Goal: Task Accomplishment & Management: Manage account settings

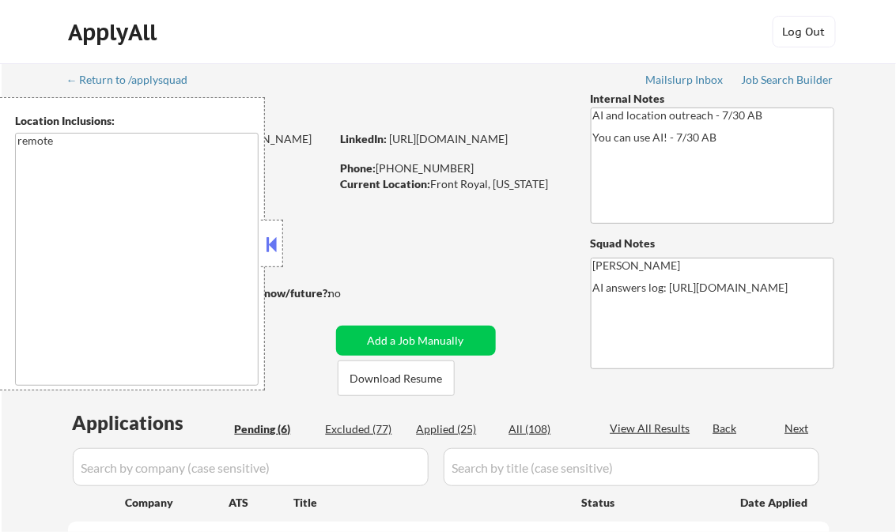
select select ""pending""
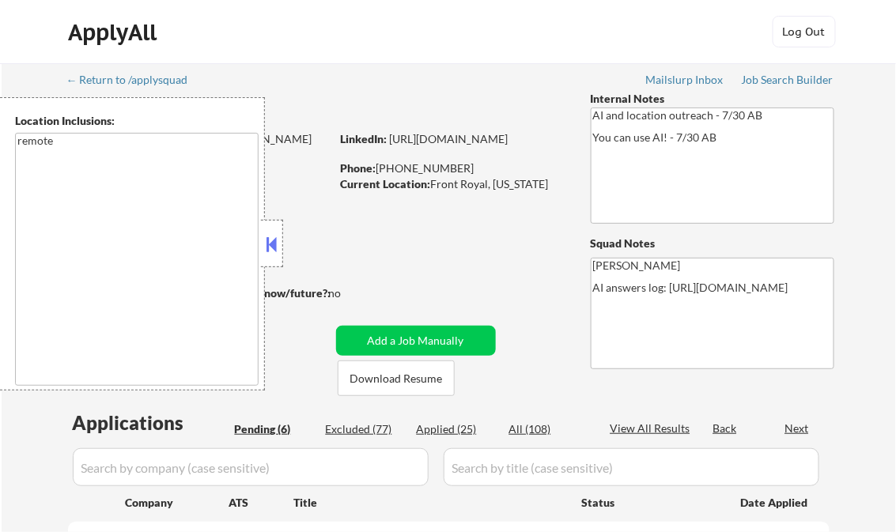
select select ""pending""
click at [798, 79] on div "Job Search Builder" at bounding box center [788, 79] width 93 height 11
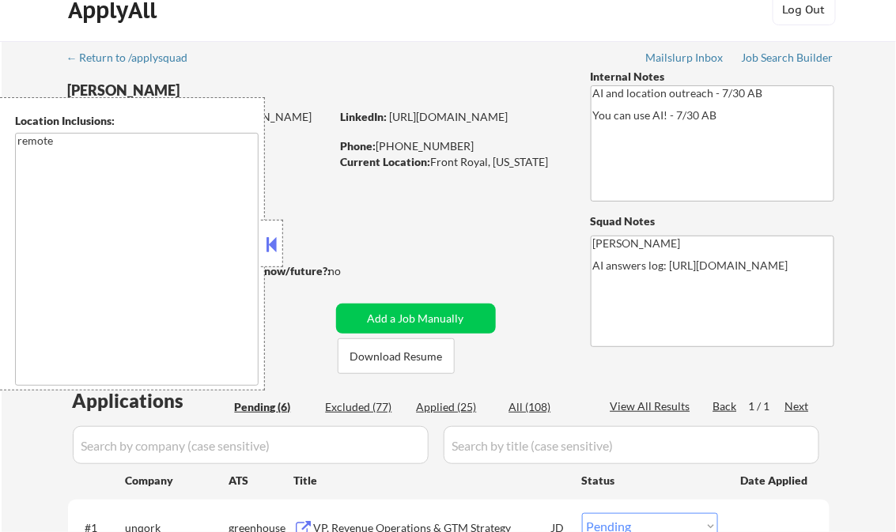
scroll to position [253, 0]
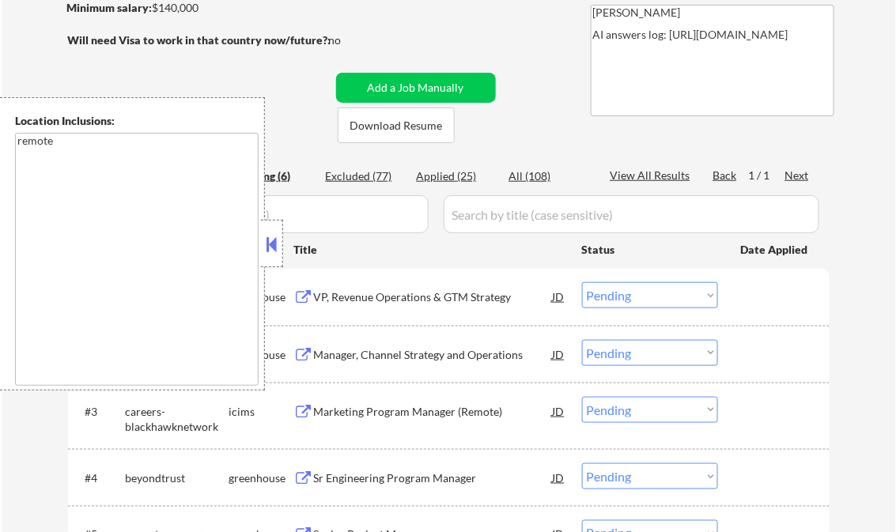
click at [275, 240] on button at bounding box center [271, 244] width 17 height 24
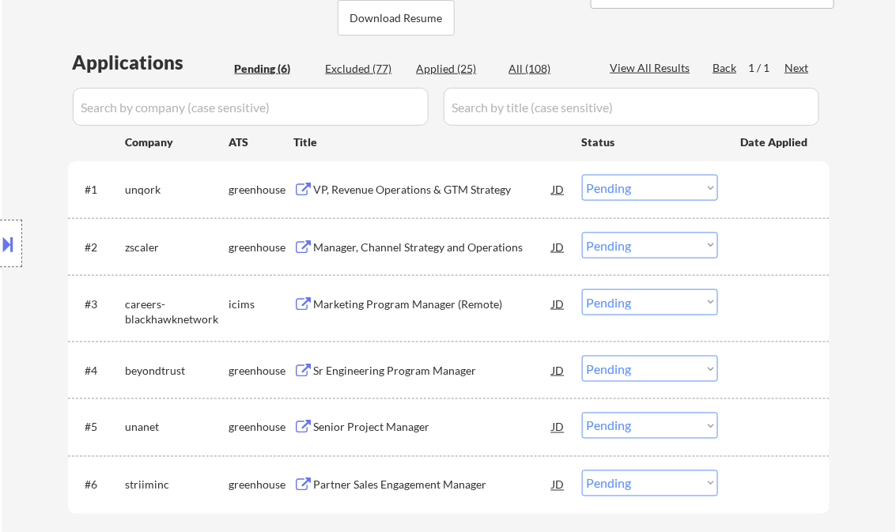
scroll to position [380, 0]
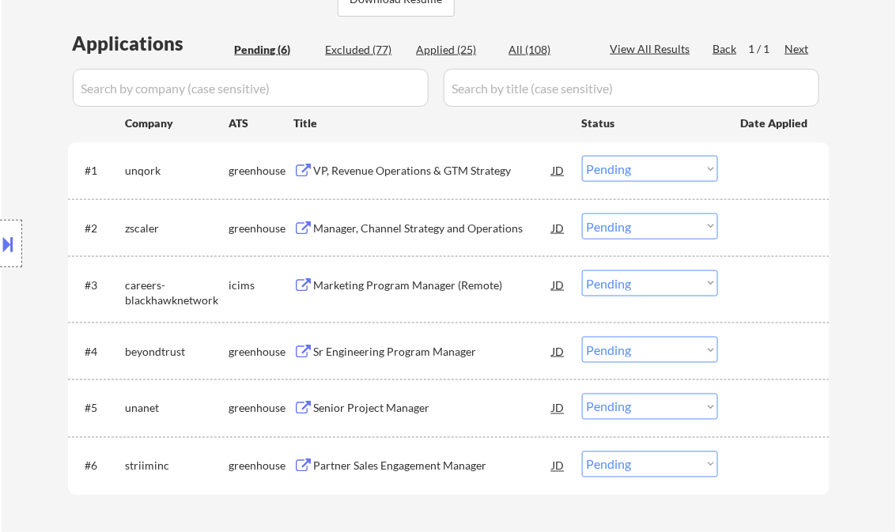
click at [389, 168] on div "VP, Revenue Operations & GTM Strategy" at bounding box center [433, 171] width 239 height 16
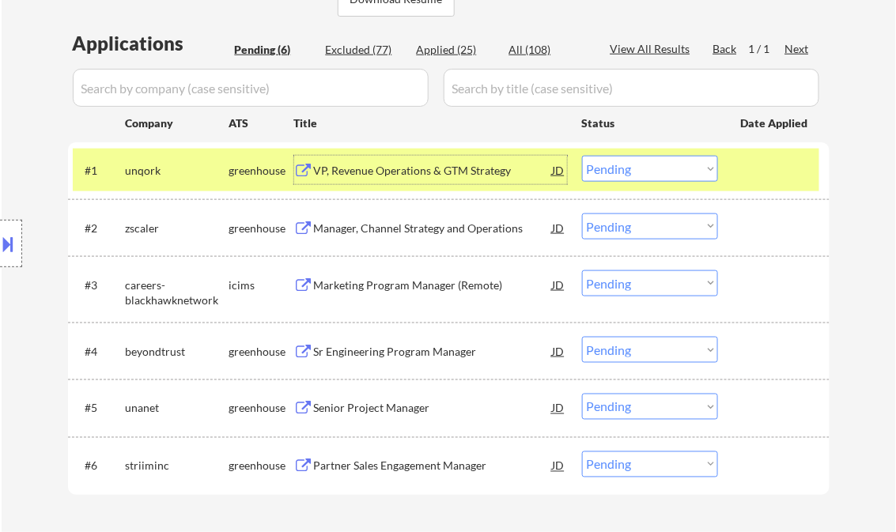
click at [644, 168] on select "Choose an option... Pending Applied Excluded (Questions) Excluded (Expired) Exc…" at bounding box center [650, 169] width 136 height 26
click at [582, 156] on select "Choose an option... Pending Applied Excluded (Questions) Excluded (Expired) Exc…" at bounding box center [650, 169] width 136 height 26
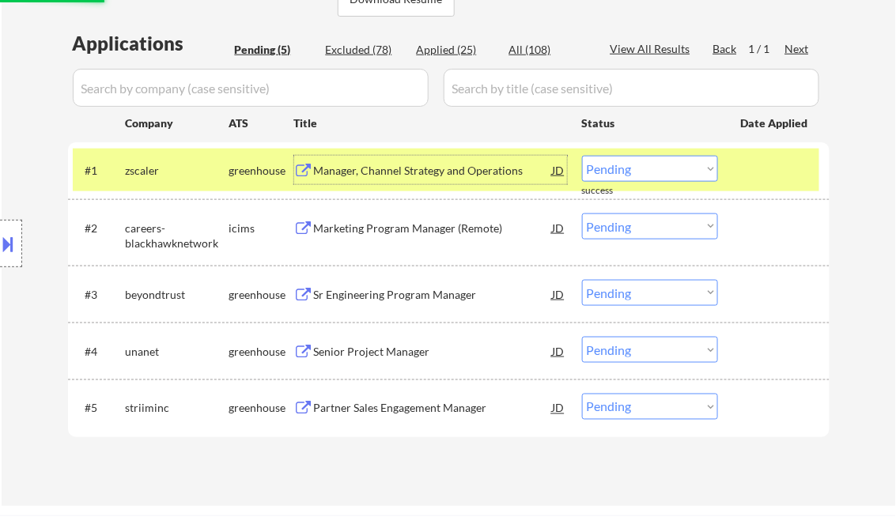
click at [415, 175] on div "Manager, Channel Strategy and Operations" at bounding box center [433, 171] width 239 height 16
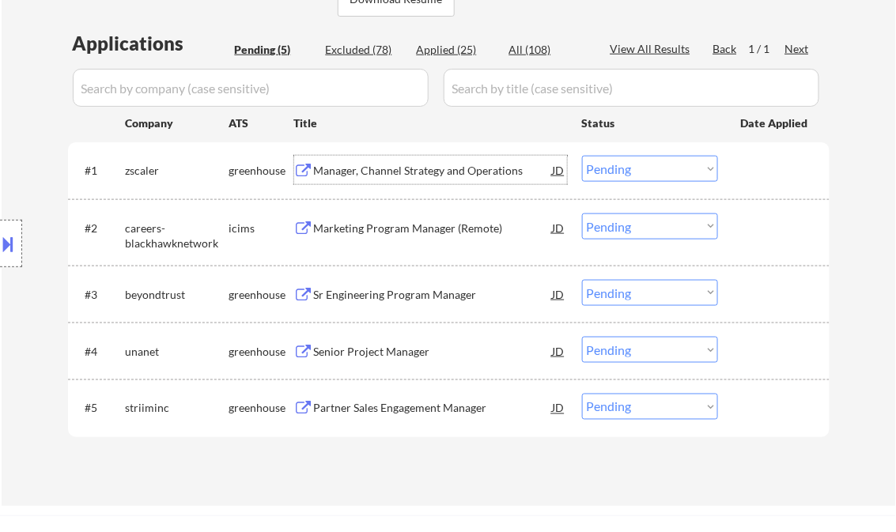
drag, startPoint x: 641, startPoint y: 167, endPoint x: 660, endPoint y: 184, distance: 25.7
click at [642, 168] on select "Choose an option... Pending Applied Excluded (Questions) Excluded (Expired) Exc…" at bounding box center [650, 169] width 136 height 26
click at [582, 156] on select "Choose an option... Pending Applied Excluded (Questions) Excluded (Expired) Exc…" at bounding box center [650, 169] width 136 height 26
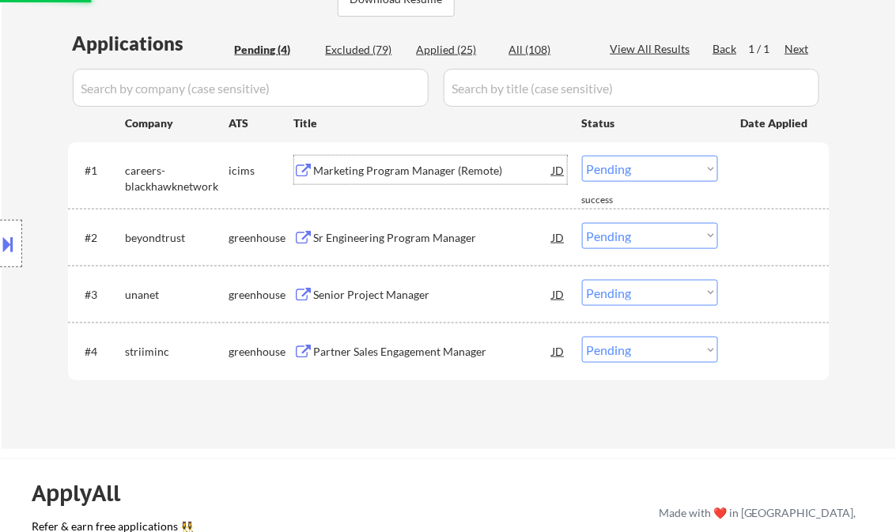
click at [417, 164] on div "Marketing Program Manager (Remote)" at bounding box center [433, 171] width 239 height 16
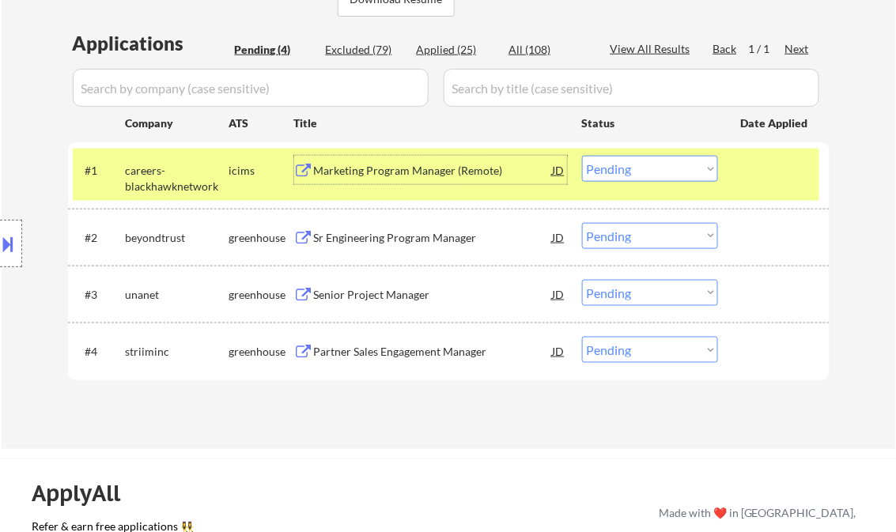
drag, startPoint x: 629, startPoint y: 167, endPoint x: 659, endPoint y: 179, distance: 33.0
click at [633, 168] on select "Choose an option... Pending Applied Excluded (Questions) Excluded (Expired) Exc…" at bounding box center [650, 169] width 136 height 26
click at [582, 156] on select "Choose an option... Pending Applied Excluded (Questions) Excluded (Expired) Exc…" at bounding box center [650, 169] width 136 height 26
select select ""pending""
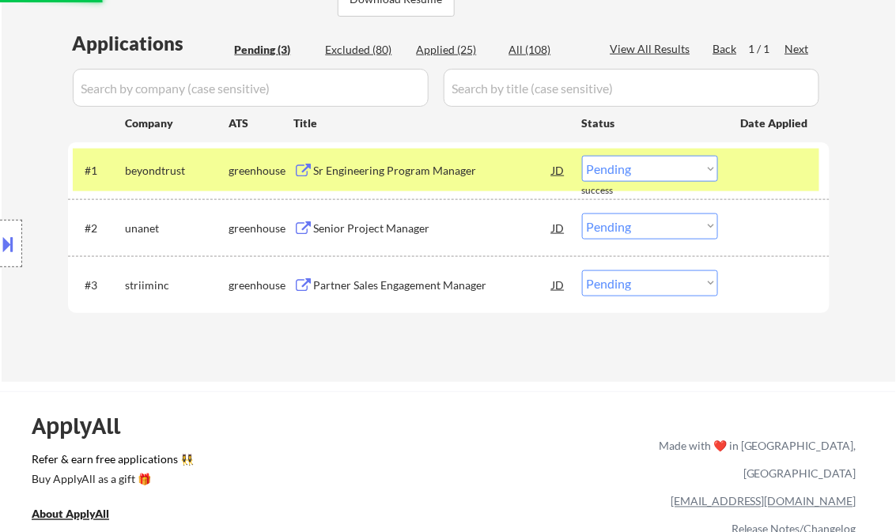
click at [405, 171] on div "Sr Engineering Program Manager" at bounding box center [433, 171] width 239 height 16
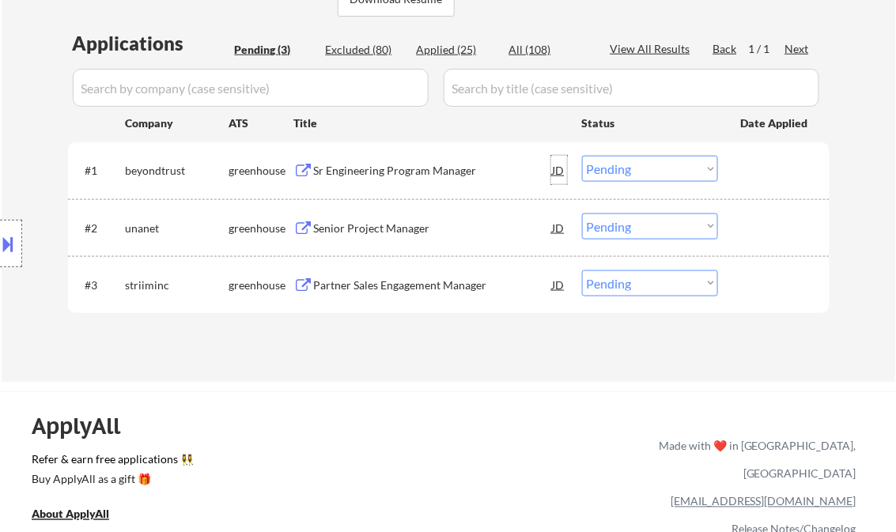
click at [560, 169] on div "JD" at bounding box center [559, 170] width 16 height 28
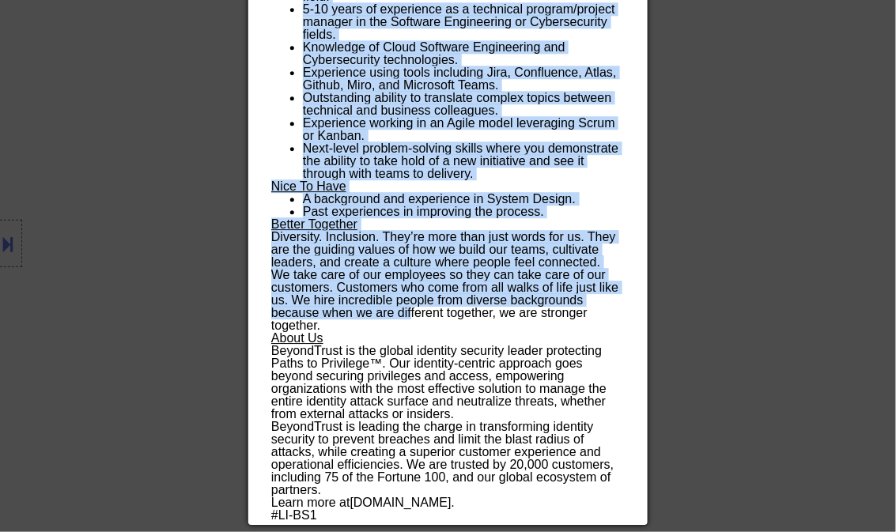
scroll to position [1039, 0]
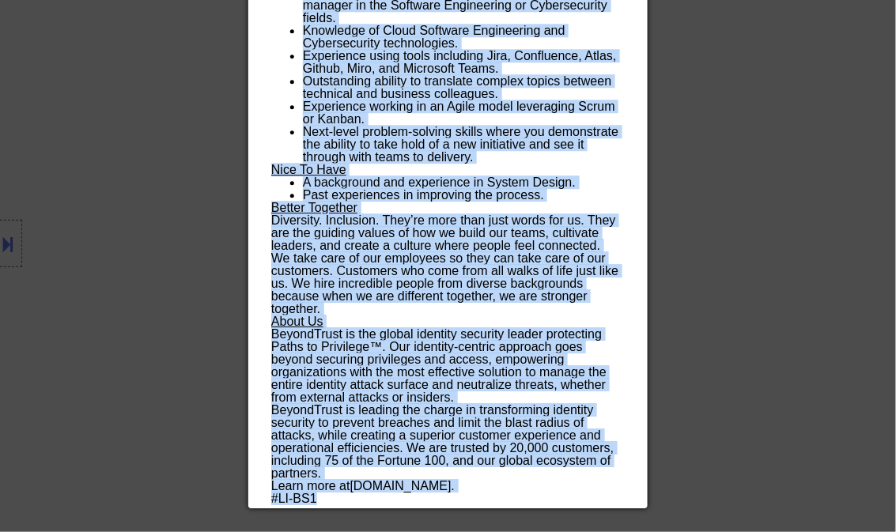
drag, startPoint x: 270, startPoint y: 68, endPoint x: 457, endPoint y: 384, distance: 367.0
copy div "Sr Engineering Program Manager beyondtrust Remote Canada | Remote United States…"
click at [334, 501] on p "#LI-BS1" at bounding box center [447, 499] width 353 height 13
copy div "Sr Engineering Program Manager beyondtrust Remote Canada | Remote United States…"
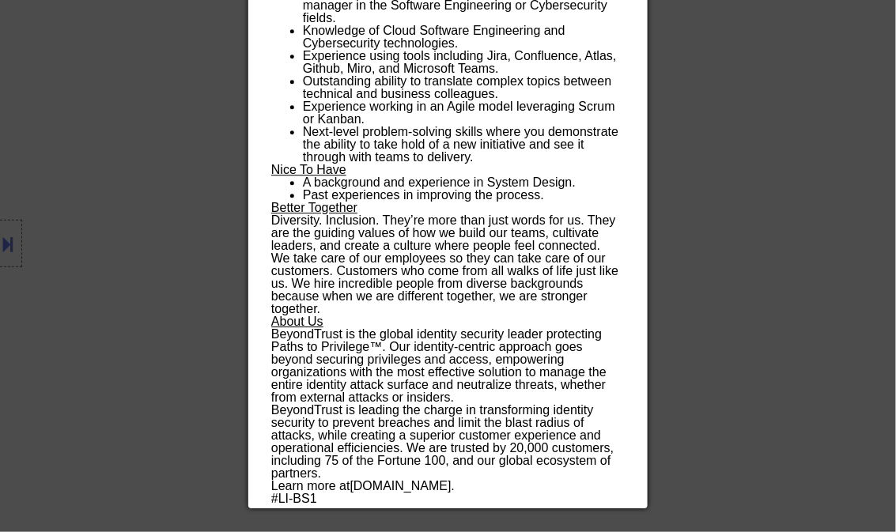
click at [773, 108] on div at bounding box center [448, 266] width 896 height 532
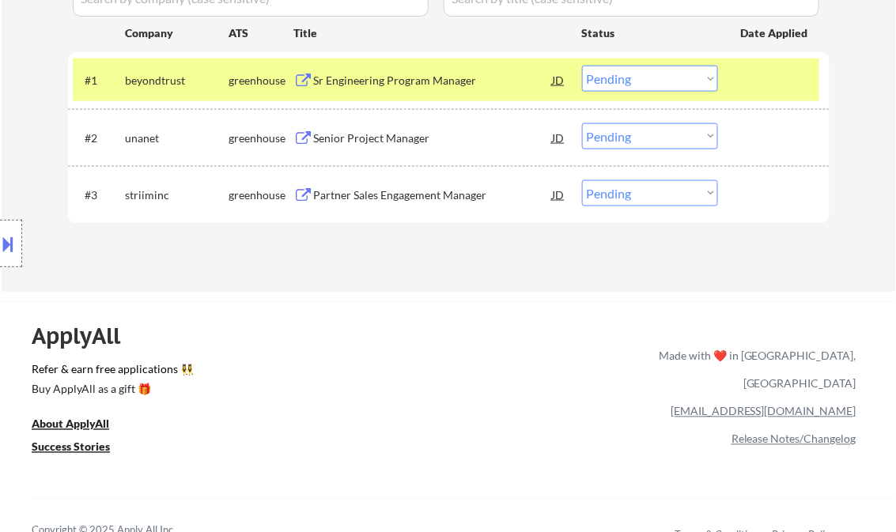
scroll to position [406, 0]
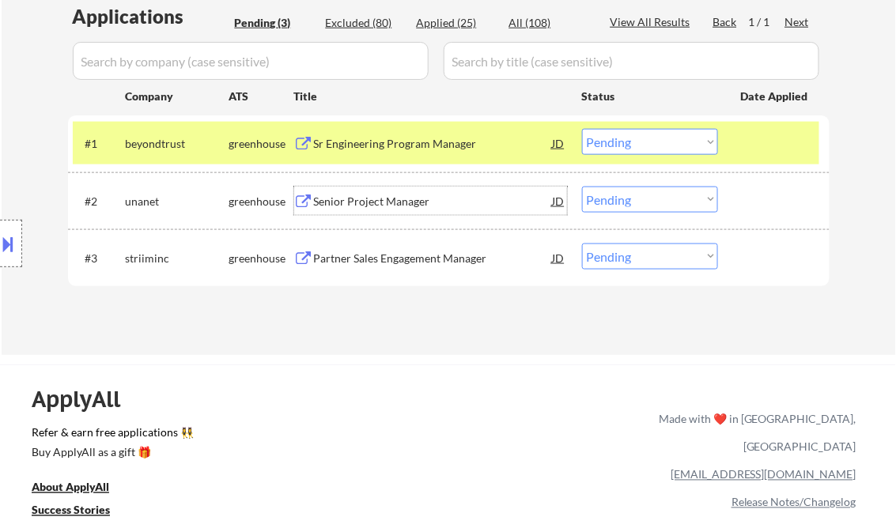
click at [392, 204] on div "Senior Project Manager" at bounding box center [433, 202] width 239 height 16
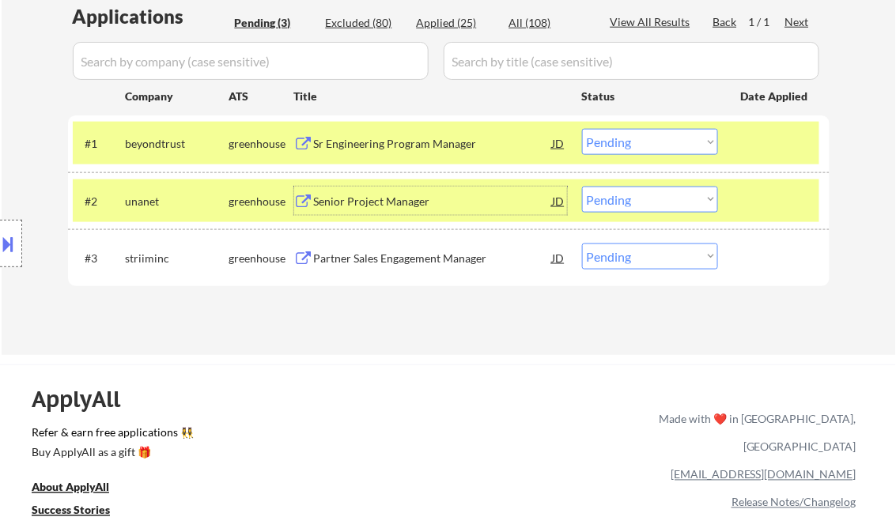
click at [639, 202] on select "Choose an option... Pending Applied Excluded (Questions) Excluded (Expired) Exc…" at bounding box center [650, 200] width 136 height 26
click at [582, 187] on select "Choose an option... Pending Applied Excluded (Questions) Excluded (Expired) Exc…" at bounding box center [650, 200] width 136 height 26
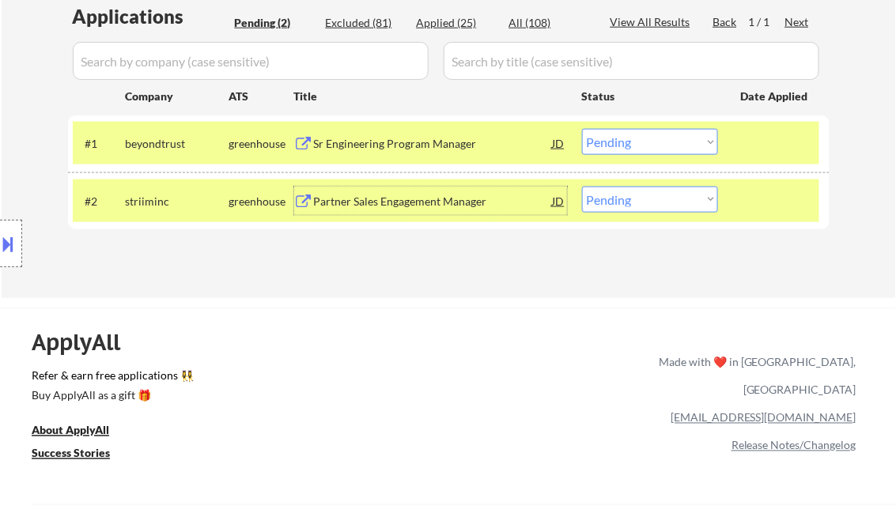
click at [432, 196] on div "Partner Sales Engagement Manager" at bounding box center [433, 202] width 239 height 16
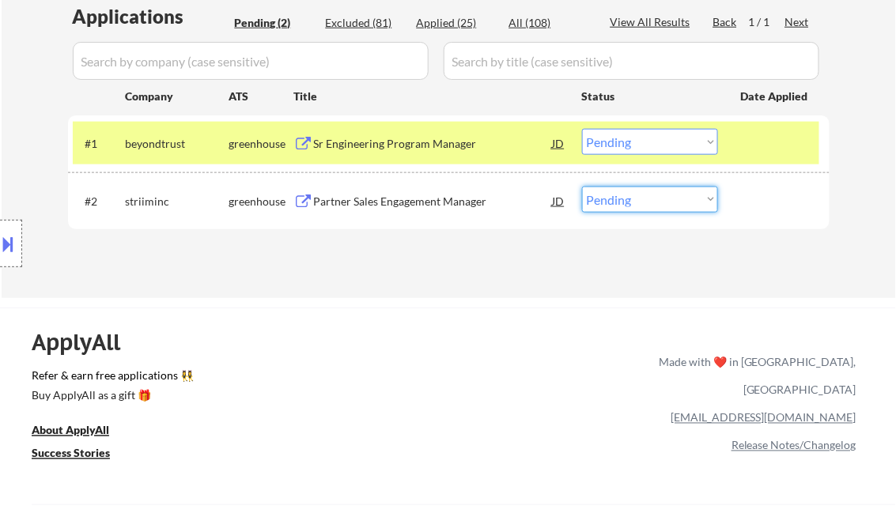
drag, startPoint x: 643, startPoint y: 199, endPoint x: 685, endPoint y: 213, distance: 44.3
click at [643, 199] on select "Choose an option... Pending Applied Excluded (Questions) Excluded (Expired) Exc…" at bounding box center [650, 200] width 136 height 26
select select ""excluded__salary_""
click at [582, 187] on select "Choose an option... Pending Applied Excluded (Questions) Excluded (Expired) Exc…" at bounding box center [650, 200] width 136 height 26
click at [399, 320] on div "ApplyAll Refer & earn free applications 👯‍♀️ Buy ApplyAll as a gift 🎁 About App…" at bounding box center [448, 444] width 896 height 251
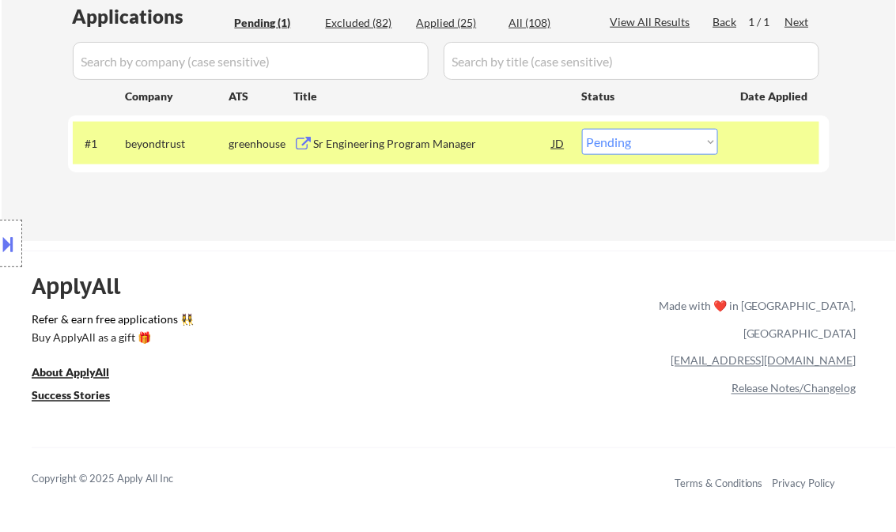
click at [412, 155] on div "Sr Engineering Program Manager" at bounding box center [433, 143] width 239 height 28
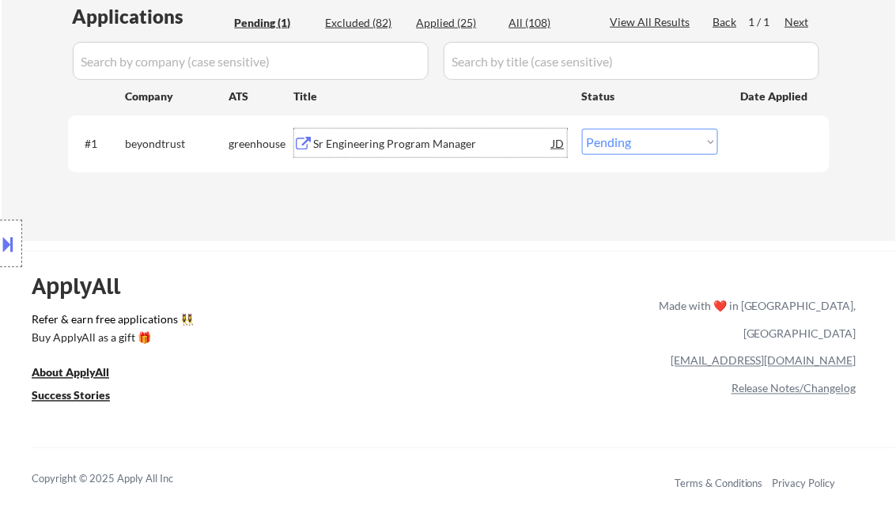
click at [561, 145] on div "JD" at bounding box center [559, 143] width 16 height 28
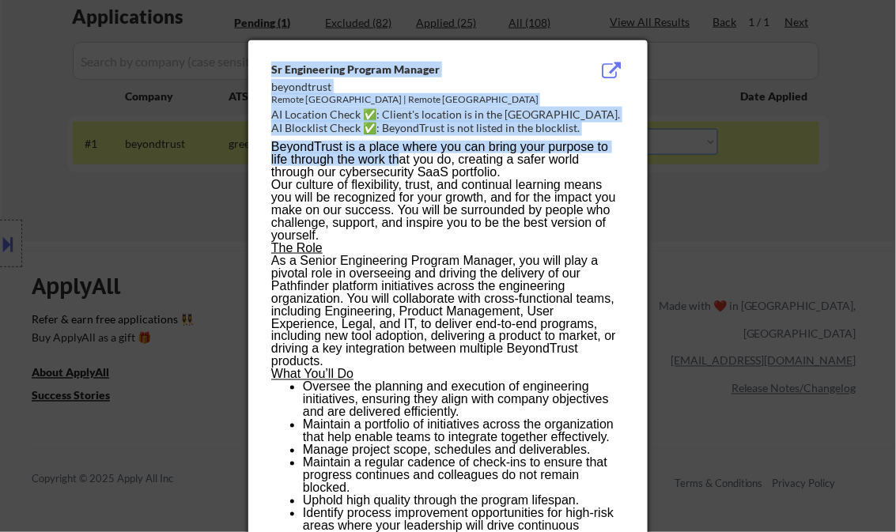
drag, startPoint x: 268, startPoint y: 70, endPoint x: 410, endPoint y: 167, distance: 171.3
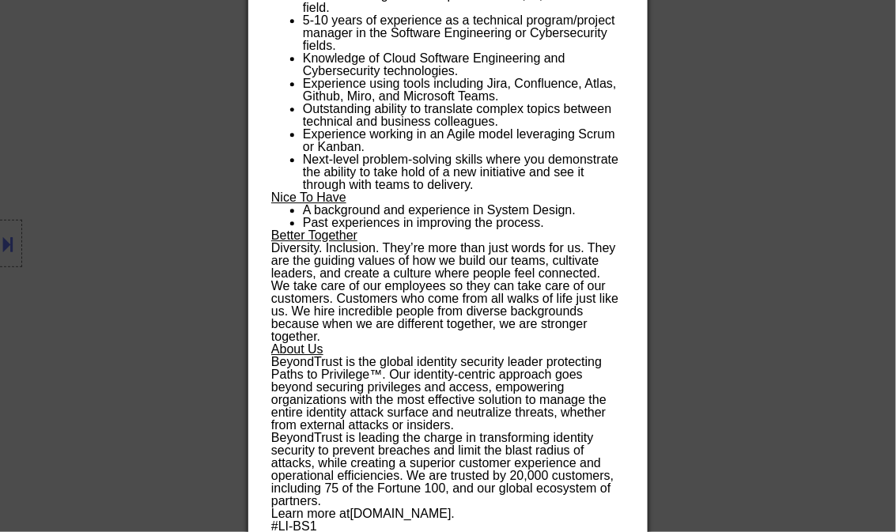
scroll to position [1042, 0]
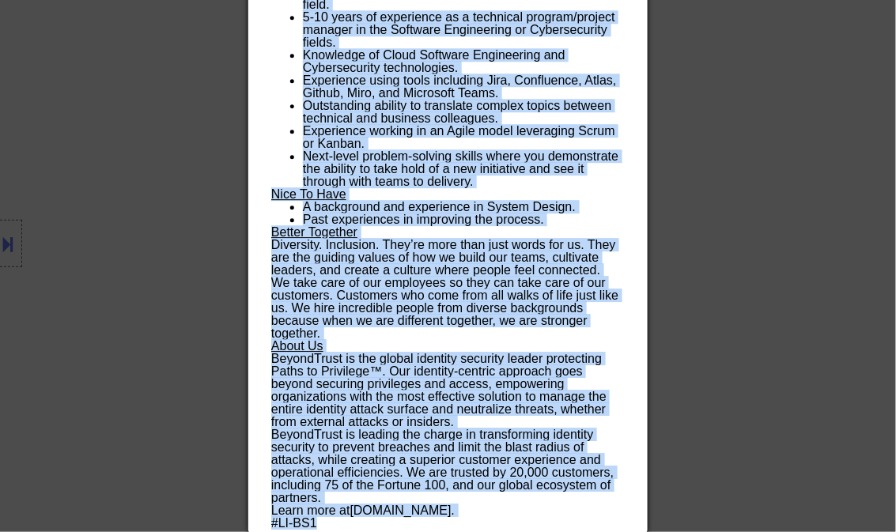
click at [319, 522] on p "#LI-BS1" at bounding box center [447, 523] width 353 height 13
copy div "Sr Engineering Program Manager beyondtrust Remote Canada | Remote United States…"
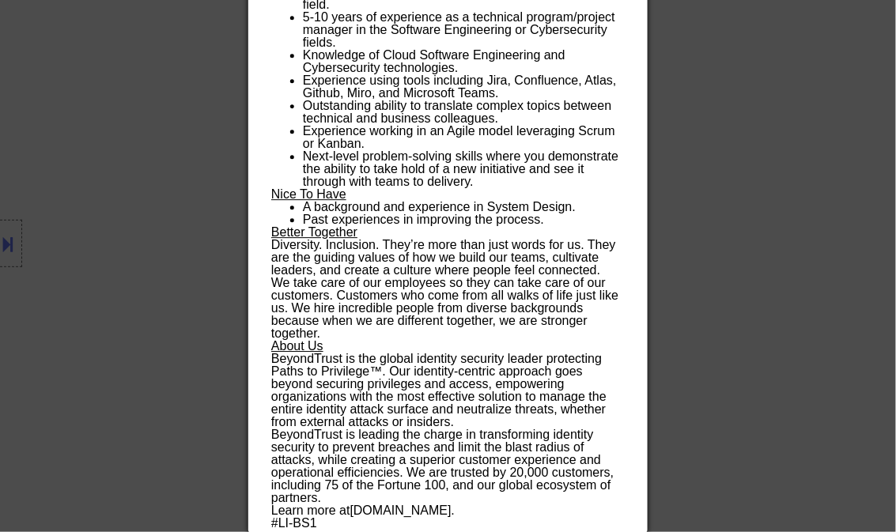
click at [778, 150] on div at bounding box center [448, 266] width 896 height 532
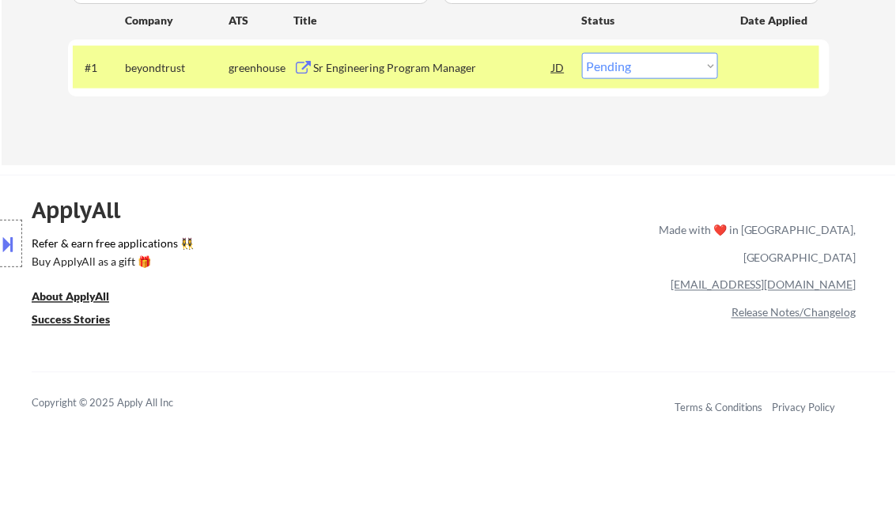
scroll to position [293, 0]
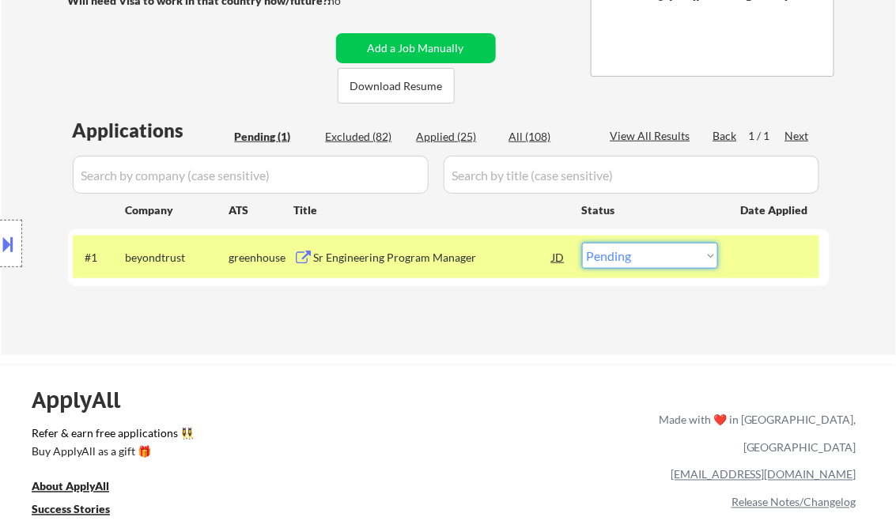
drag, startPoint x: 695, startPoint y: 261, endPoint x: 706, endPoint y: 270, distance: 14.1
click at [695, 261] on select "Choose an option... Pending Applied Excluded (Questions) Excluded (Expired) Exc…" at bounding box center [650, 256] width 136 height 26
select select ""applied""
click at [582, 243] on select "Choose an option... Pending Applied Excluded (Questions) Excluded (Expired) Exc…" at bounding box center [650, 256] width 136 height 26
click at [463, 335] on div "← Return to /applysquad Mailslurp Inbox Job Search Builder Karla Raines User Em…" at bounding box center [449, 57] width 789 height 572
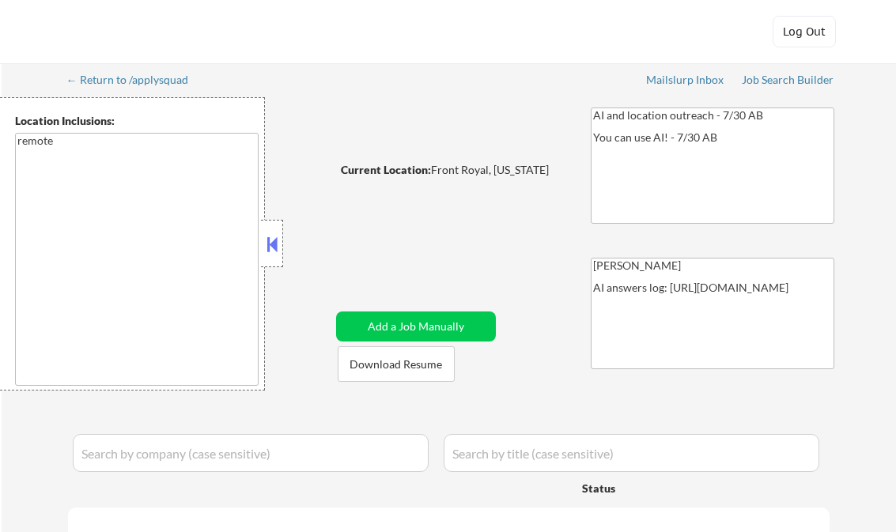
select select ""pending""
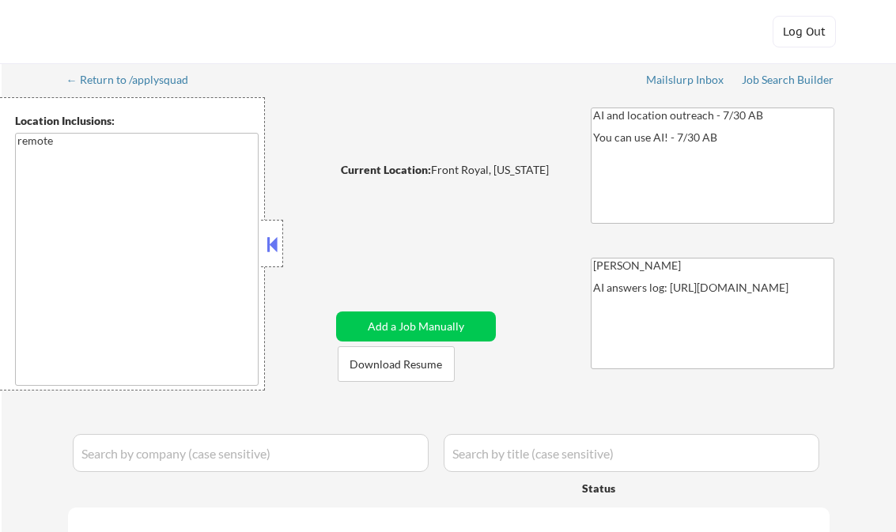
select select ""pending""
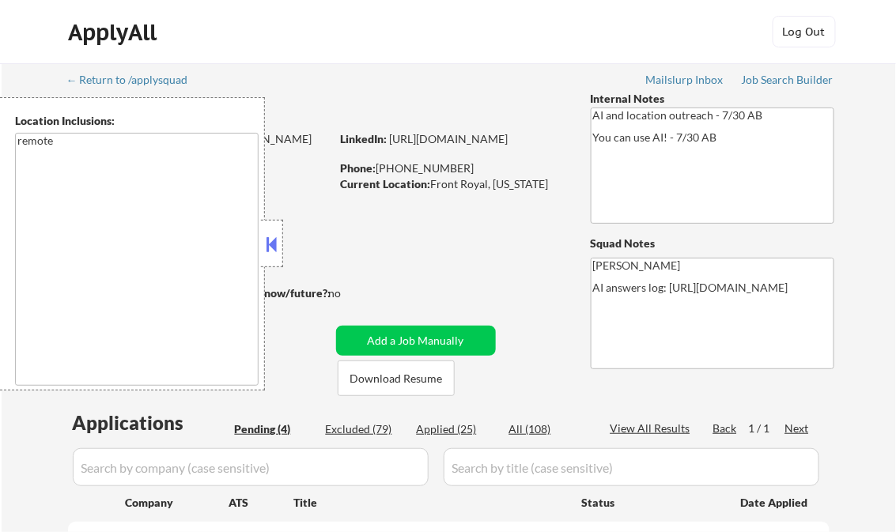
select select ""pending""
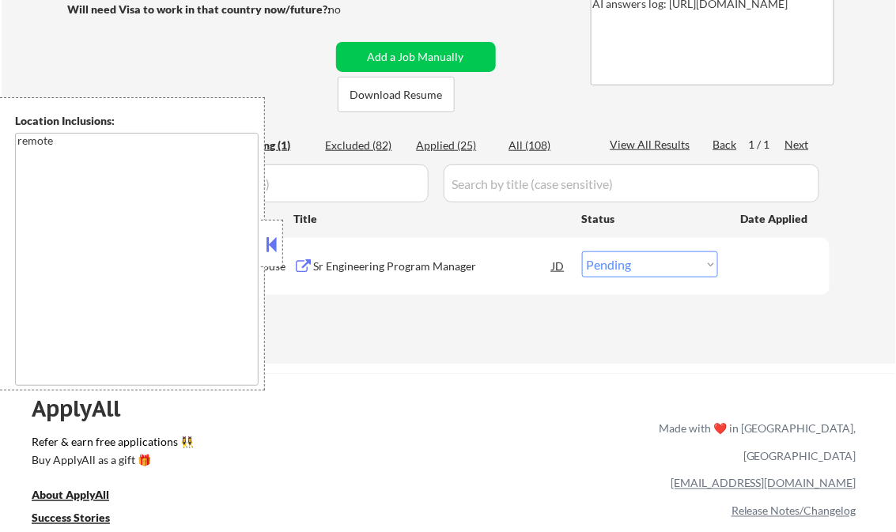
click at [273, 244] on button at bounding box center [271, 244] width 17 height 24
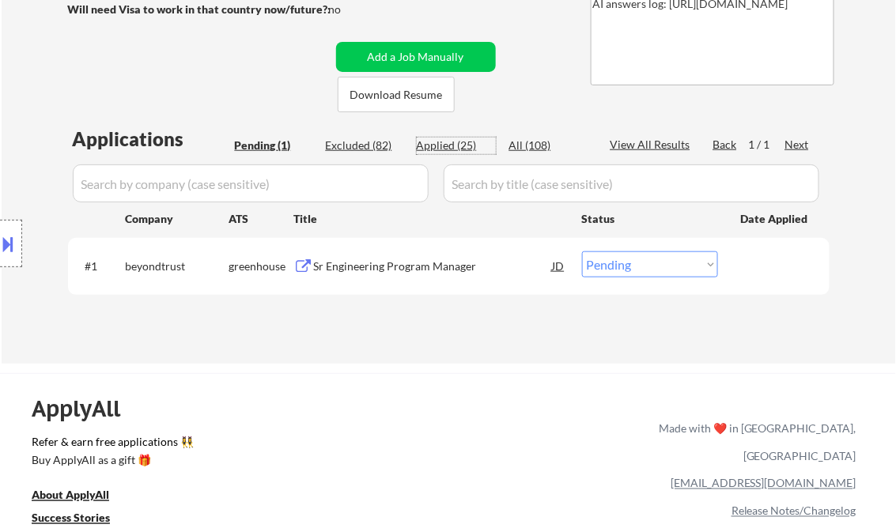
click at [450, 143] on div "Applied (25)" at bounding box center [456, 146] width 79 height 16
select select ""applied""
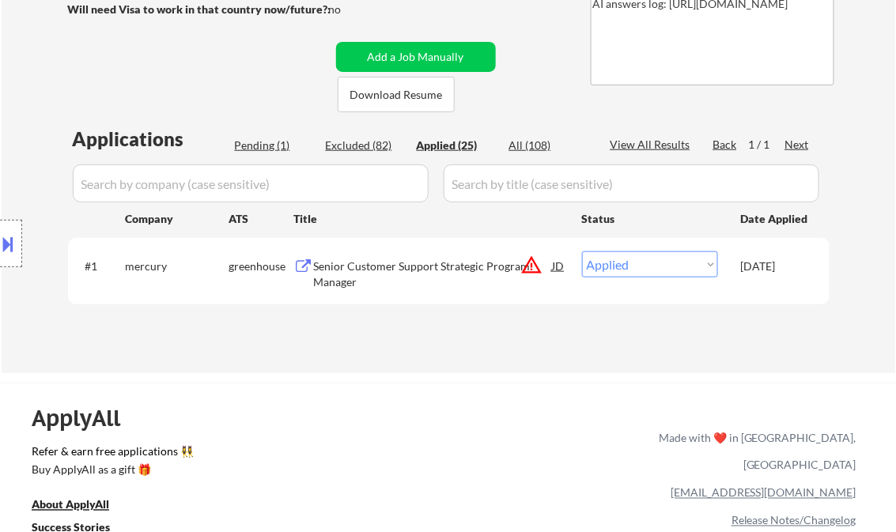
select select ""applied""
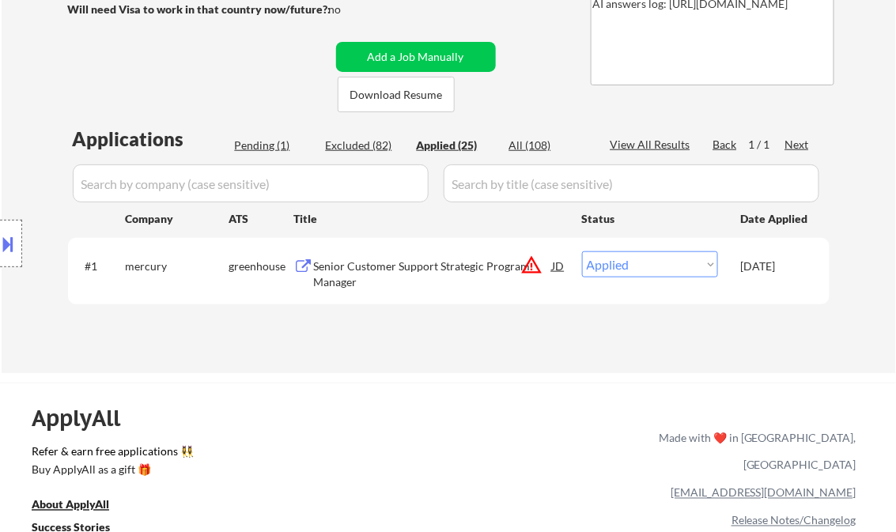
select select ""applied""
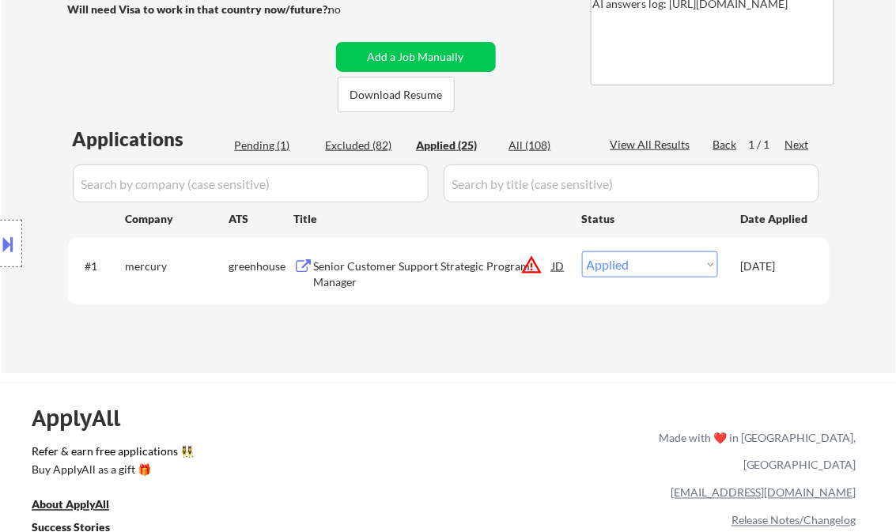
select select ""applied""
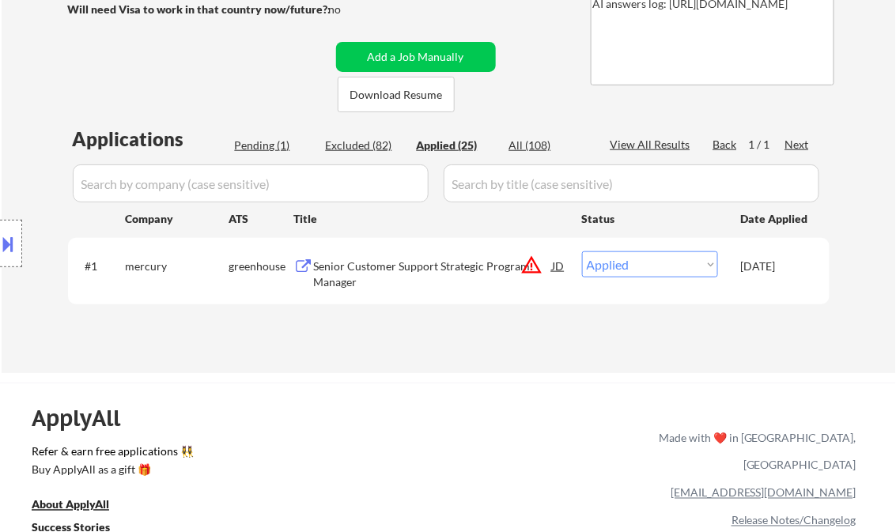
select select ""applied""
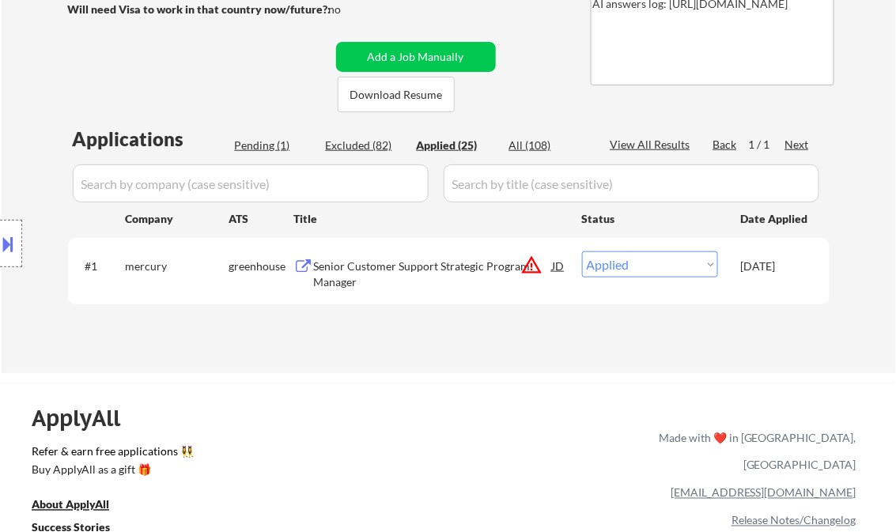
select select ""applied""
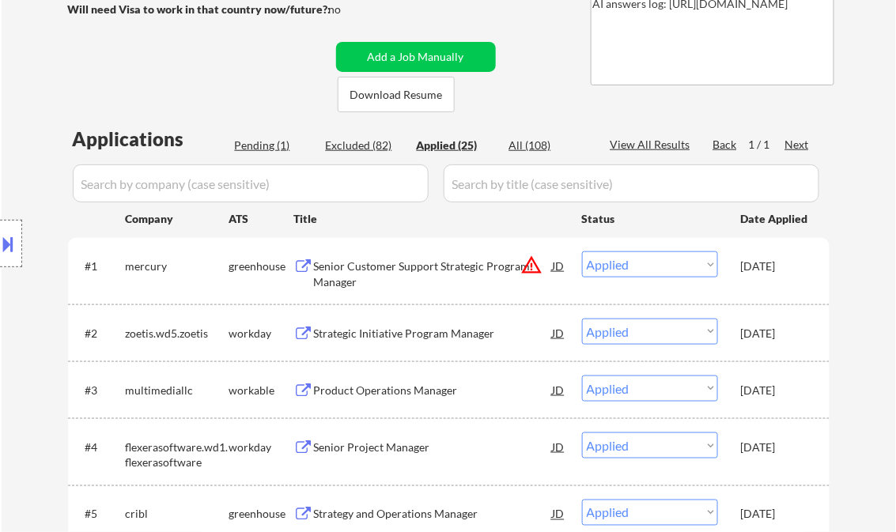
select select ""applied""
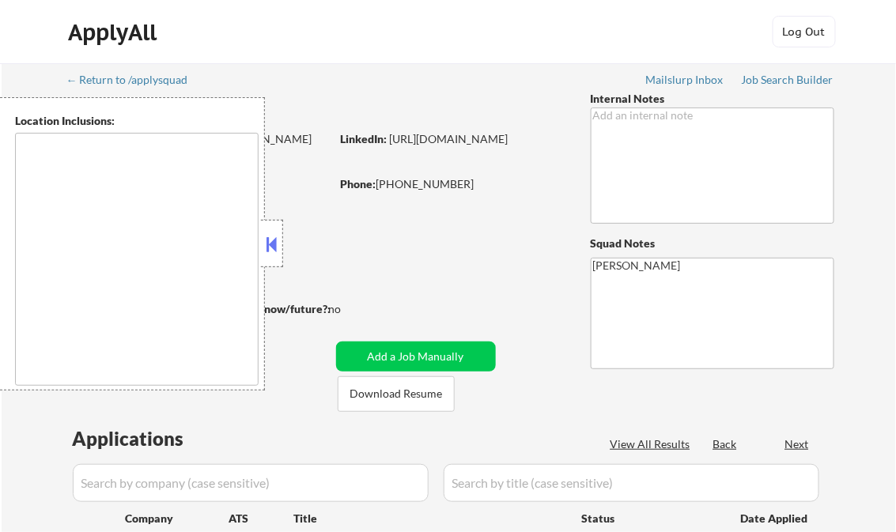
type textarea "Manhattan, NY Brooklyn, NY Queens, NY Jersey City, NJ Hoboken, NJ Weehawken, NJ…"
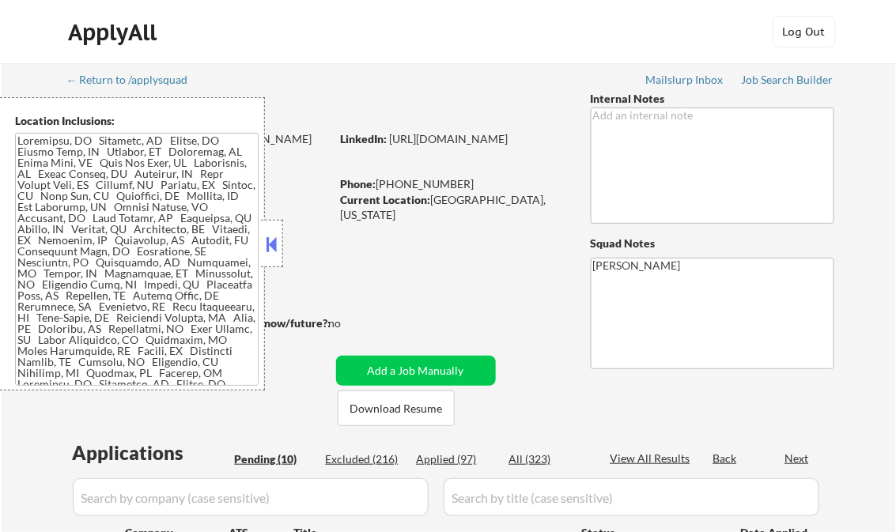
select select ""pending""
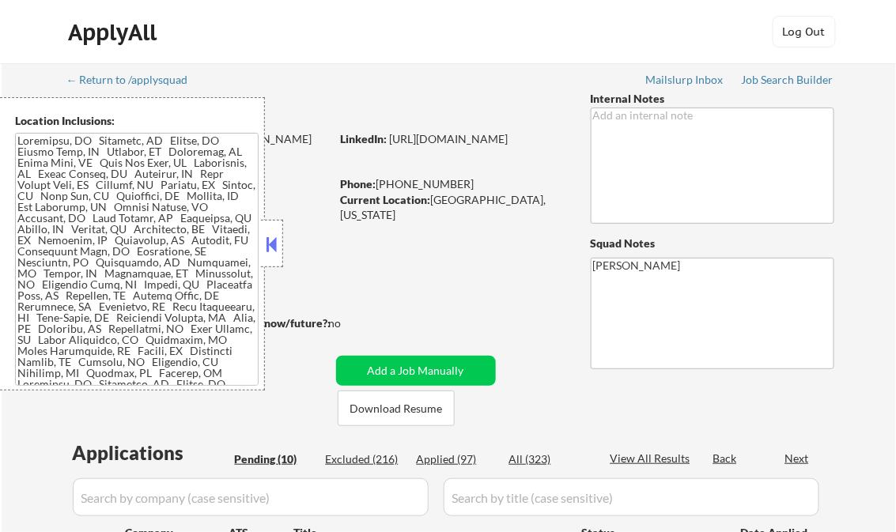
select select ""pending""
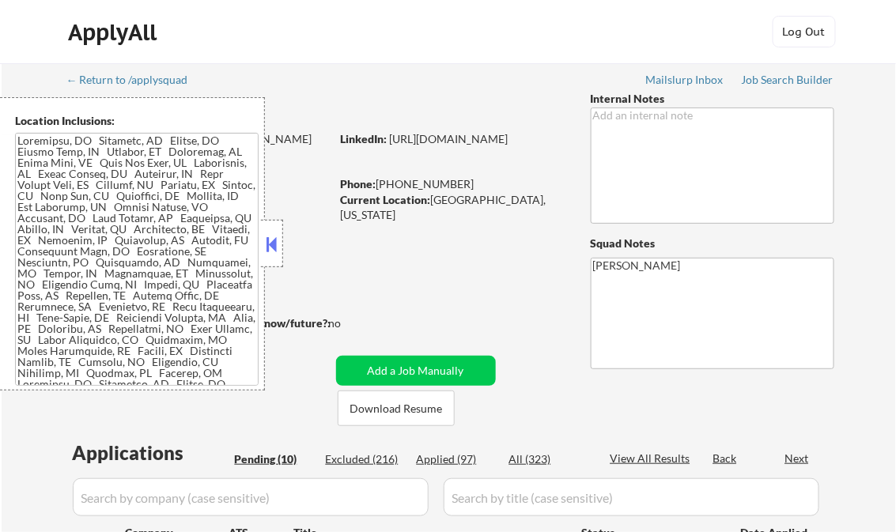
scroll to position [127, 0]
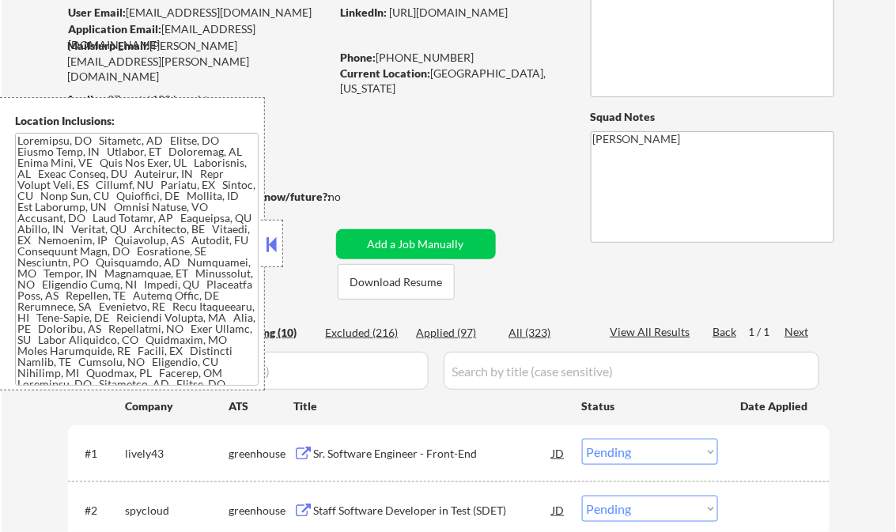
click at [271, 240] on button at bounding box center [271, 244] width 17 height 24
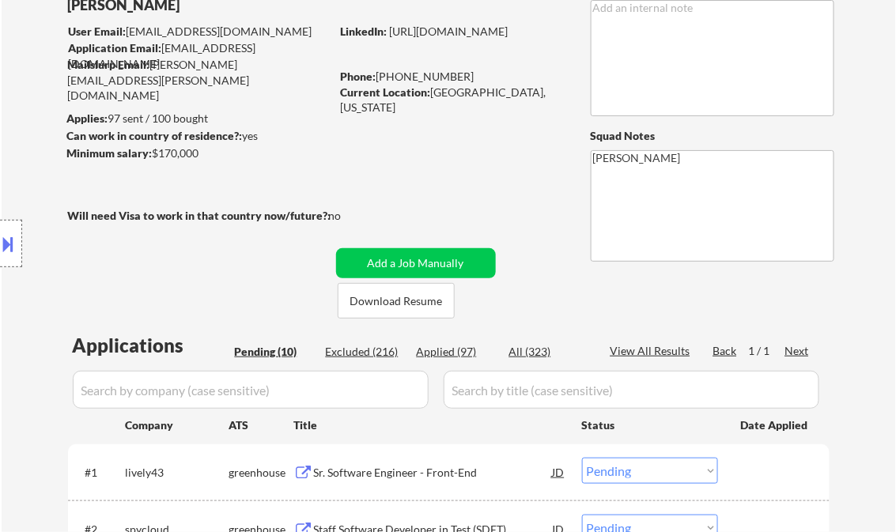
scroll to position [63, 0]
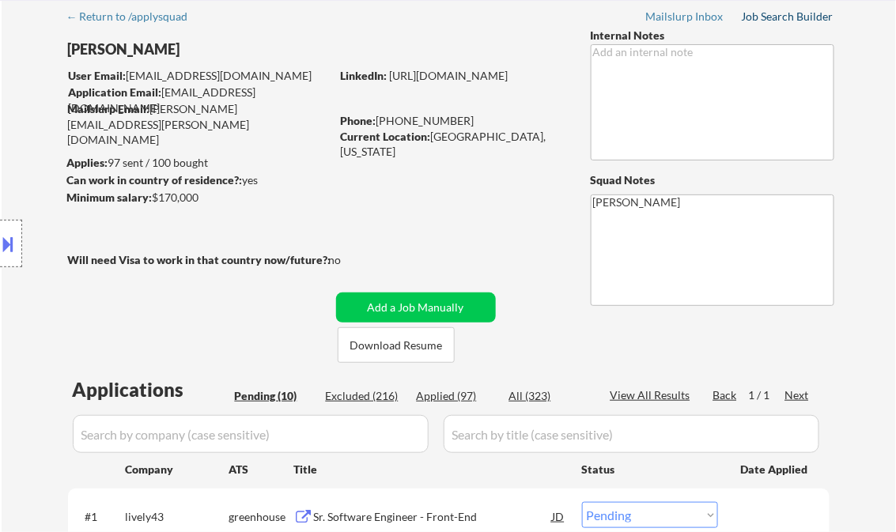
click at [765, 21] on div "Job Search Builder" at bounding box center [788, 16] width 93 height 11
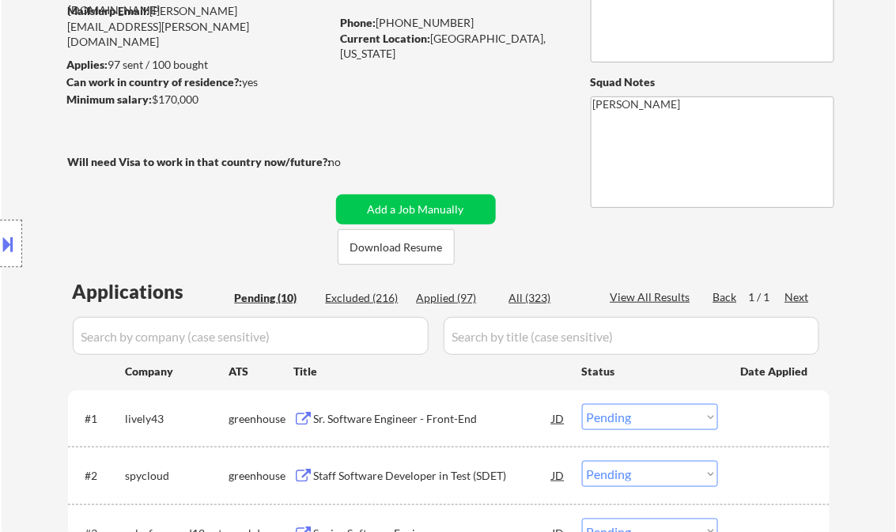
scroll to position [380, 0]
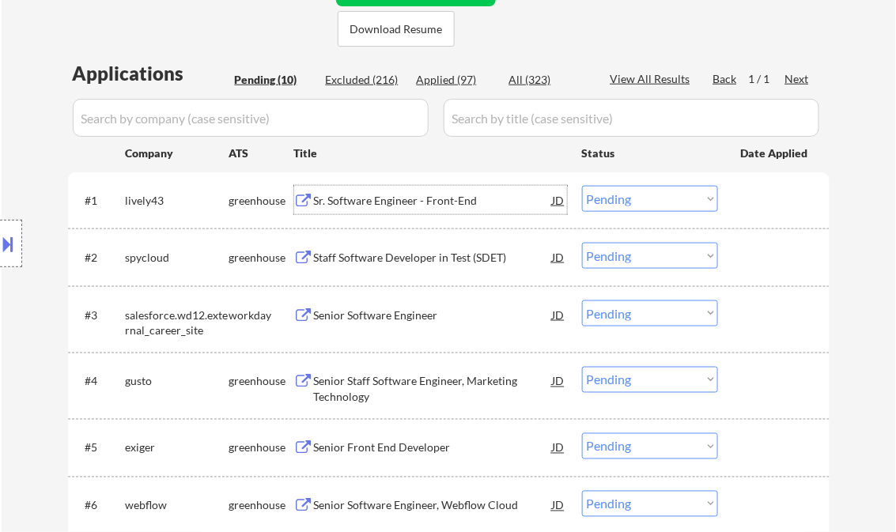
click at [450, 199] on div "Sr. Software Engineer - Front-End" at bounding box center [433, 201] width 239 height 16
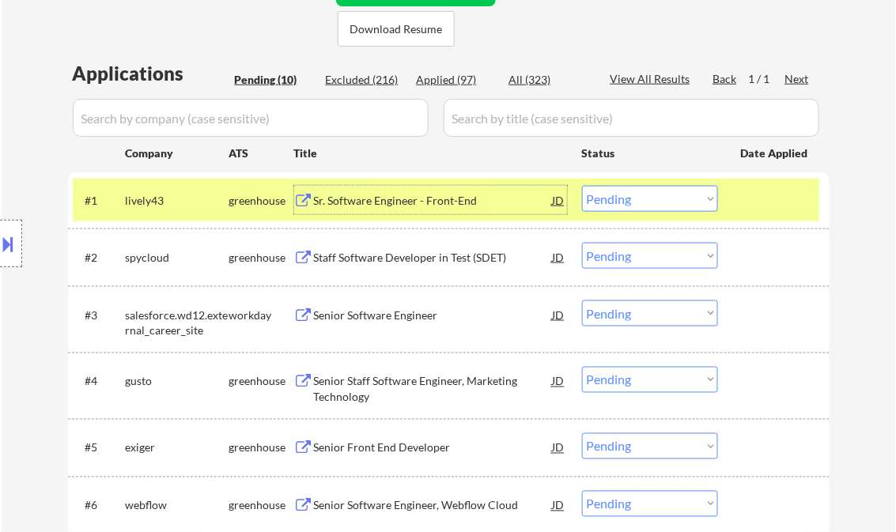
click at [634, 204] on select "Choose an option... Pending Applied Excluded (Questions) Excluded (Expired) Exc…" at bounding box center [650, 199] width 136 height 26
click at [582, 186] on select "Choose an option... Pending Applied Excluded (Questions) Excluded (Expired) Exc…" at bounding box center [650, 199] width 136 height 26
click at [409, 255] on div "Staff Software Developer in Test (SDET)" at bounding box center [433, 258] width 239 height 16
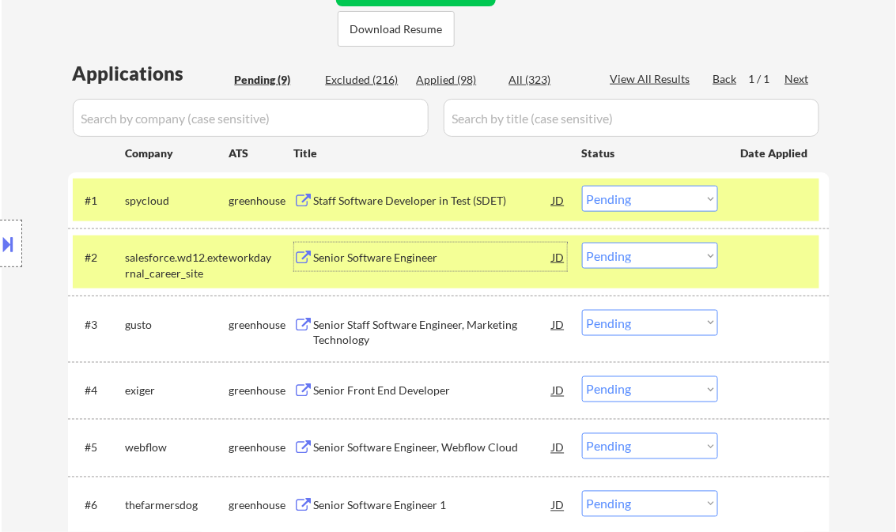
drag, startPoint x: 634, startPoint y: 206, endPoint x: 651, endPoint y: 213, distance: 18.4
click at [634, 206] on select "Choose an option... Pending Applied Excluded (Questions) Excluded (Expired) Exc…" at bounding box center [650, 199] width 136 height 26
click at [582, 186] on select "Choose an option... Pending Applied Excluded (Questions) Excluded (Expired) Exc…" at bounding box center [650, 199] width 136 height 26
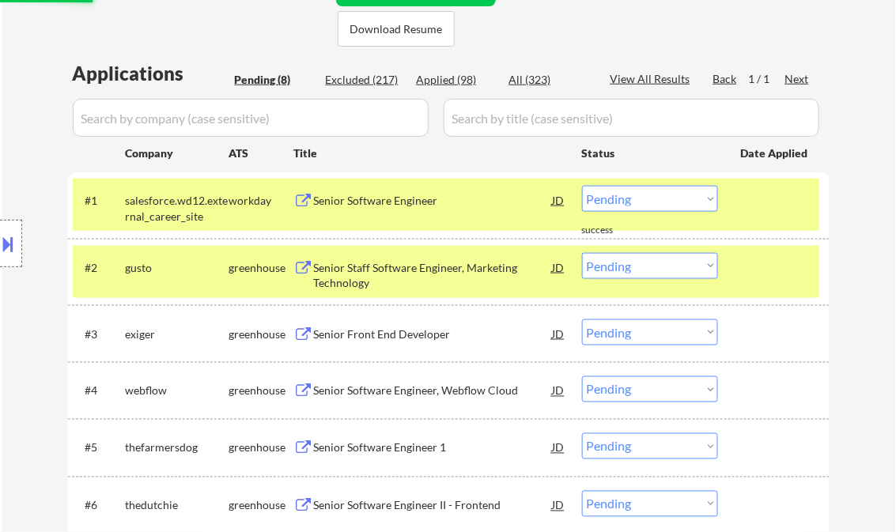
click at [396, 211] on div "Senior Software Engineer" at bounding box center [433, 200] width 239 height 28
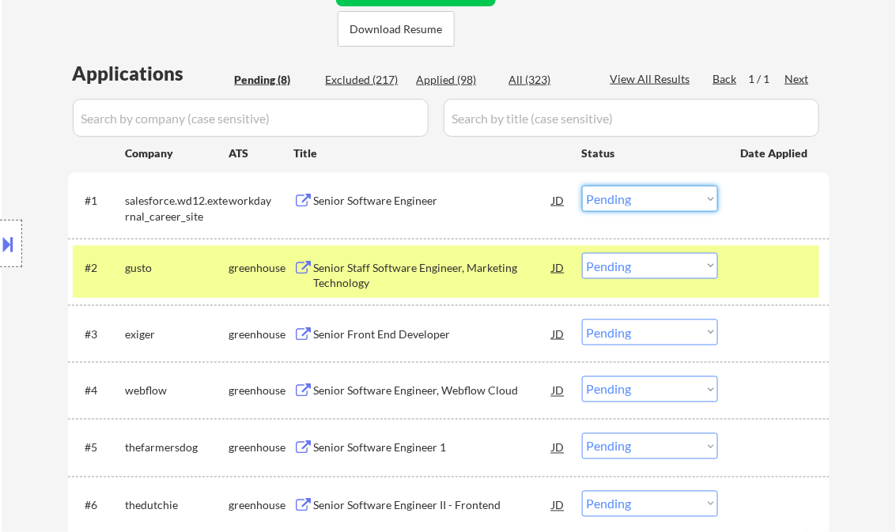
drag, startPoint x: 647, startPoint y: 204, endPoint x: 647, endPoint y: 213, distance: 9.5
click at [647, 204] on select "Choose an option... Pending Applied Excluded (Questions) Excluded (Expired) Exc…" at bounding box center [650, 199] width 136 height 26
click at [582, 186] on select "Choose an option... Pending Applied Excluded (Questions) Excluded (Expired) Exc…" at bounding box center [650, 199] width 136 height 26
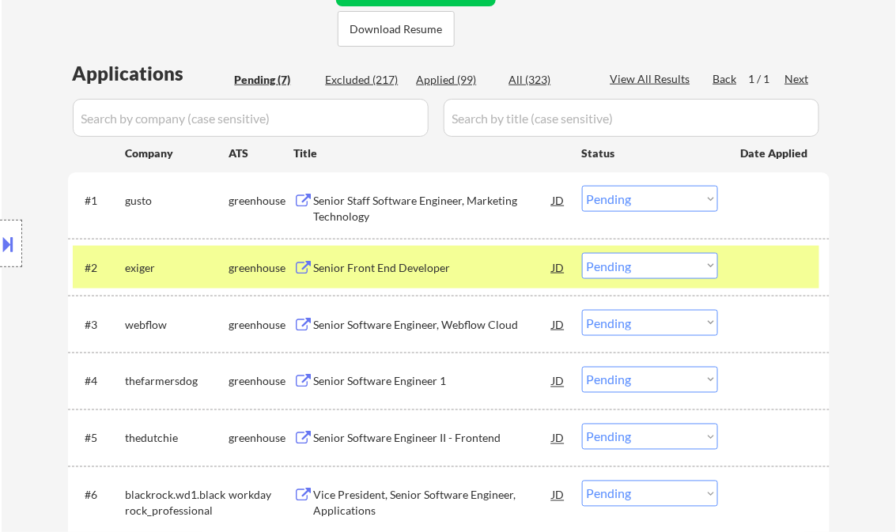
click at [384, 214] on div "Senior Staff Software Engineer, Marketing Technology" at bounding box center [433, 208] width 239 height 31
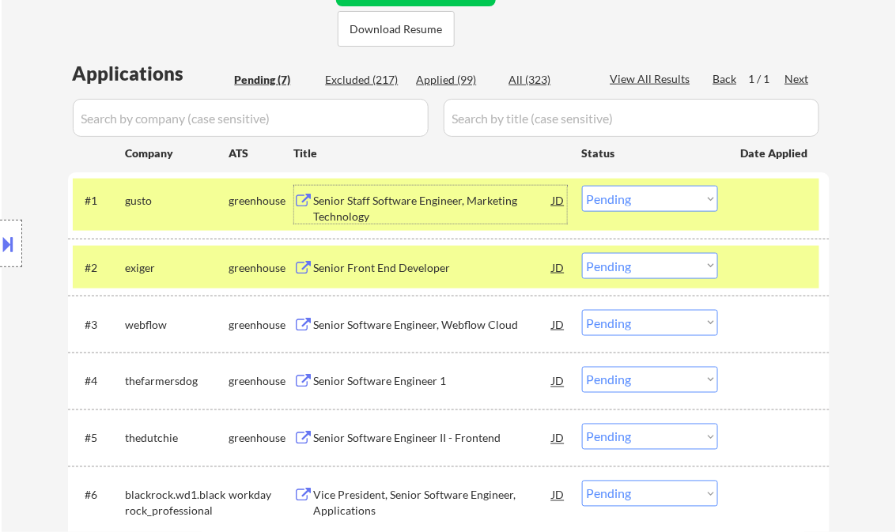
drag, startPoint x: 643, startPoint y: 186, endPoint x: 653, endPoint y: 211, distance: 27.3
click at [643, 186] on select "Choose an option... Pending Applied Excluded (Questions) Excluded (Expired) Exc…" at bounding box center [650, 199] width 136 height 26
click at [582, 186] on select "Choose an option... Pending Applied Excluded (Questions) Excluded (Expired) Exc…" at bounding box center [650, 199] width 136 height 26
select select ""pending""
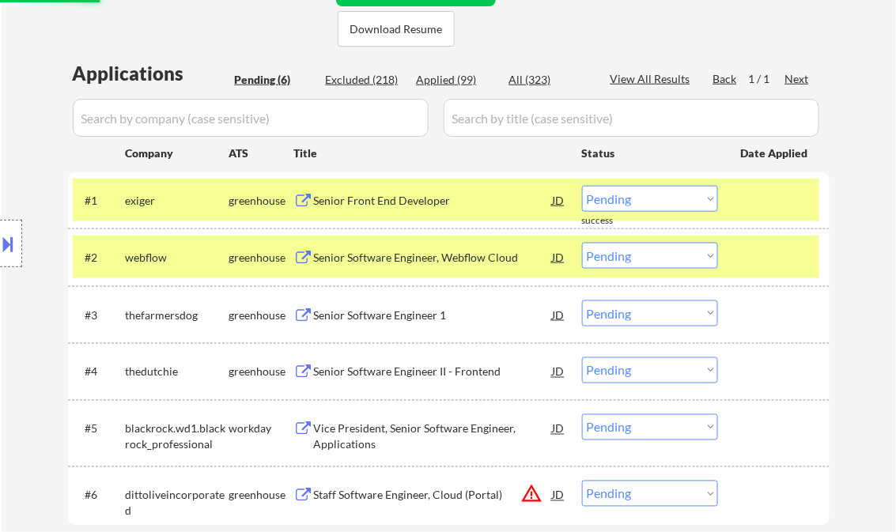
click at [391, 199] on div "Senior Front End Developer" at bounding box center [433, 201] width 239 height 16
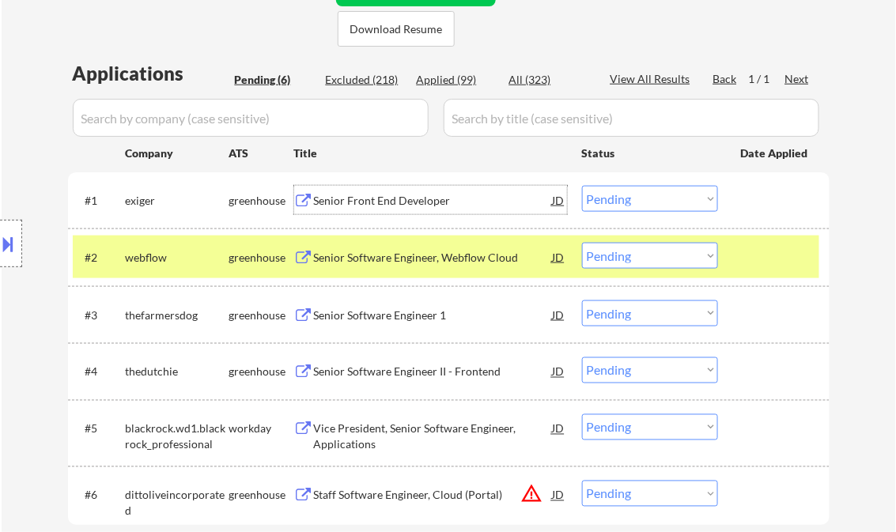
click at [383, 259] on div "Senior Software Engineer, Webflow Cloud" at bounding box center [433, 258] width 239 height 16
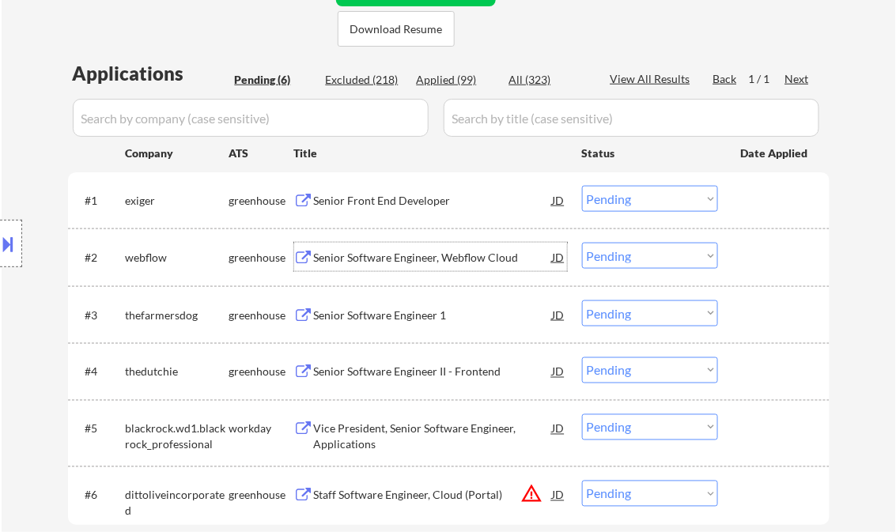
click at [618, 255] on select "Choose an option... Pending Applied Excluded (Questions) Excluded (Expired) Exc…" at bounding box center [650, 256] width 136 height 26
click at [582, 243] on select "Choose an option... Pending Applied Excluded (Questions) Excluded (Expired) Exc…" at bounding box center [650, 256] width 136 height 26
select select ""pending""
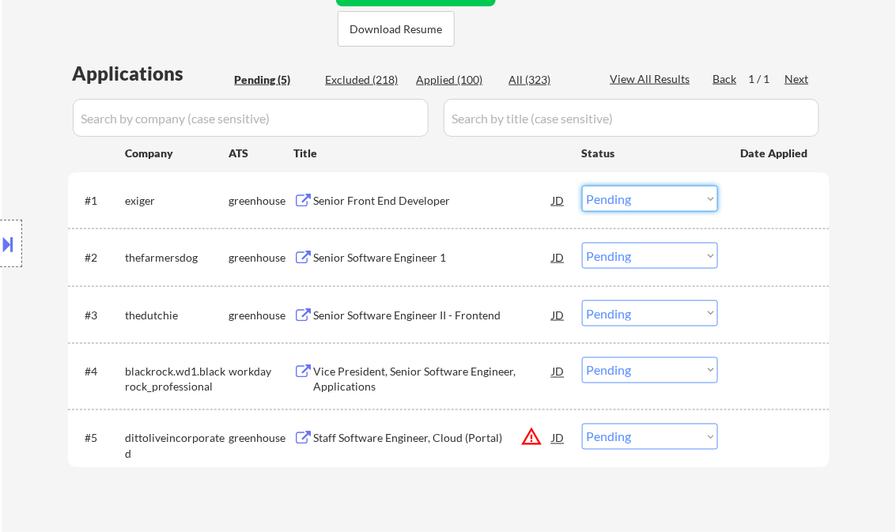
drag, startPoint x: 637, startPoint y: 195, endPoint x: 667, endPoint y: 212, distance: 35.0
click at [637, 195] on select "Choose an option... Pending Applied Excluded (Questions) Excluded (Expired) Exc…" at bounding box center [650, 199] width 136 height 26
click at [582, 186] on select "Choose an option... Pending Applied Excluded (Questions) Excluded (Expired) Exc…" at bounding box center [650, 199] width 136 height 26
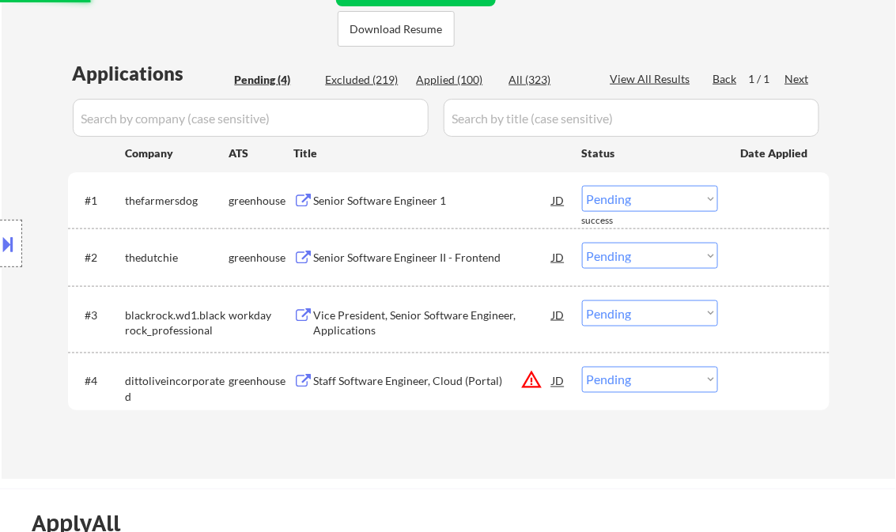
click at [412, 217] on div "#1 thefarmersdog greenhouse Senior Software Engineer 1 JD Choose an option... P…" at bounding box center [446, 200] width 746 height 43
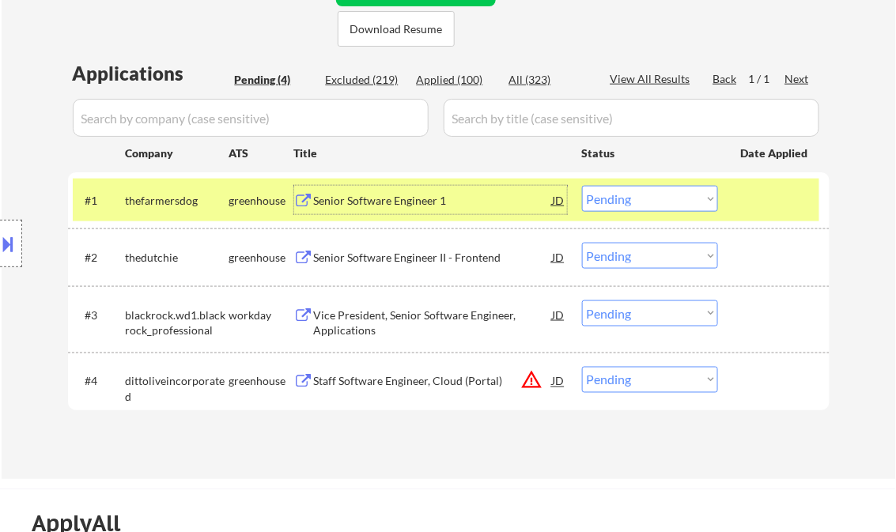
click at [425, 206] on div "Senior Software Engineer 1" at bounding box center [433, 201] width 239 height 16
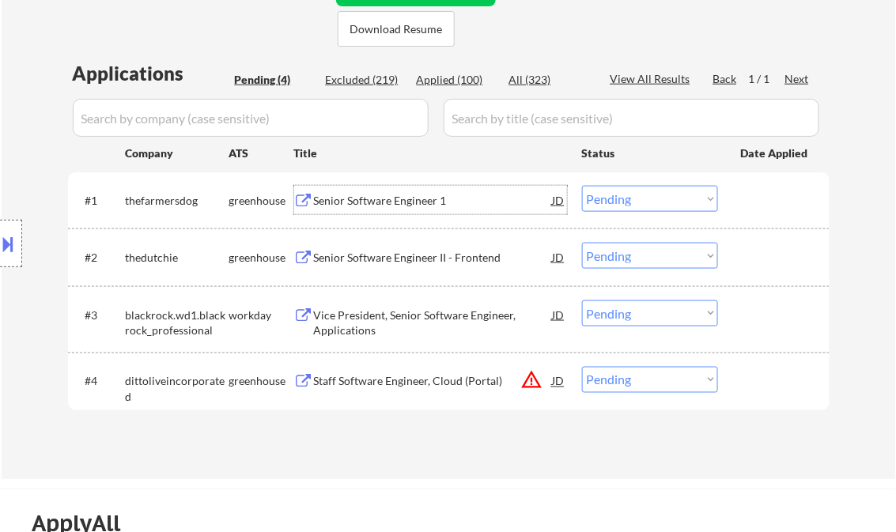
click at [3, 236] on button at bounding box center [8, 244] width 17 height 26
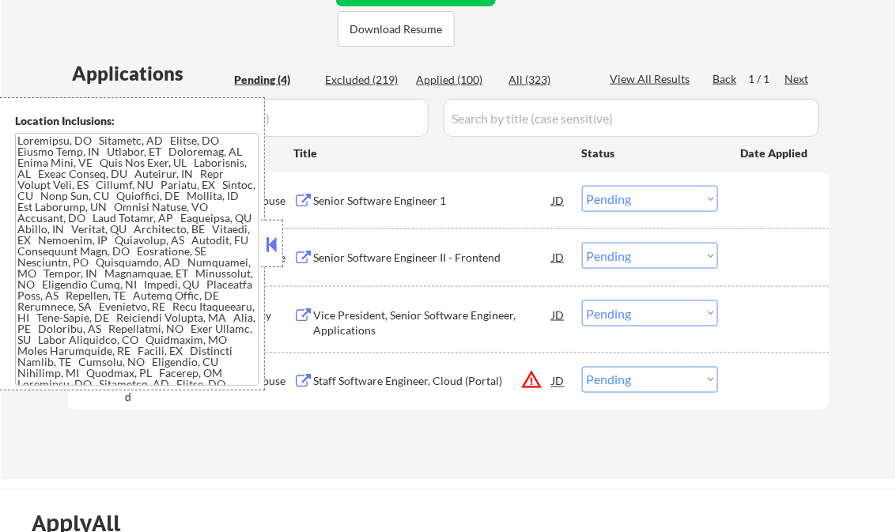
click at [270, 249] on button at bounding box center [271, 244] width 17 height 24
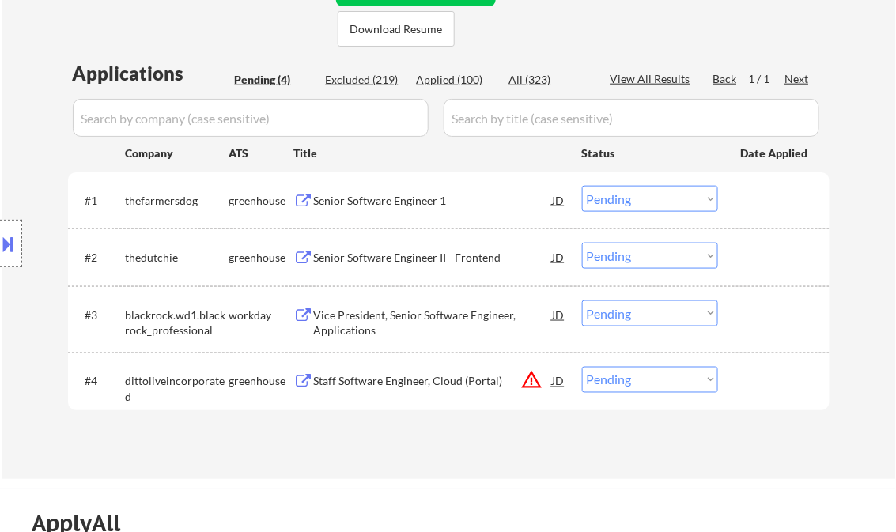
drag, startPoint x: 608, startPoint y: 201, endPoint x: 625, endPoint y: 212, distance: 20.6
click at [608, 201] on select "Choose an option... Pending Applied Excluded (Questions) Excluded (Expired) Exc…" at bounding box center [650, 199] width 136 height 26
click at [582, 186] on select "Choose an option... Pending Applied Excluded (Questions) Excluded (Expired) Exc…" at bounding box center [650, 199] width 136 height 26
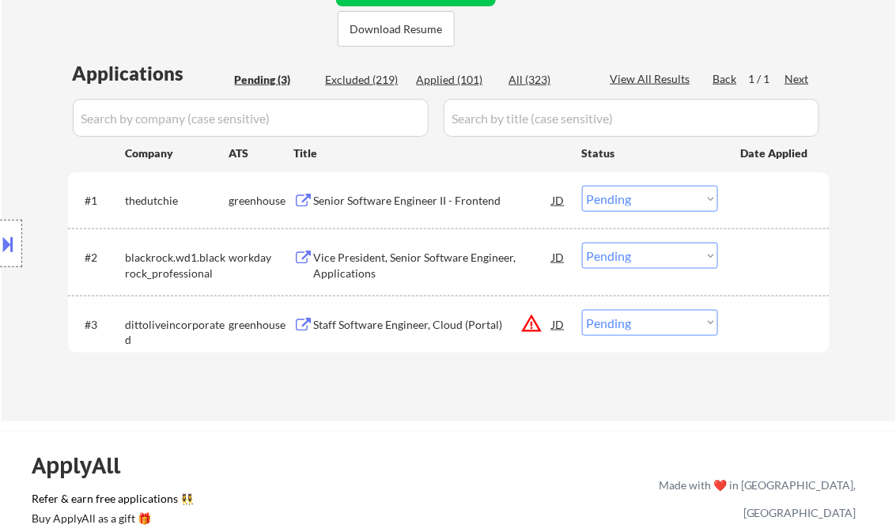
click at [357, 197] on div "Senior Software Engineer II - Frontend" at bounding box center [433, 201] width 239 height 16
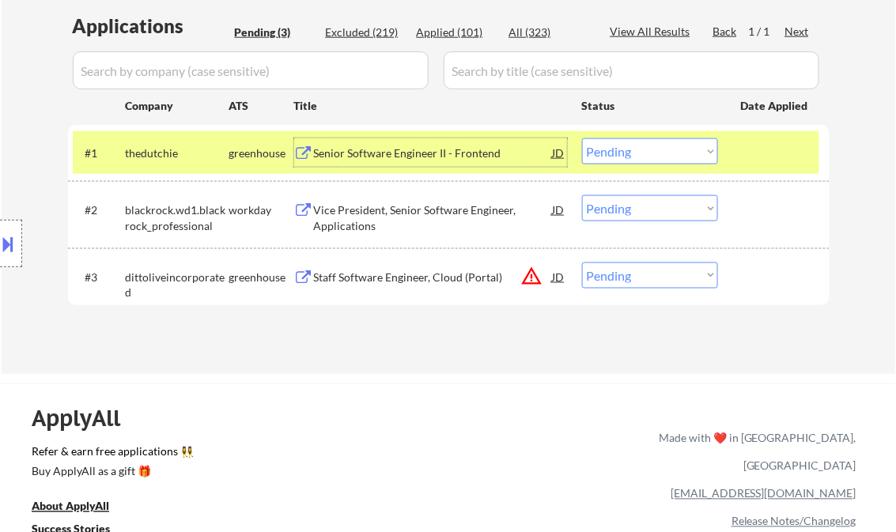
scroll to position [443, 0]
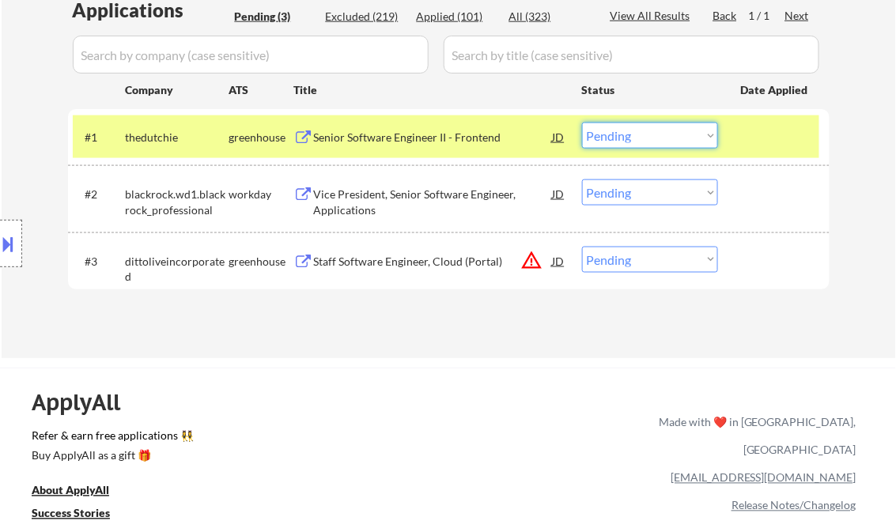
drag, startPoint x: 658, startPoint y: 138, endPoint x: 656, endPoint y: 147, distance: 9.0
click at [658, 138] on select "Choose an option... Pending Applied Excluded (Questions) Excluded (Expired) Exc…" at bounding box center [650, 136] width 136 height 26
click at [582, 123] on select "Choose an option... Pending Applied Excluded (Questions) Excluded (Expired) Exc…" at bounding box center [650, 136] width 136 height 26
select select ""pending""
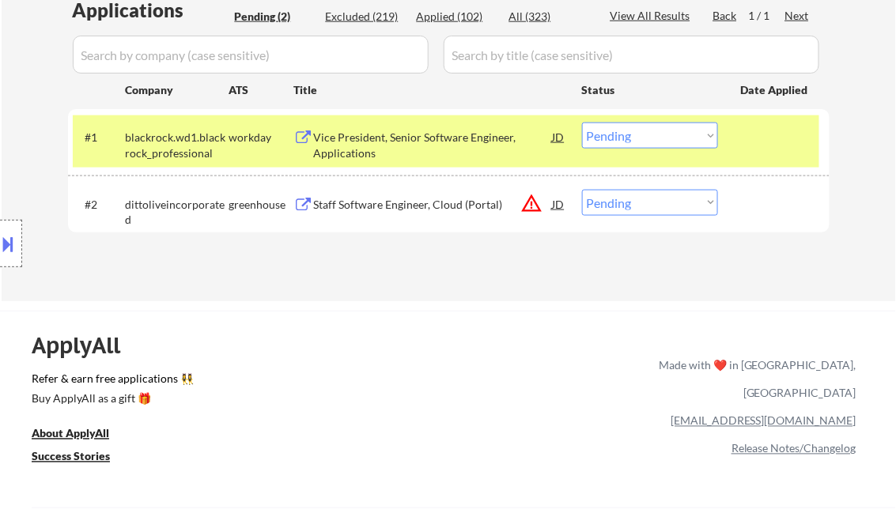
click at [406, 200] on div "Staff Software Engineer, Cloud (Portal)" at bounding box center [433, 205] width 239 height 16
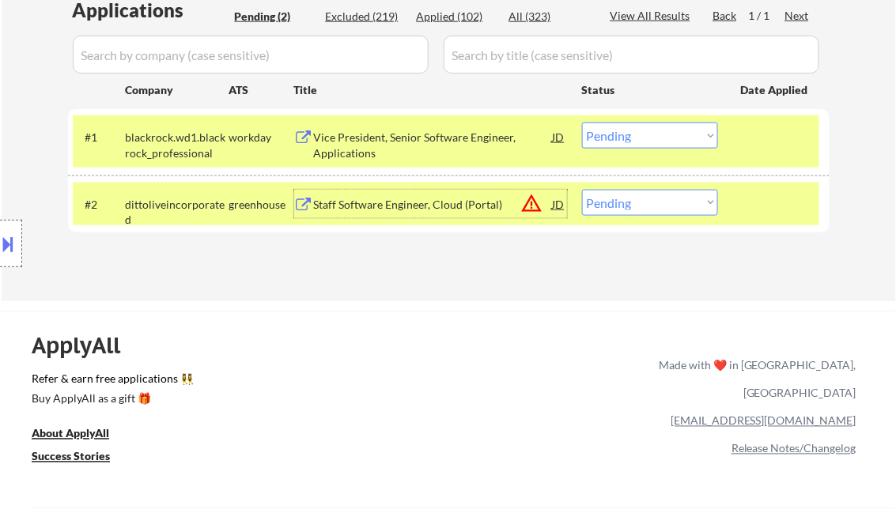
click at [643, 207] on select "Choose an option... Pending Applied Excluded (Questions) Excluded (Expired) Exc…" at bounding box center [650, 203] width 136 height 26
select select ""excluded__bad_match_""
click at [582, 190] on select "Choose an option... Pending Applied Excluded (Questions) Excluded (Expired) Exc…" at bounding box center [650, 203] width 136 height 26
click at [432, 129] on div "Vice President, Senior Software Engineer, Applications" at bounding box center [433, 142] width 239 height 38
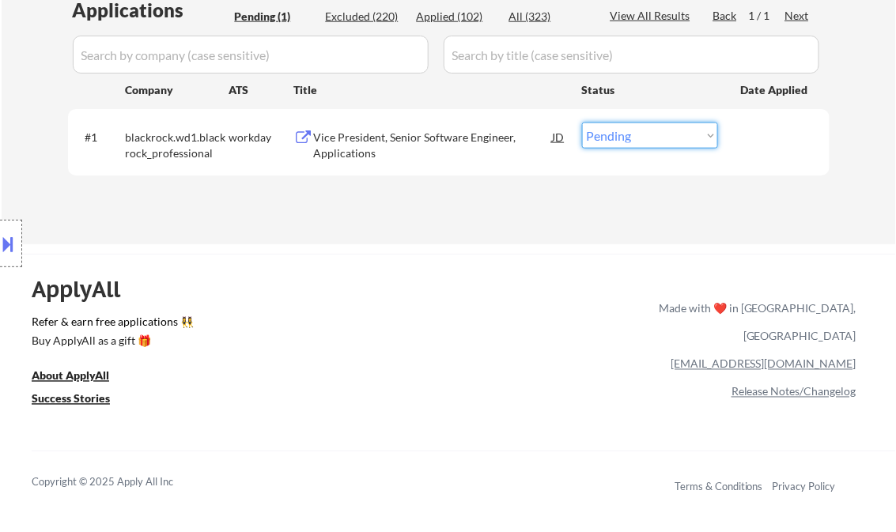
drag, startPoint x: 646, startPoint y: 134, endPoint x: 663, endPoint y: 150, distance: 23.5
click at [646, 134] on select "Choose an option... Pending Applied Excluded (Questions) Excluded (Expired) Exc…" at bounding box center [650, 136] width 136 height 26
select select ""excluded__bad_match_""
click at [582, 123] on select "Choose an option... Pending Applied Excluded (Questions) Excluded (Expired) Exc…" at bounding box center [650, 136] width 136 height 26
click at [478, 255] on div "ApplyAll Refer & earn free applications 👯‍♀️ Buy ApplyAll as a gift 🎁 About App…" at bounding box center [448, 377] width 896 height 246
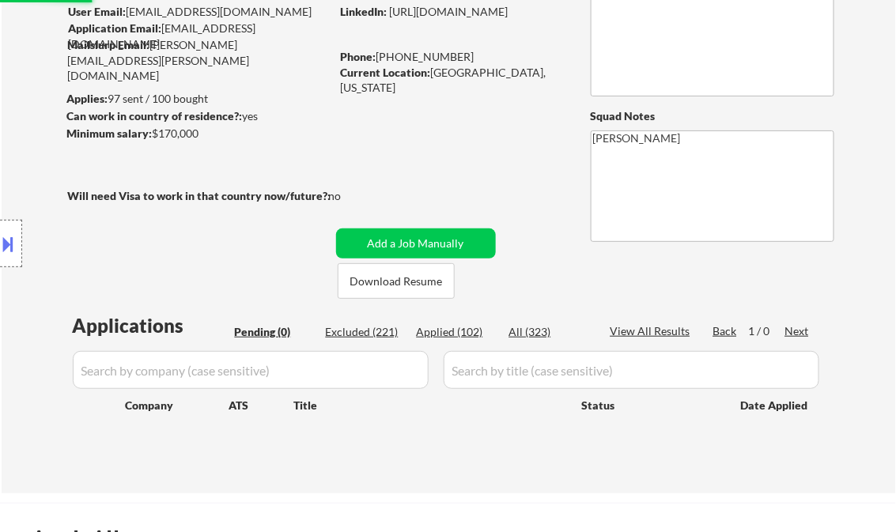
scroll to position [63, 0]
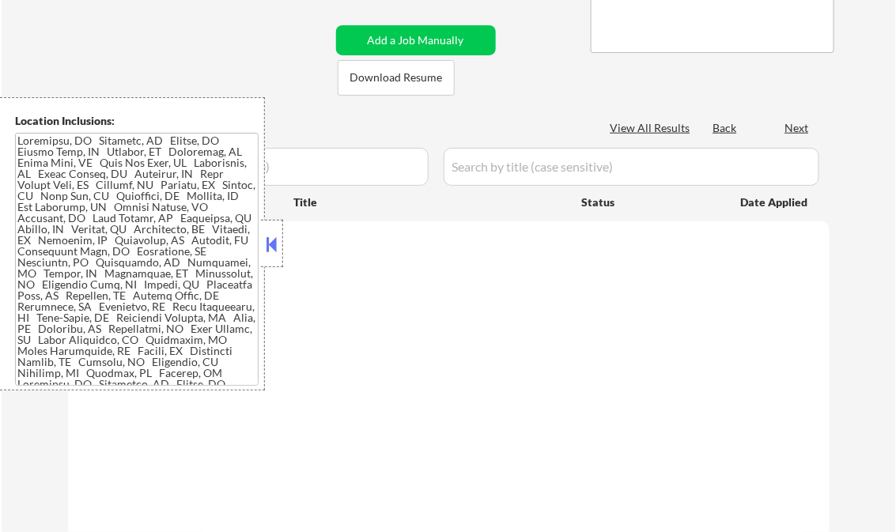
scroll to position [253, 0]
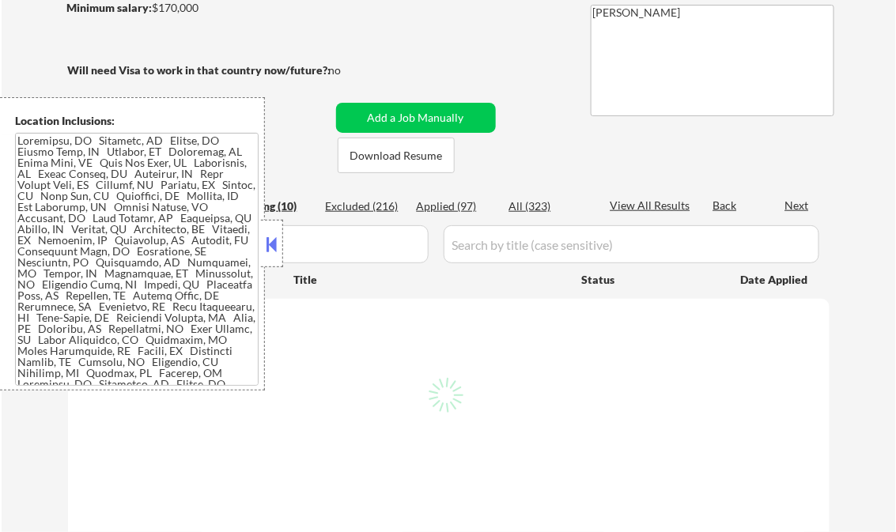
select select ""pending""
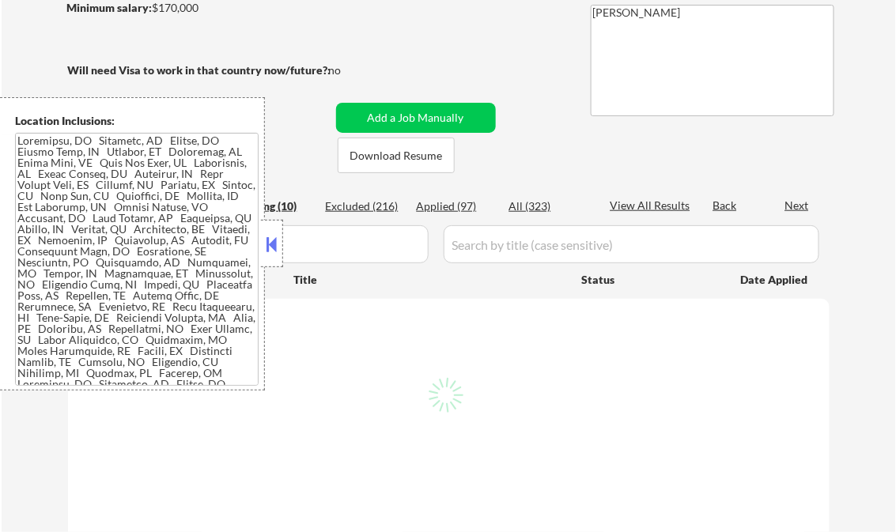
select select ""pending""
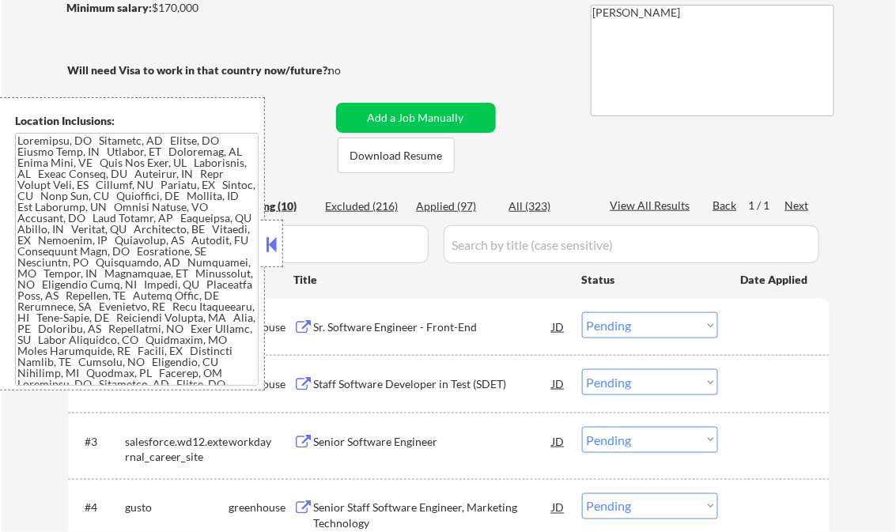
click at [271, 232] on button at bounding box center [271, 244] width 17 height 24
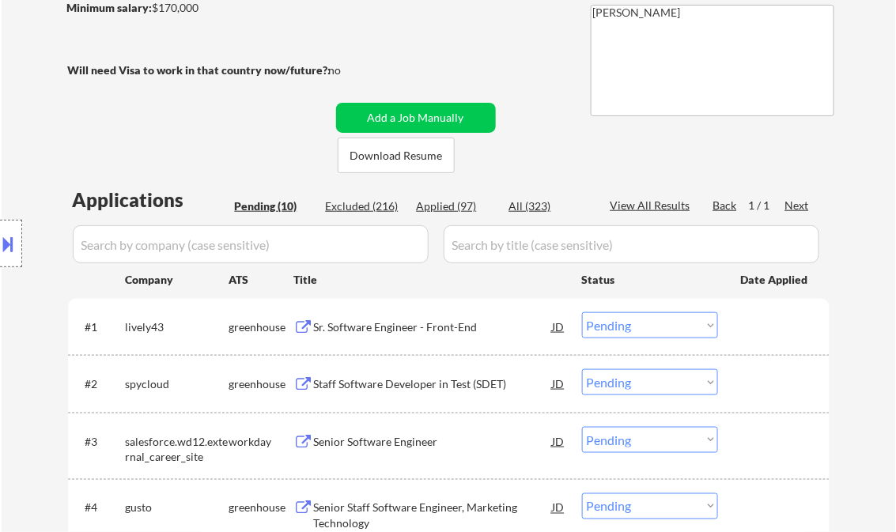
click at [440, 214] on div "Applied (97)" at bounding box center [456, 206] width 79 height 17
select select ""applied""
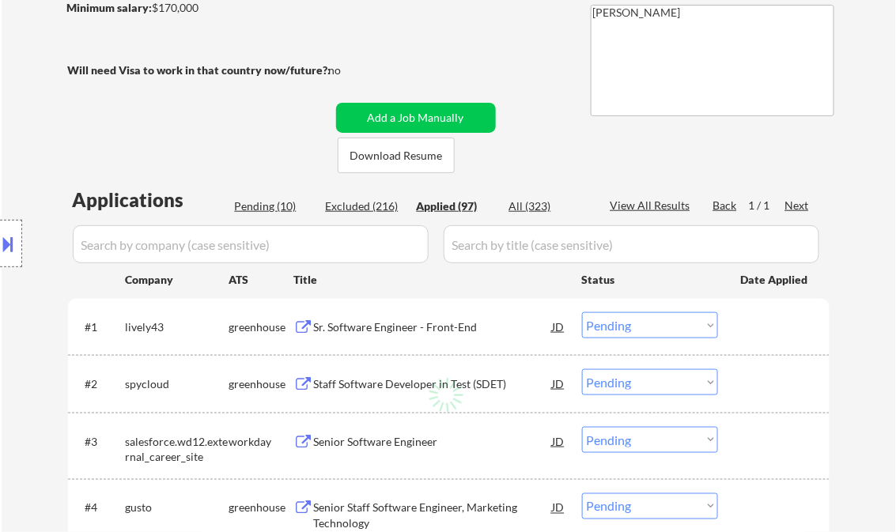
select select ""applied""
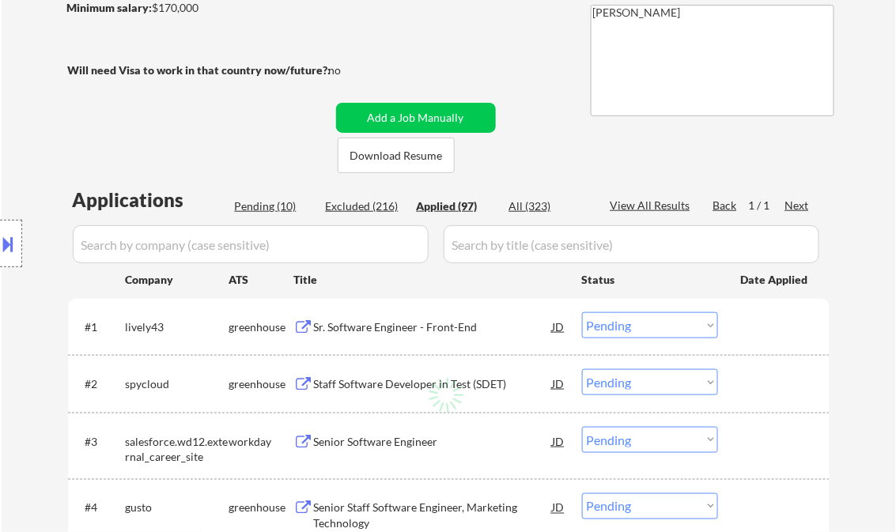
select select ""applied""
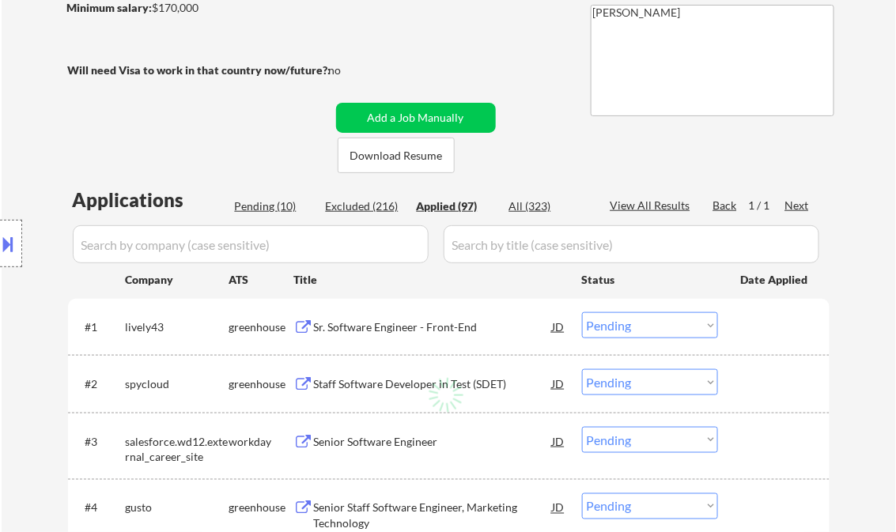
select select ""applied""
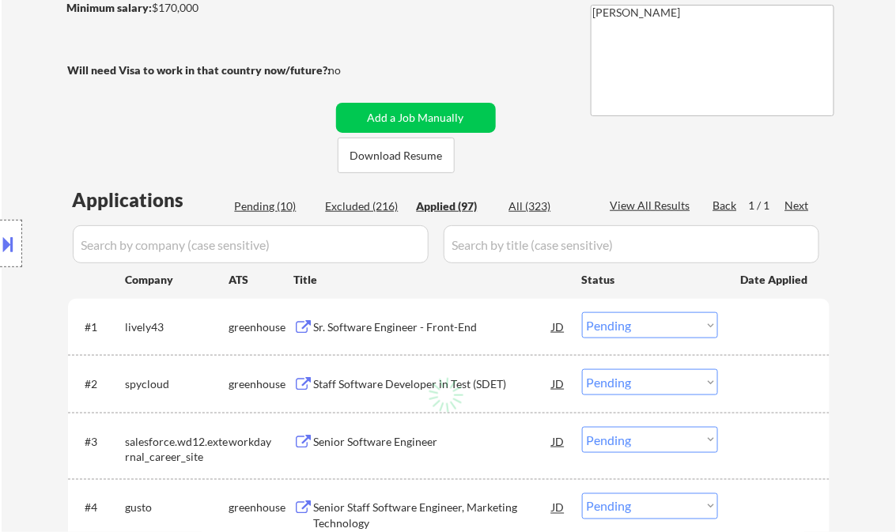
select select ""applied""
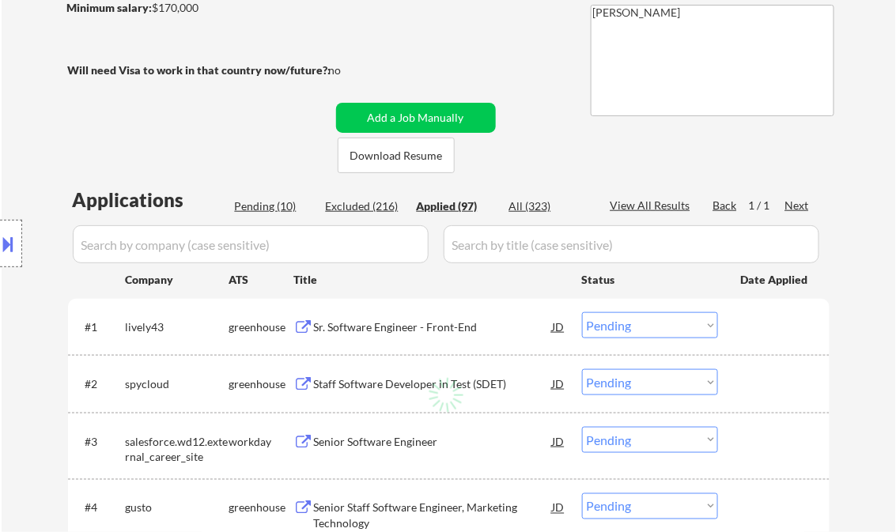
select select ""applied""
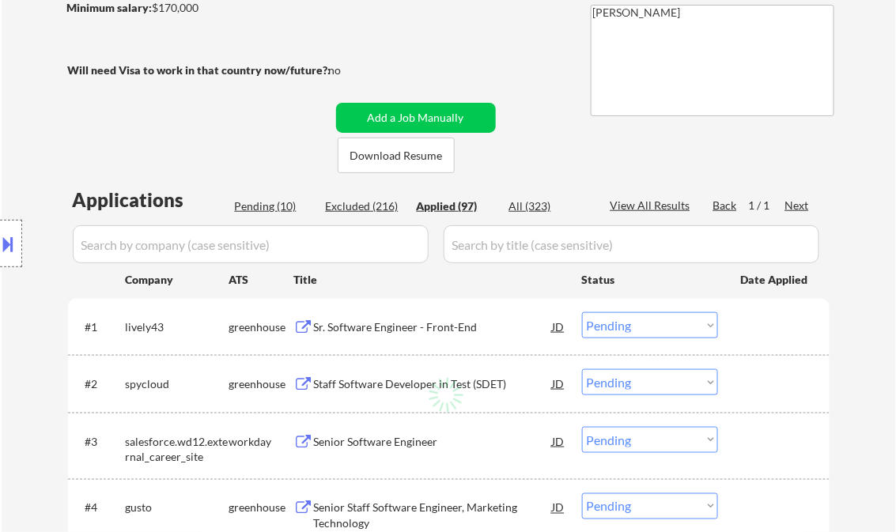
select select ""applied""
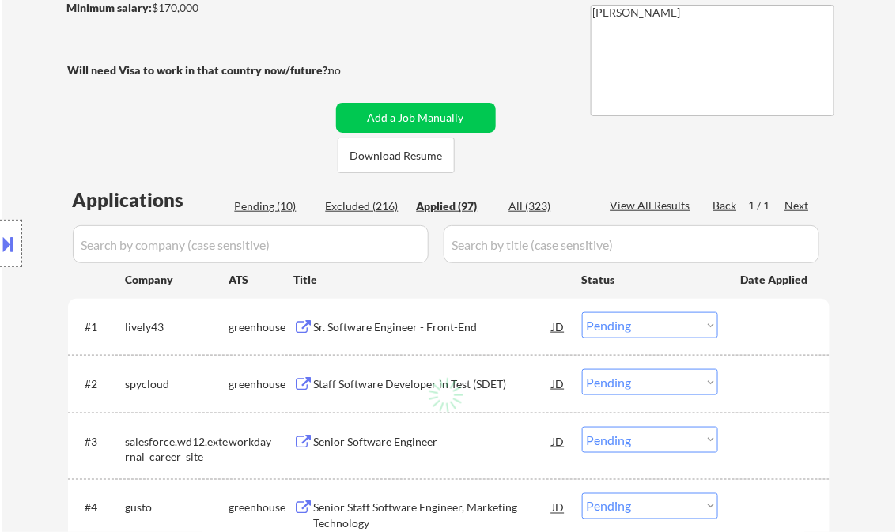
select select ""applied""
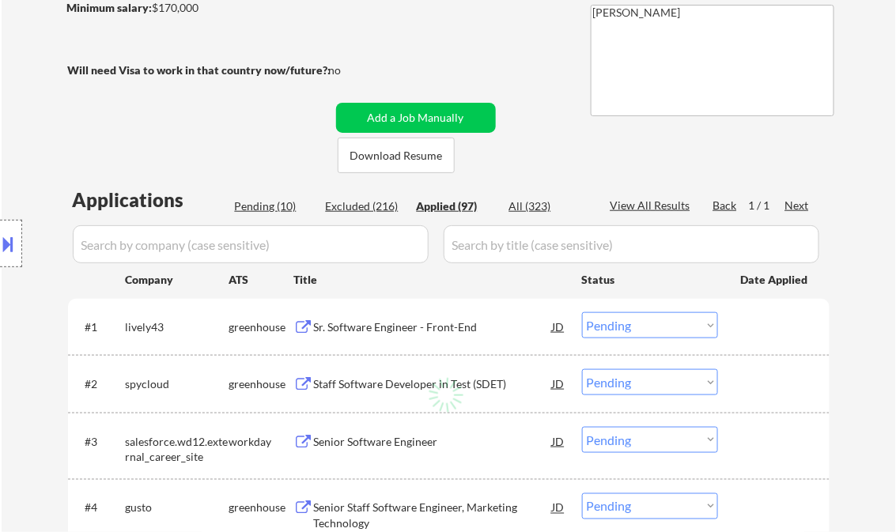
select select ""applied""
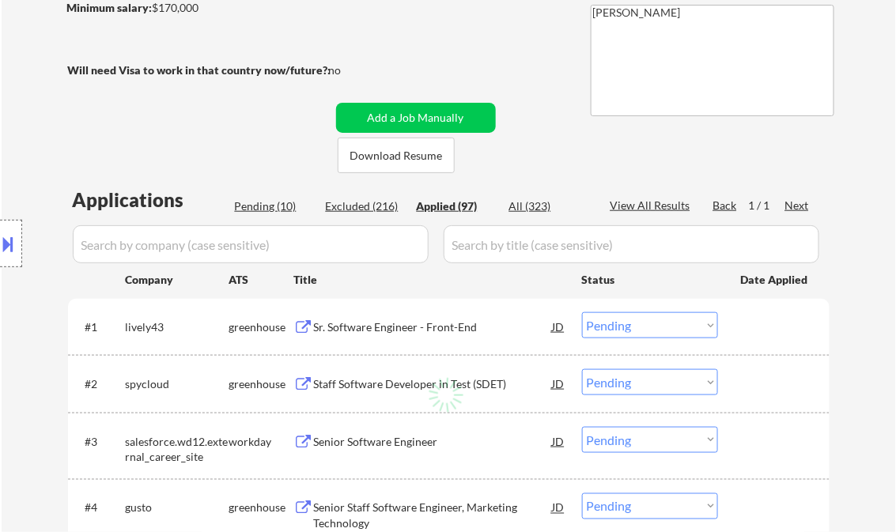
select select ""applied""
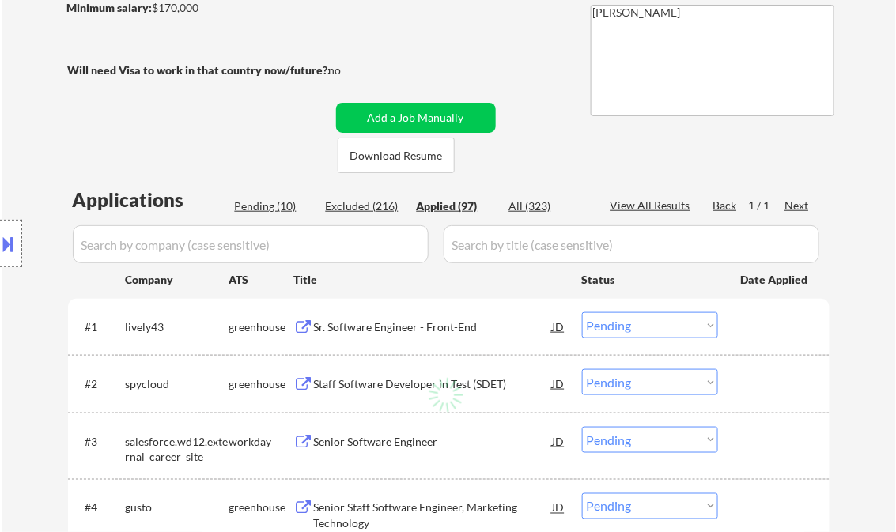
select select ""applied""
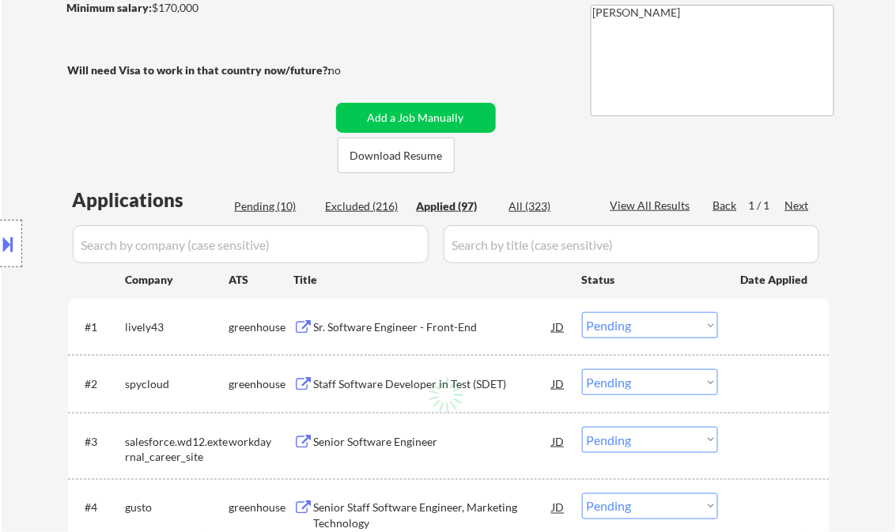
select select ""applied""
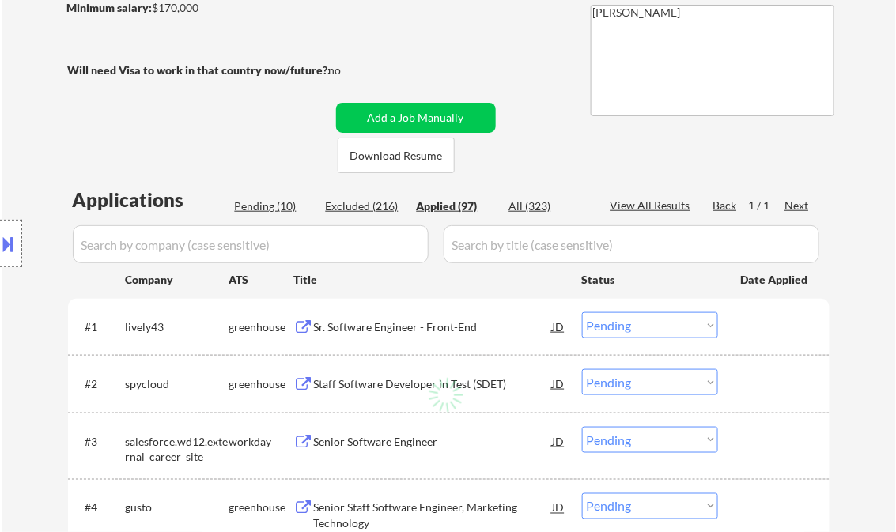
select select ""applied""
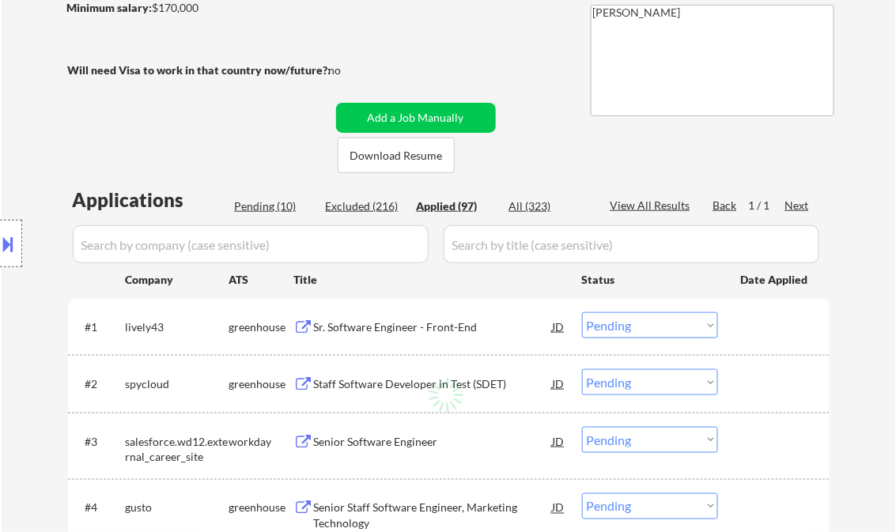
select select ""applied""
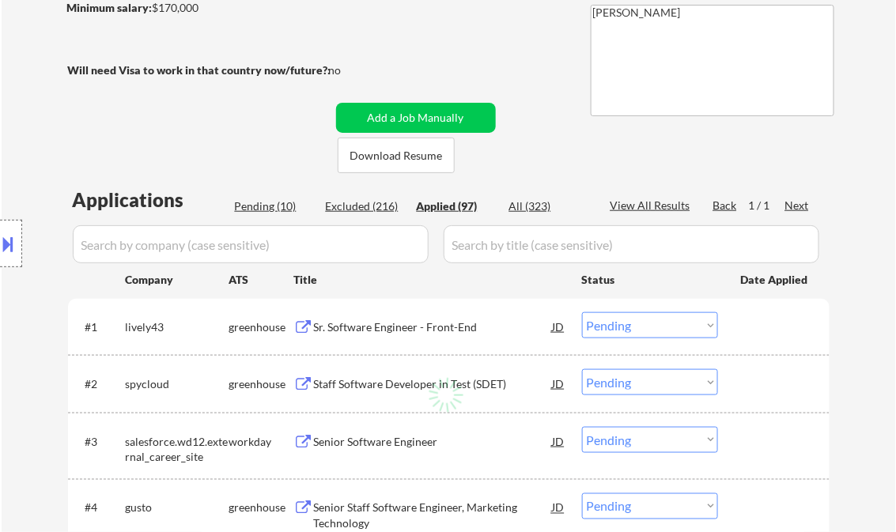
select select ""applied""
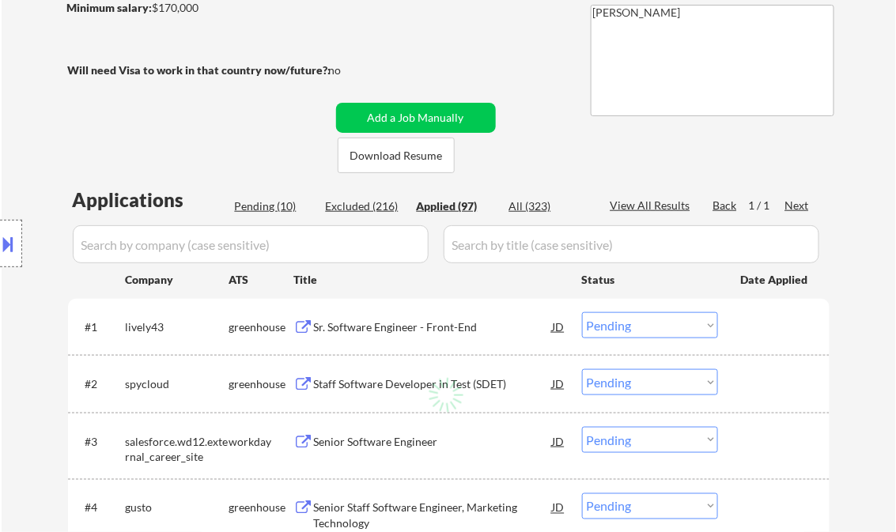
select select ""applied""
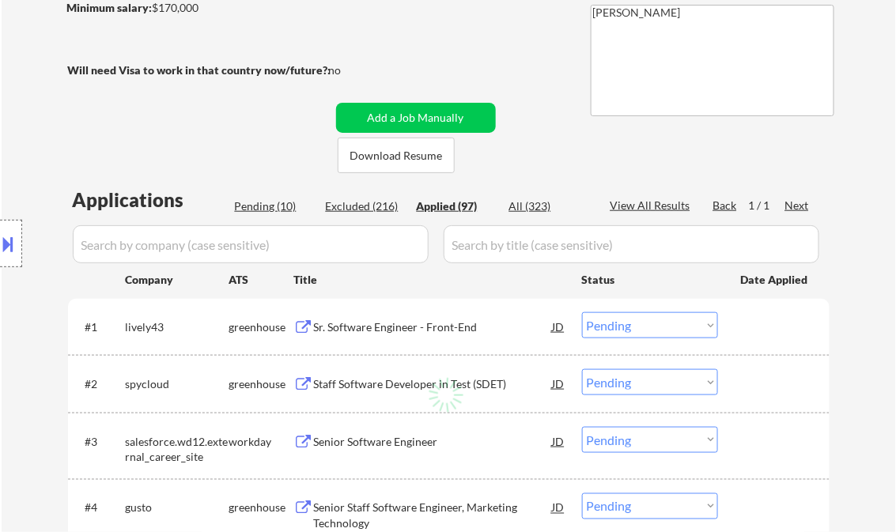
select select ""applied""
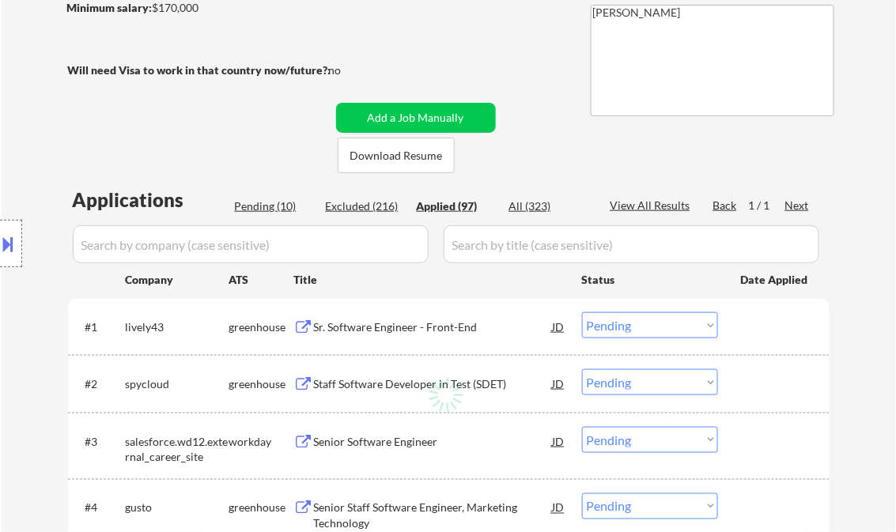
select select ""applied""
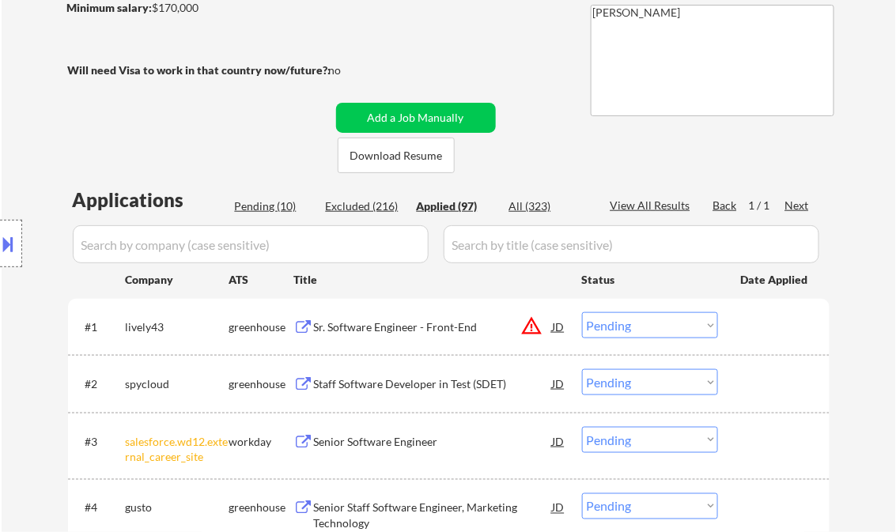
select select ""applied""
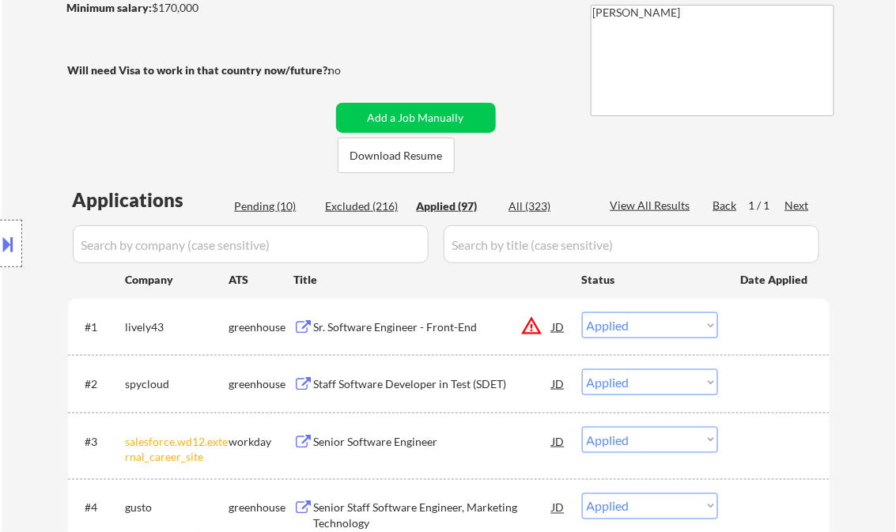
select select ""applied""
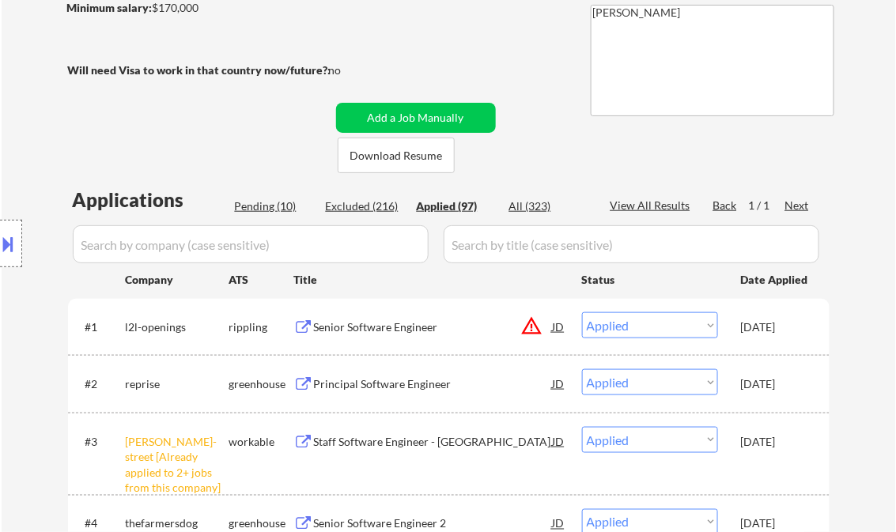
select select ""applied""
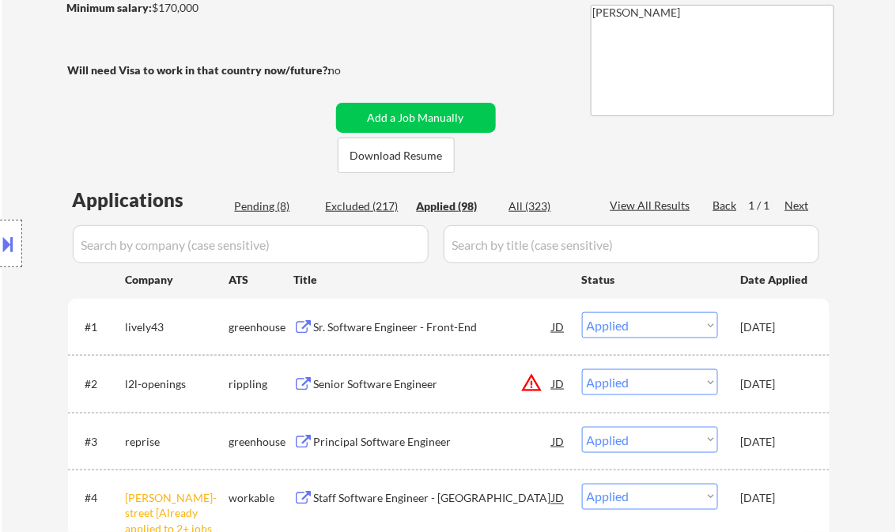
select select ""applied""
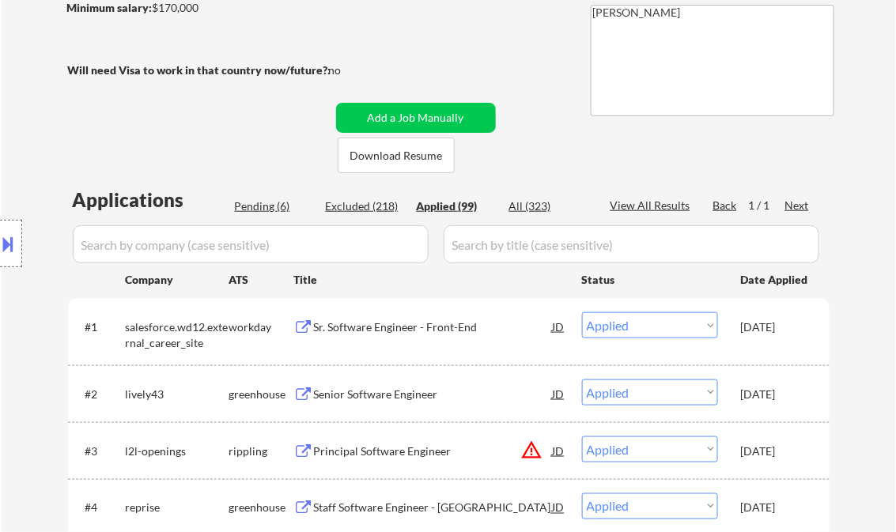
scroll to position [3951, 0]
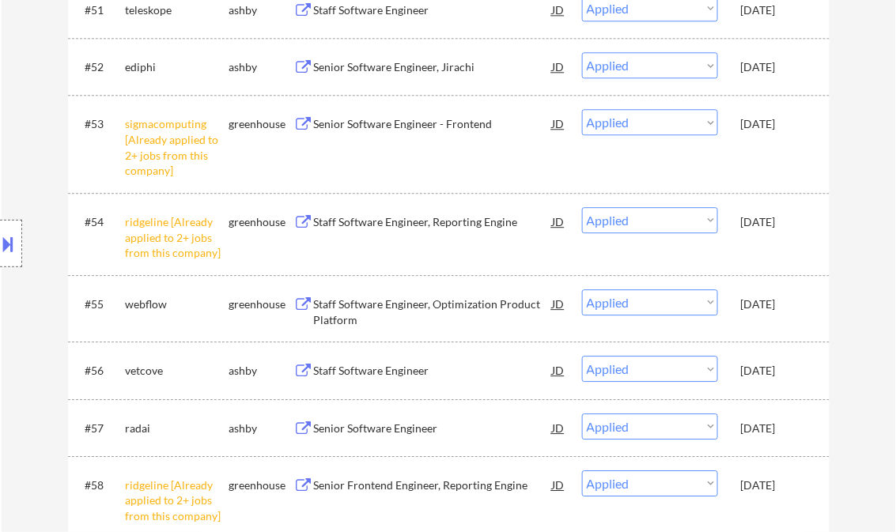
select select ""applied""
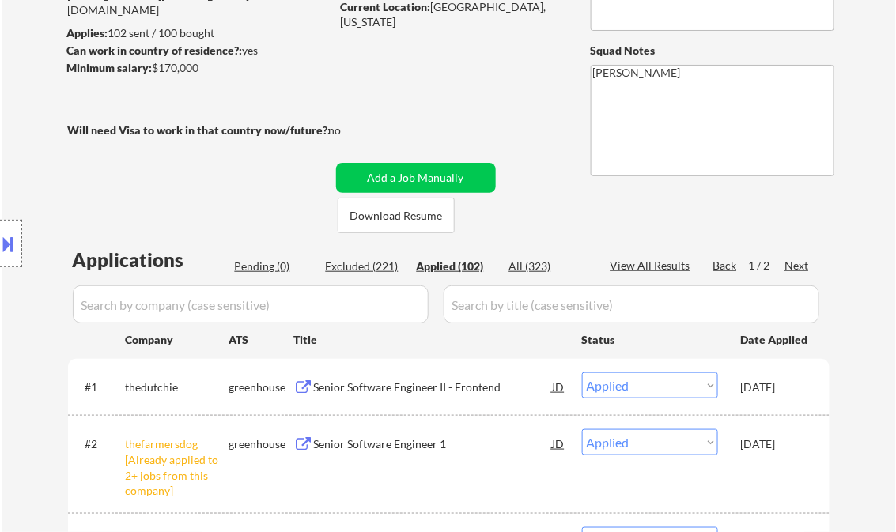
scroll to position [138, 0]
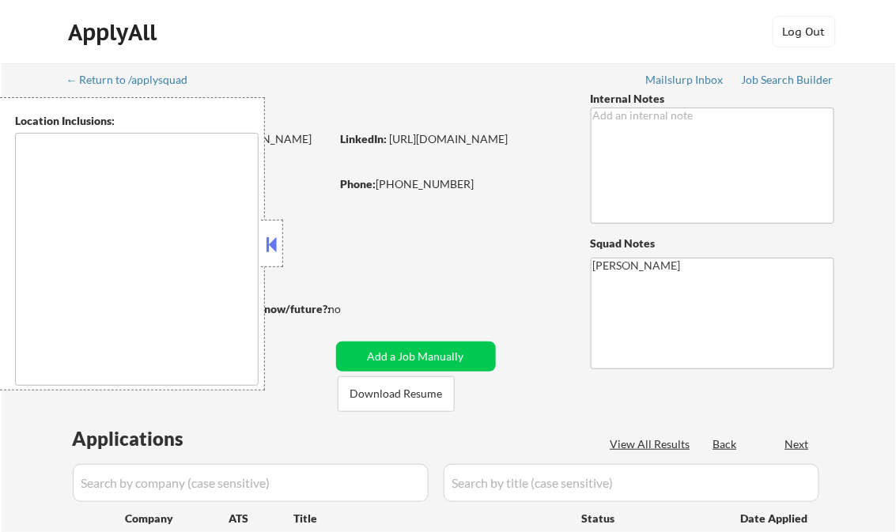
type textarea "[GEOGRAPHIC_DATA], [GEOGRAPHIC_DATA] [GEOGRAPHIC_DATA], [GEOGRAPHIC_DATA] [GEOG…"
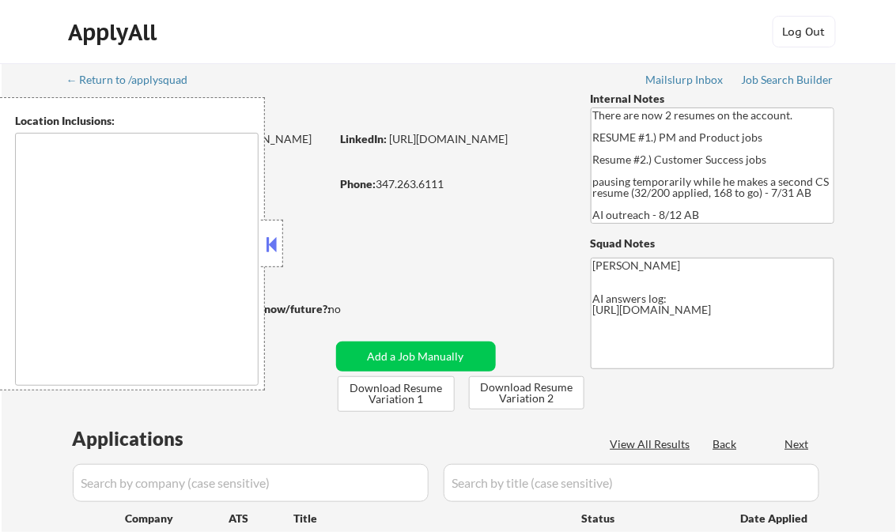
type textarea "[GEOGRAPHIC_DATA], [GEOGRAPHIC_DATA] [GEOGRAPHIC_DATA], [GEOGRAPHIC_DATA] [GEOG…"
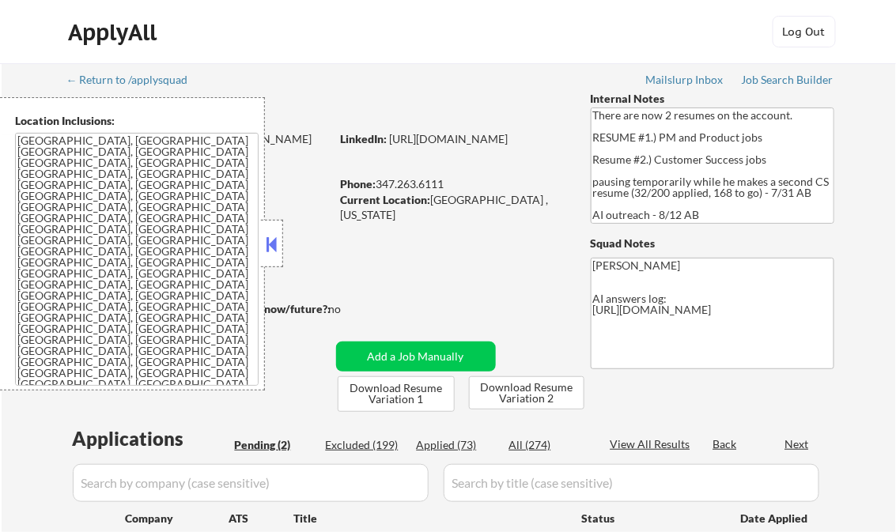
select select ""pending""
click at [269, 251] on button at bounding box center [271, 244] width 17 height 24
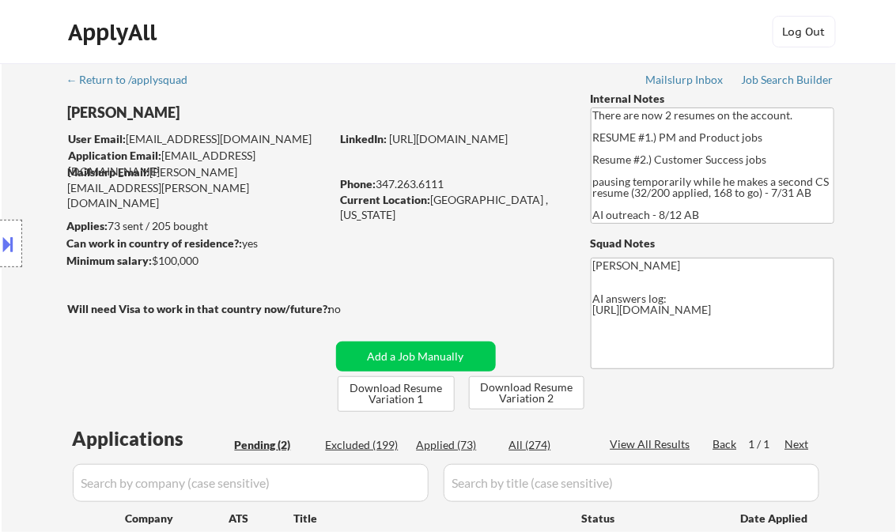
select select ""pending""
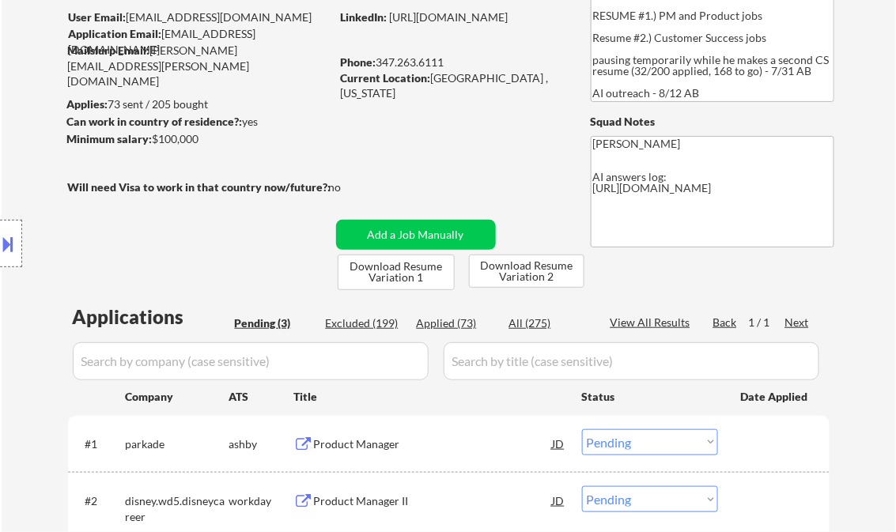
scroll to position [63, 0]
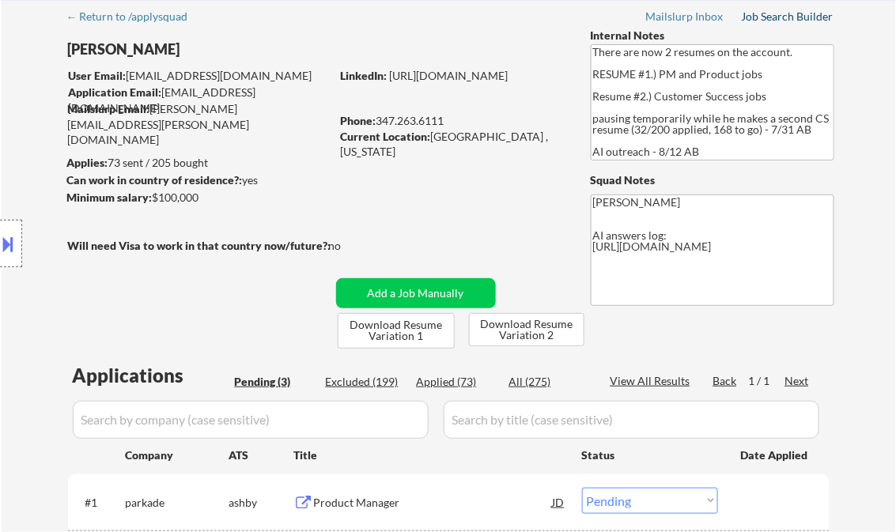
click at [779, 20] on div "Job Search Builder" at bounding box center [788, 16] width 93 height 11
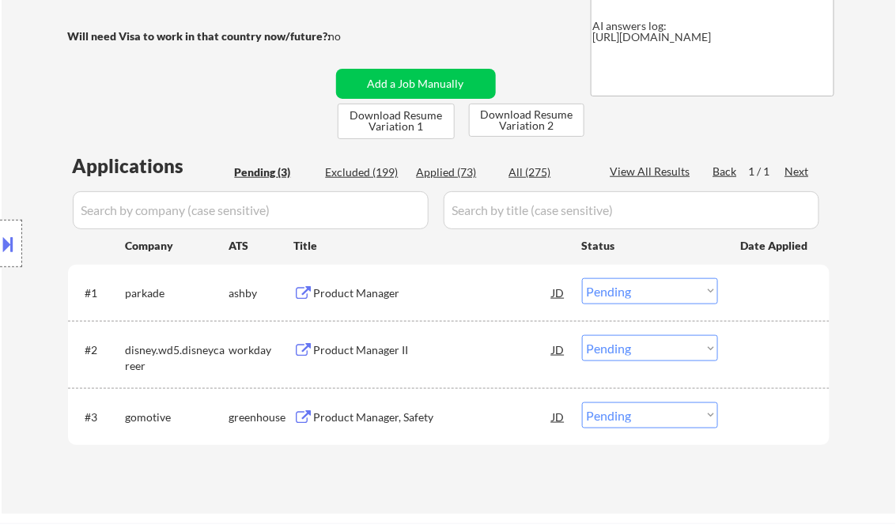
scroll to position [316, 0]
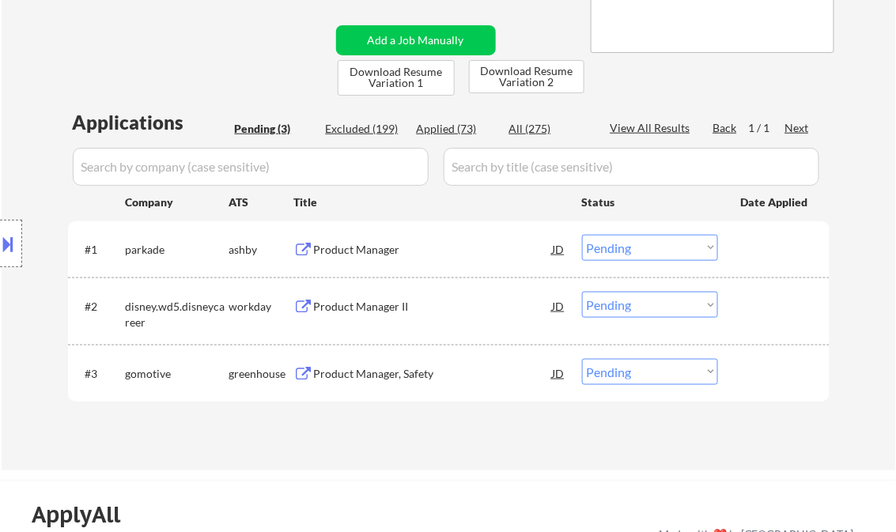
click at [370, 247] on div "Product Manager" at bounding box center [433, 250] width 239 height 16
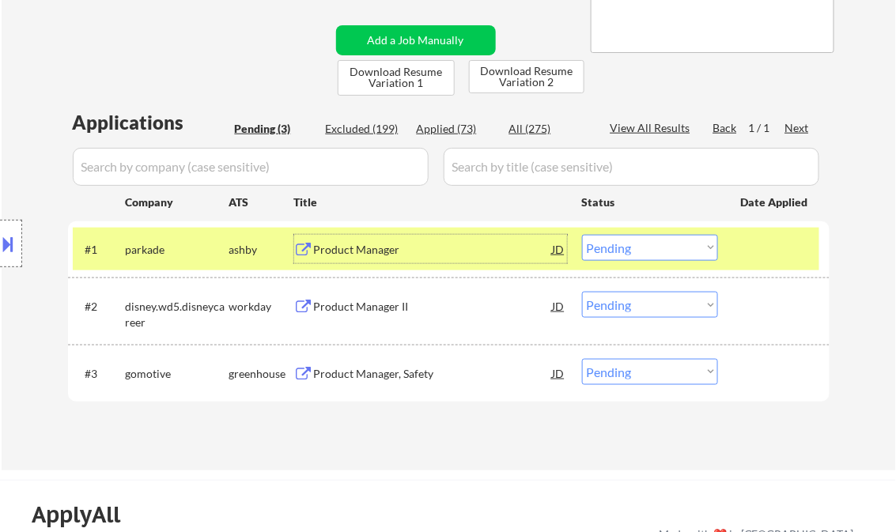
click at [16, 243] on button at bounding box center [8, 244] width 17 height 26
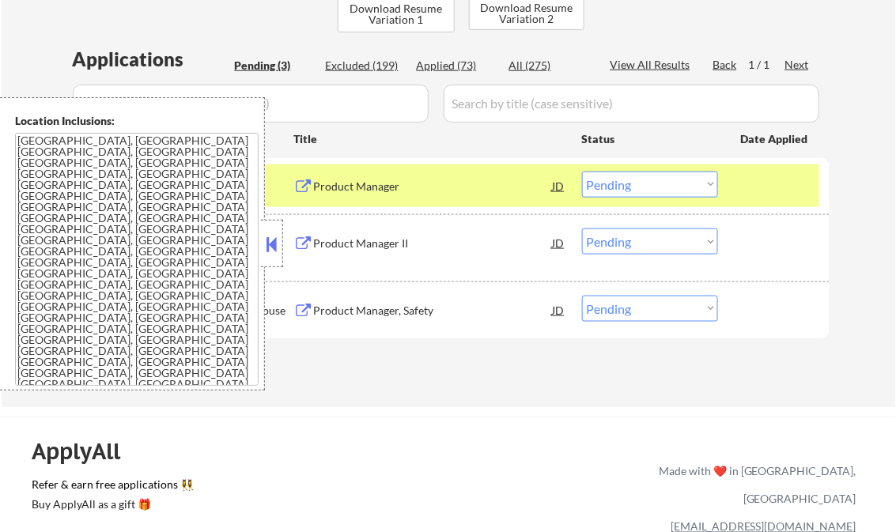
scroll to position [253, 0]
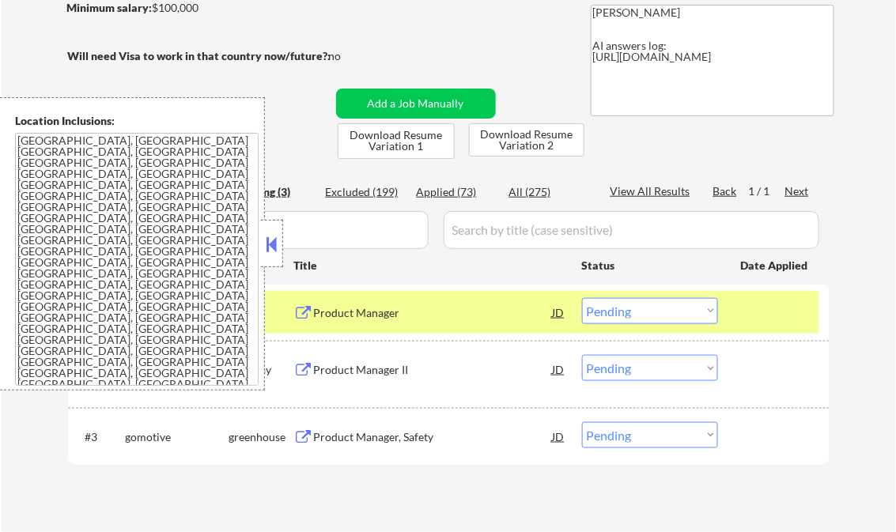
click at [271, 241] on button at bounding box center [271, 244] width 17 height 24
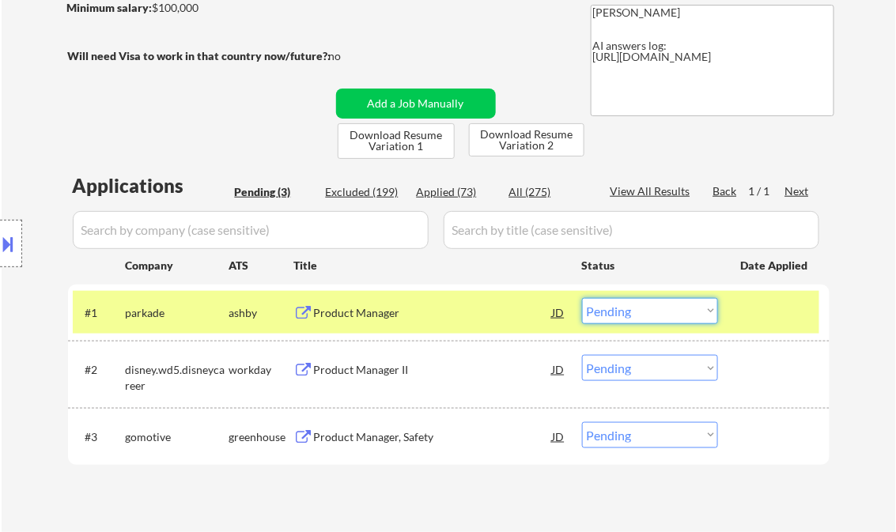
click at [659, 315] on select "Choose an option... Pending Applied Excluded (Questions) Excluded (Expired) Exc…" at bounding box center [650, 311] width 136 height 26
click at [582, 298] on select "Choose an option... Pending Applied Excluded (Questions) Excluded (Expired) Exc…" at bounding box center [650, 311] width 136 height 26
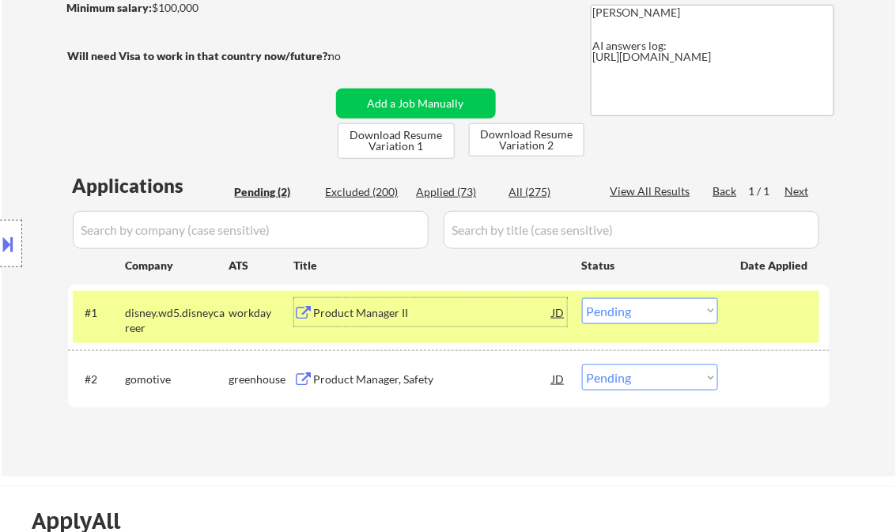
click at [397, 321] on div "Product Manager II" at bounding box center [433, 312] width 239 height 28
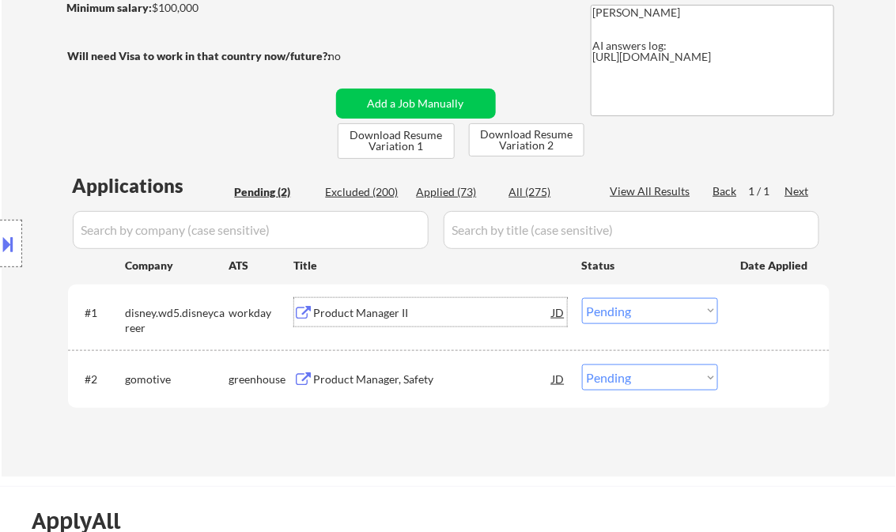
click at [2, 251] on button at bounding box center [8, 244] width 17 height 26
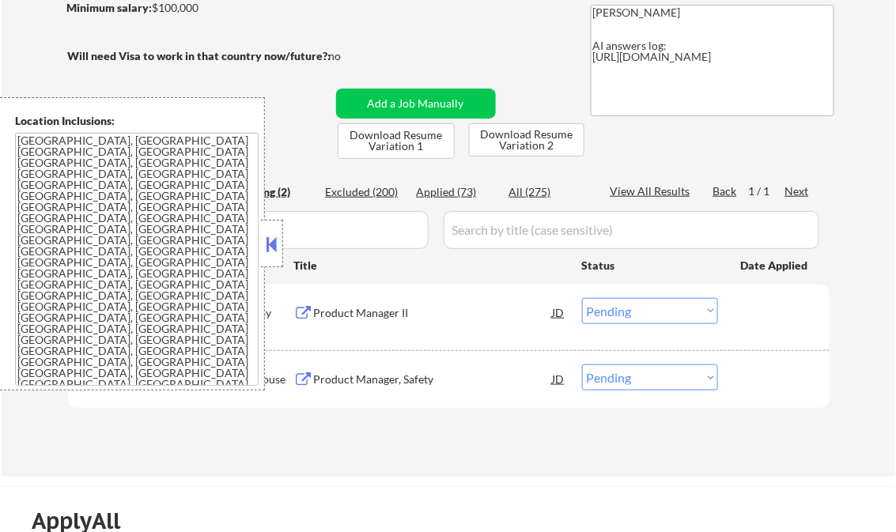
click at [264, 244] on button at bounding box center [271, 244] width 17 height 24
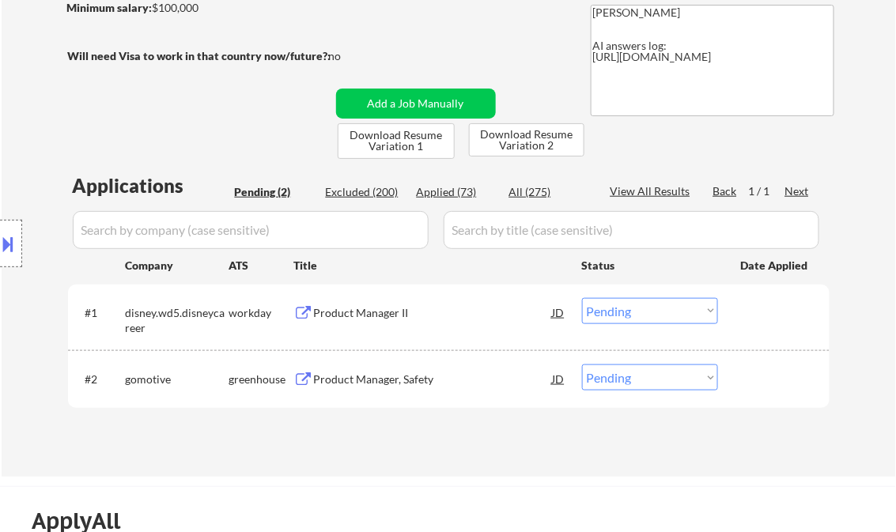
click at [399, 309] on div "Product Manager II" at bounding box center [433, 313] width 239 height 16
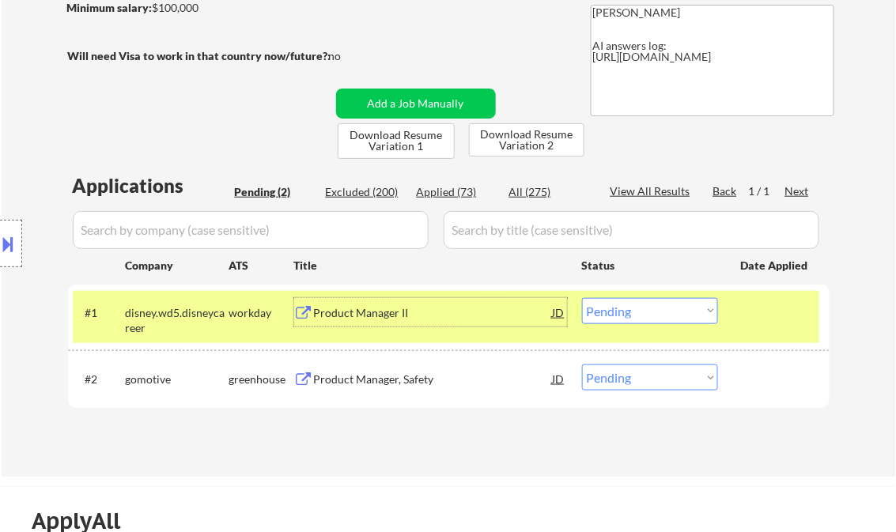
click at [622, 309] on select "Choose an option... Pending Applied Excluded (Questions) Excluded (Expired) Exc…" at bounding box center [650, 311] width 136 height 26
click at [582, 298] on select "Choose an option... Pending Applied Excluded (Questions) Excluded (Expired) Exc…" at bounding box center [650, 311] width 136 height 26
click at [411, 380] on div "Product Manager, Safety" at bounding box center [433, 380] width 239 height 16
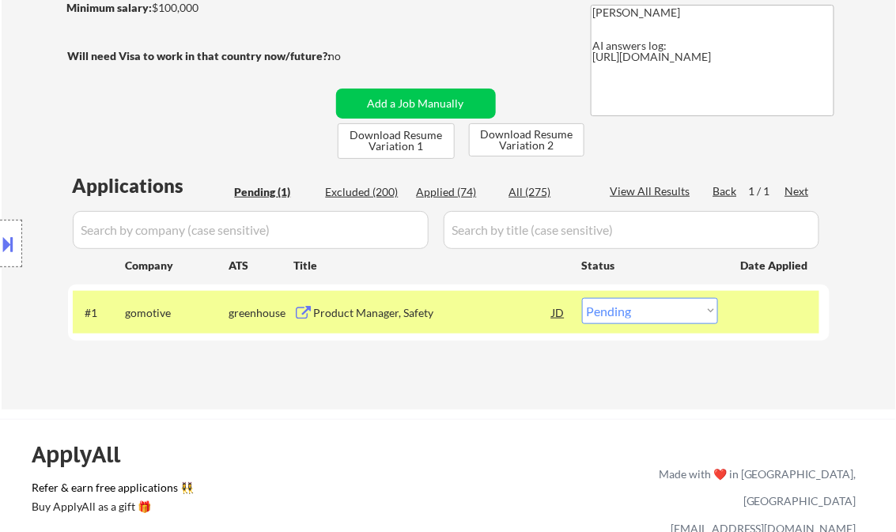
click at [646, 317] on select "Choose an option... Pending Applied Excluded (Questions) Excluded (Expired) Exc…" at bounding box center [650, 311] width 136 height 26
select select ""applied""
click at [582, 298] on select "Choose an option... Pending Applied Excluded (Questions) Excluded (Expired) Exc…" at bounding box center [650, 311] width 136 height 26
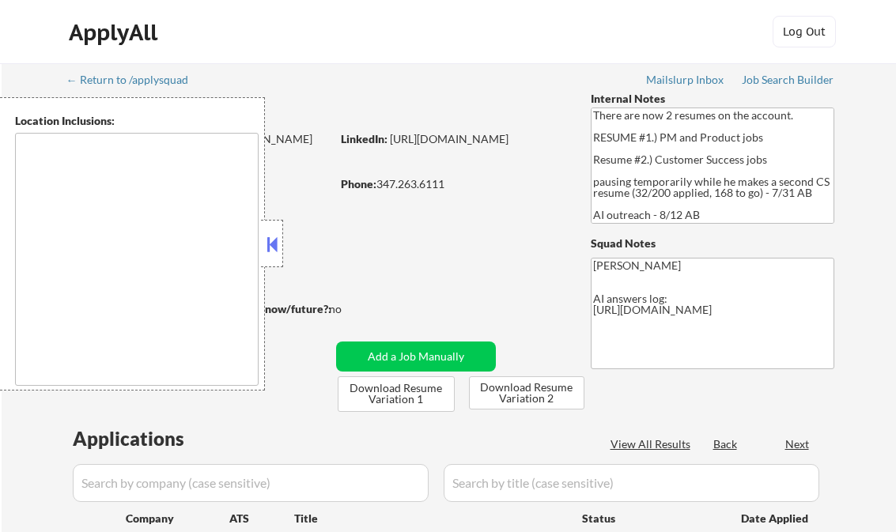
scroll to position [63, 0]
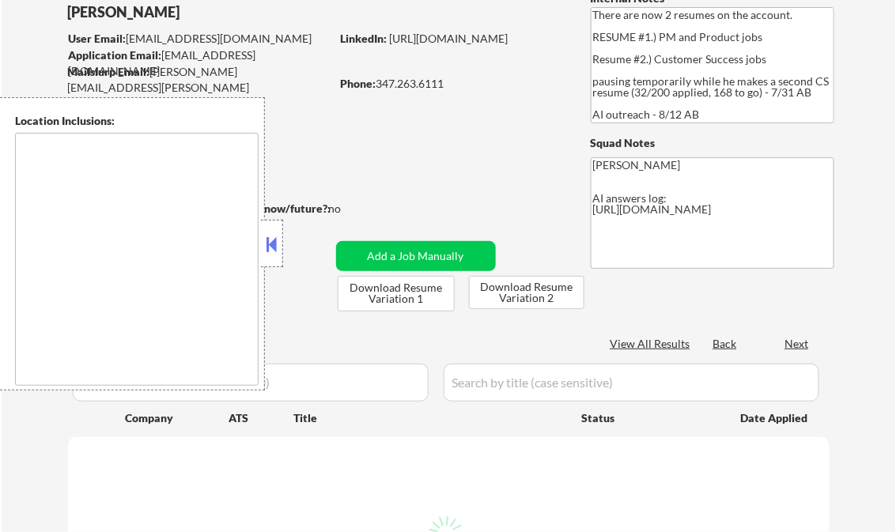
type textarea "[GEOGRAPHIC_DATA], [GEOGRAPHIC_DATA] [GEOGRAPHIC_DATA], [GEOGRAPHIC_DATA] [GEOG…"
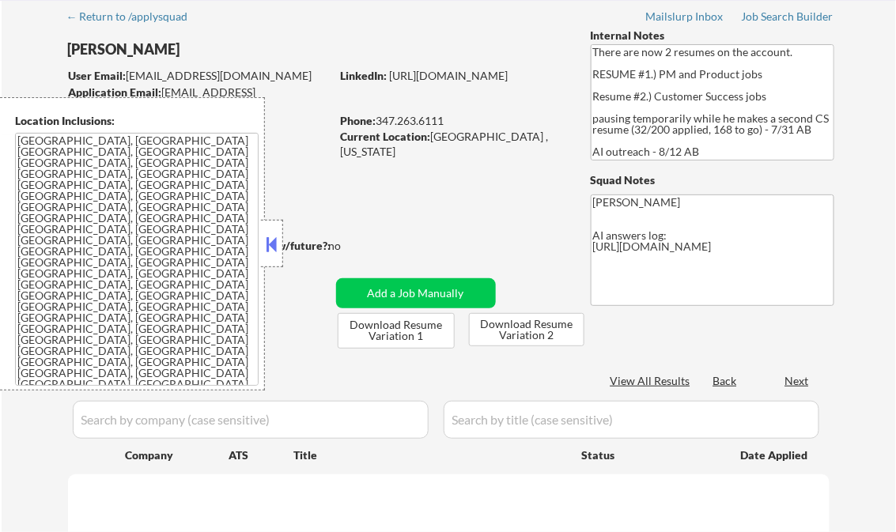
select select ""pending""
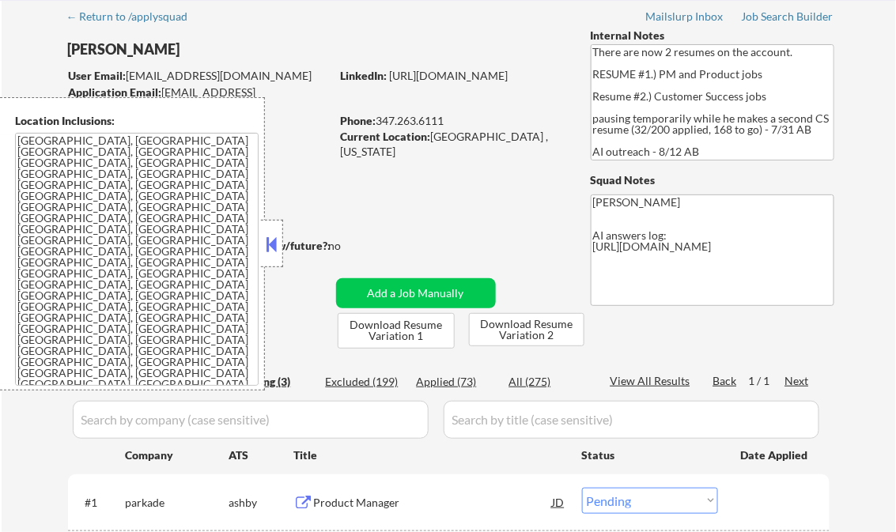
click at [274, 236] on button at bounding box center [271, 244] width 17 height 24
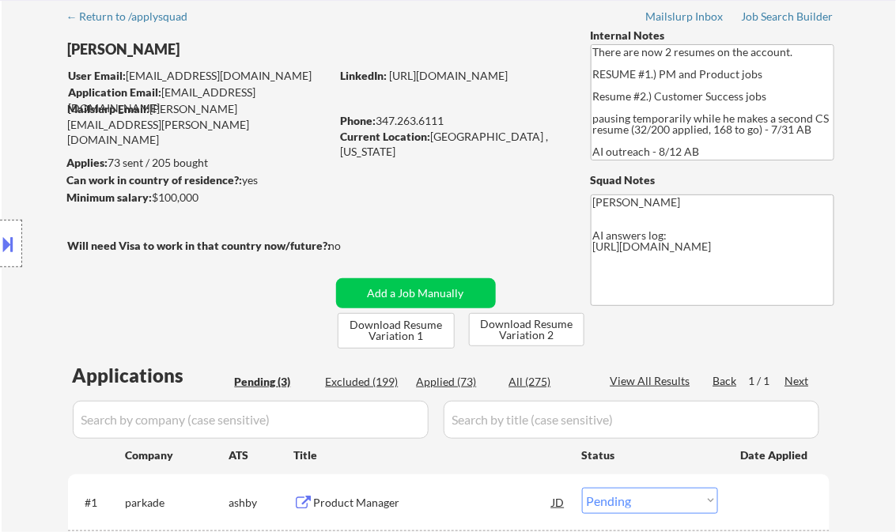
click at [455, 376] on div "Applied (73)" at bounding box center [456, 382] width 79 height 16
select select ""applied""
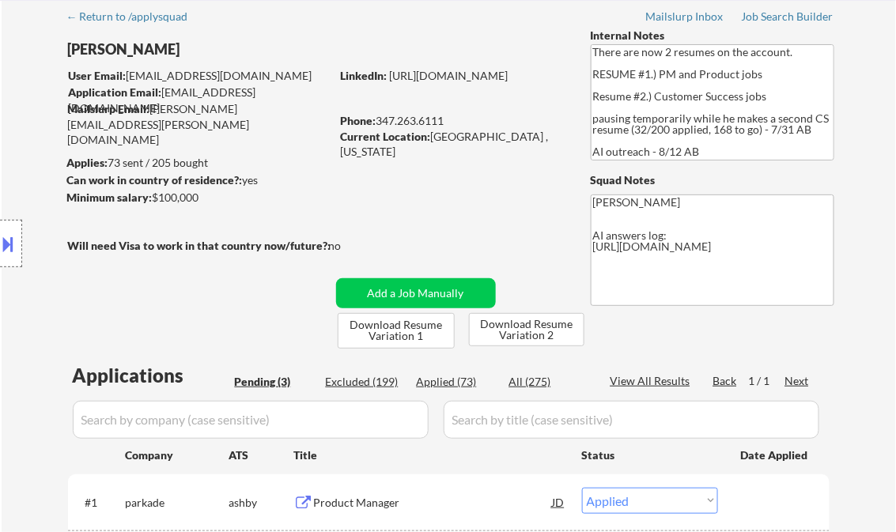
select select ""applied""
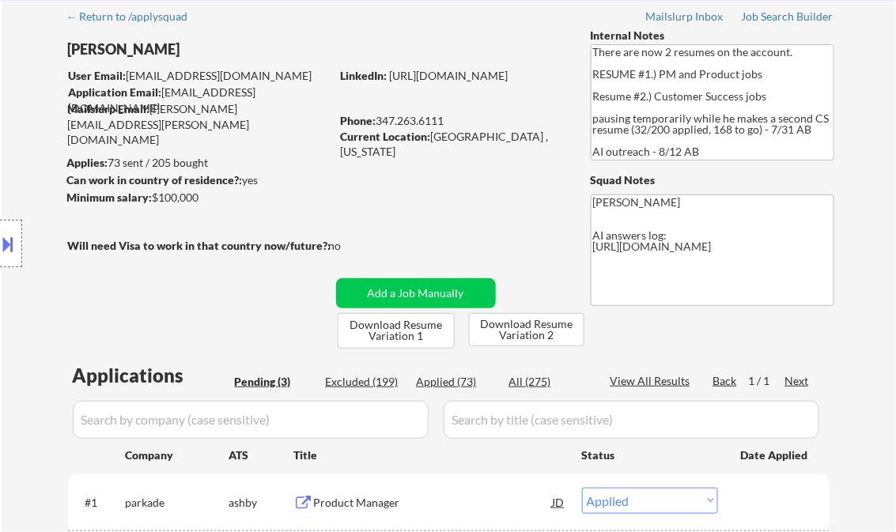
select select ""applied""
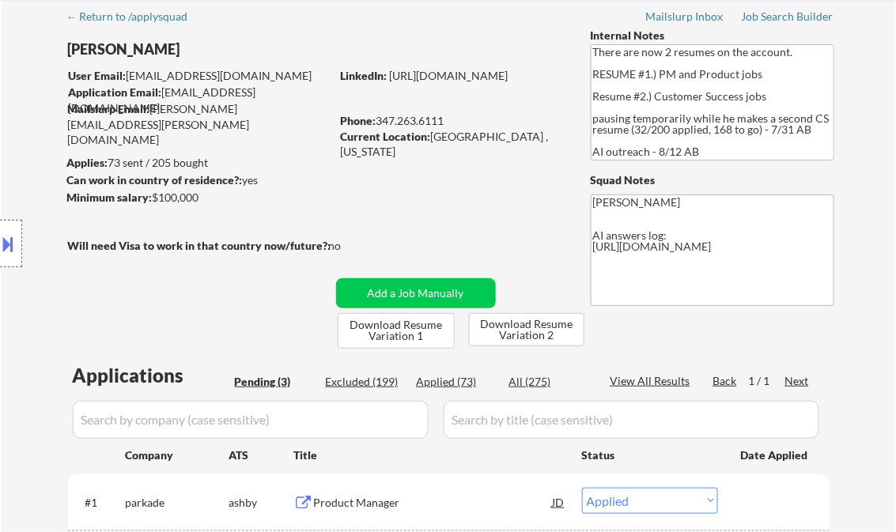
select select ""applied""
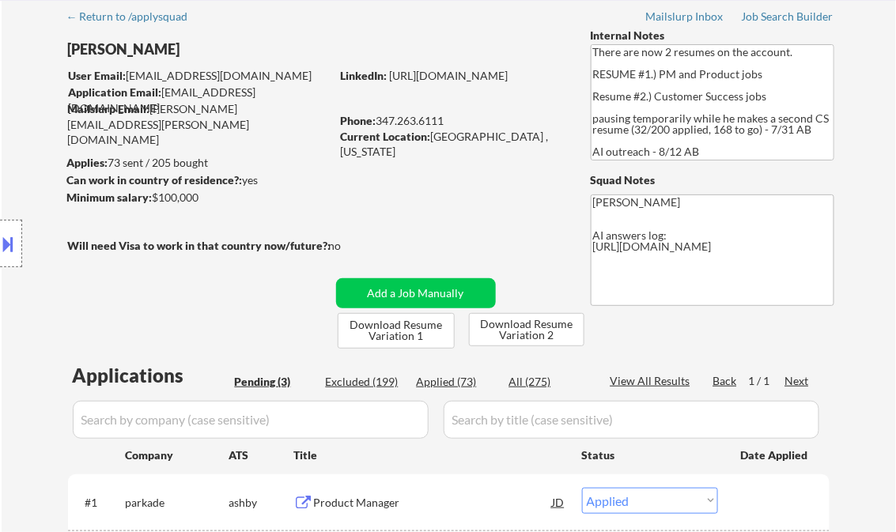
select select ""applied""
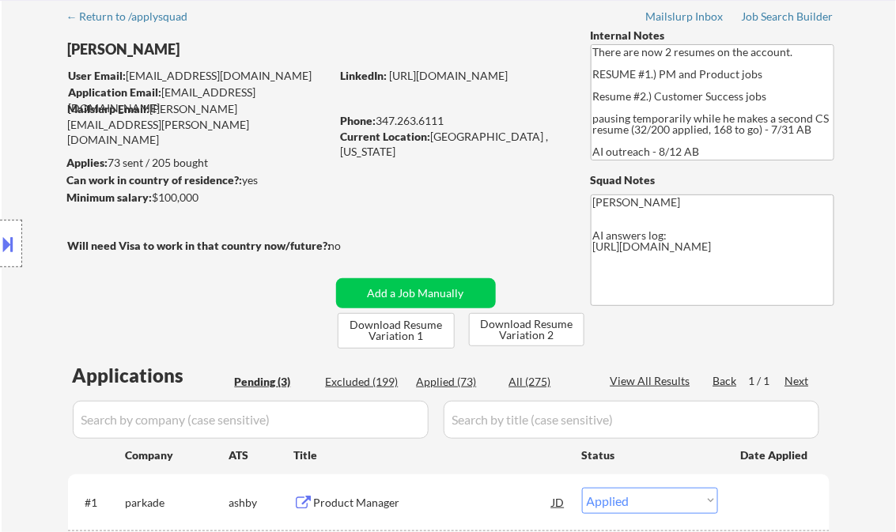
select select ""applied""
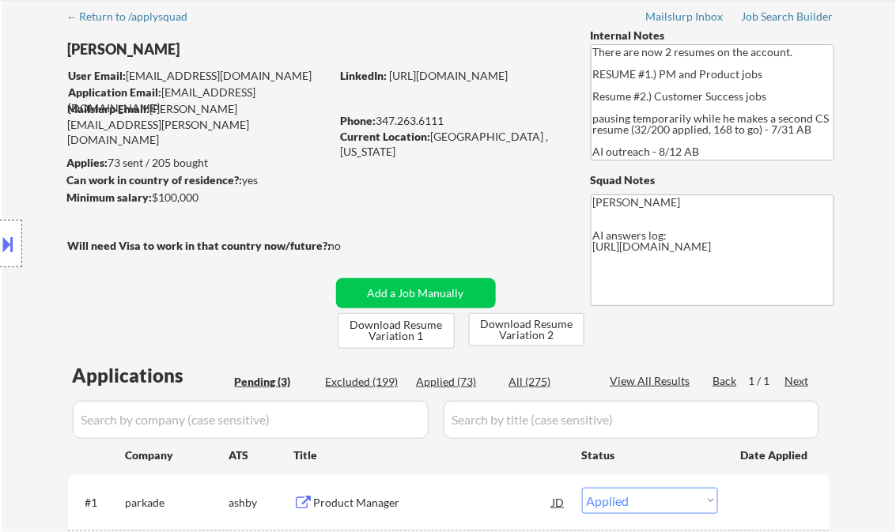
select select ""applied""
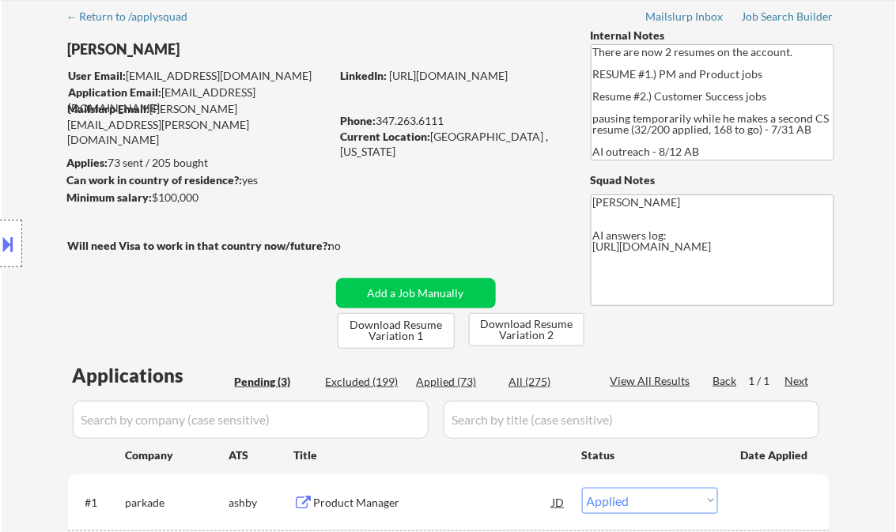
select select ""applied""
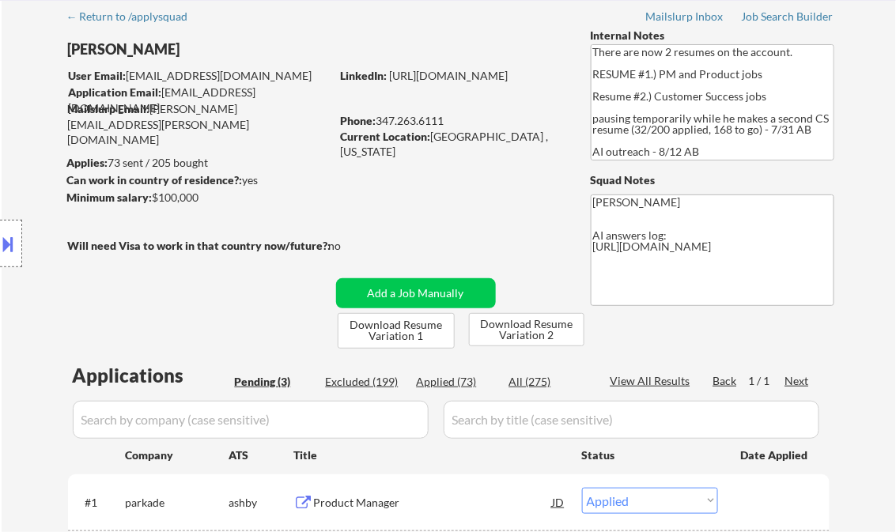
select select ""applied""
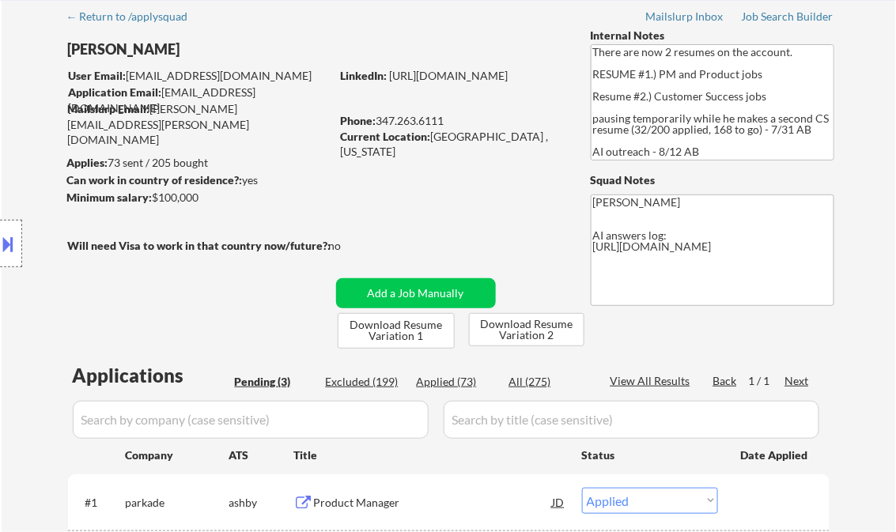
select select ""applied""
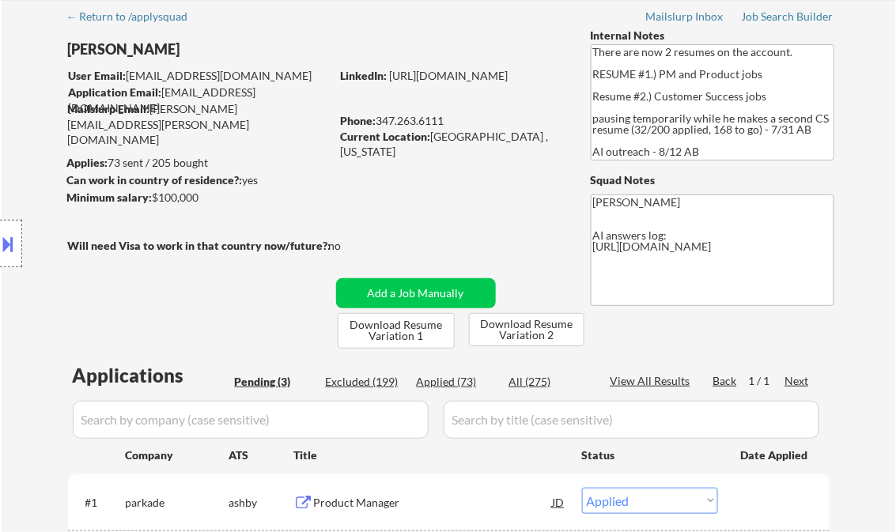
select select ""applied""
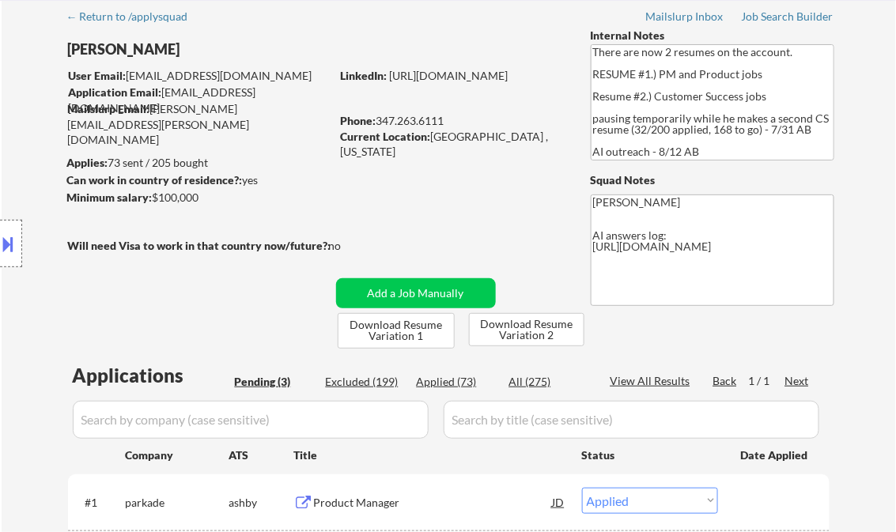
select select ""applied""
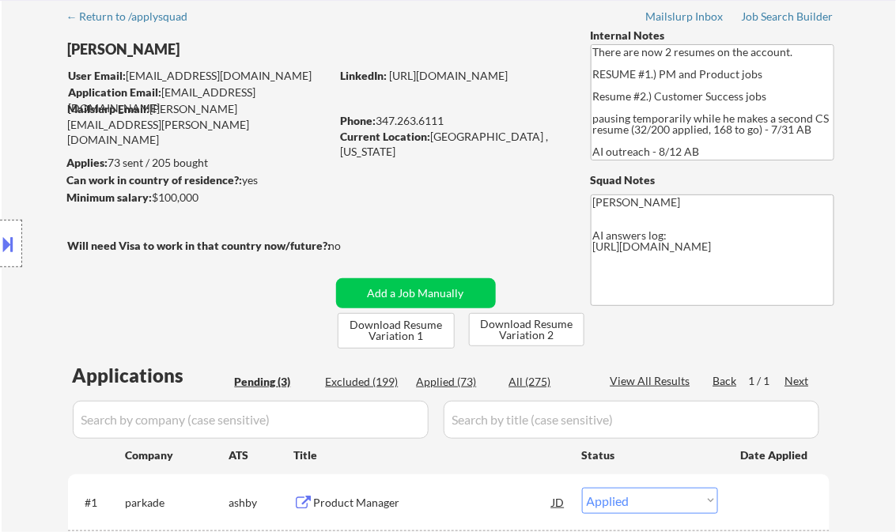
select select ""applied""
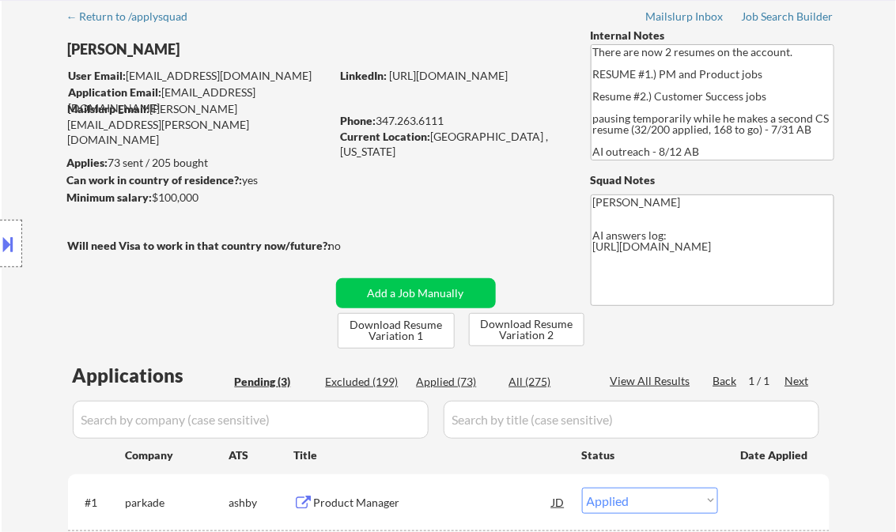
select select ""applied""
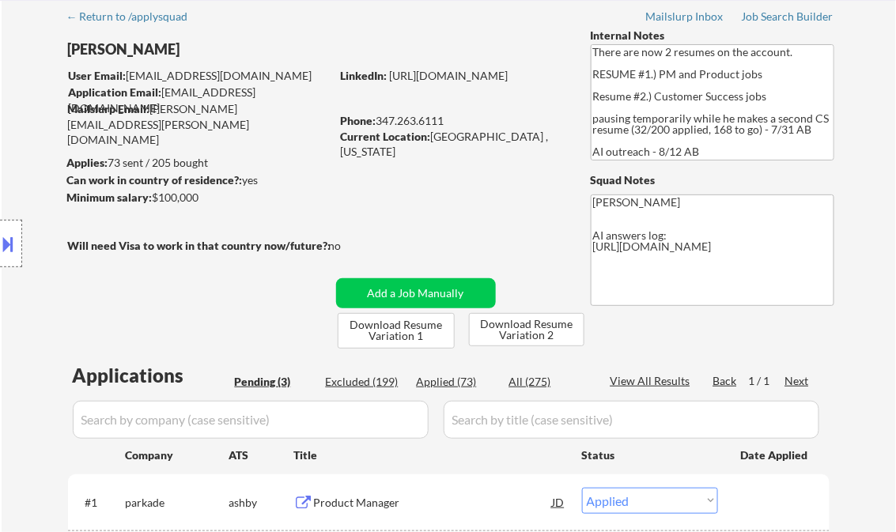
select select ""applied""
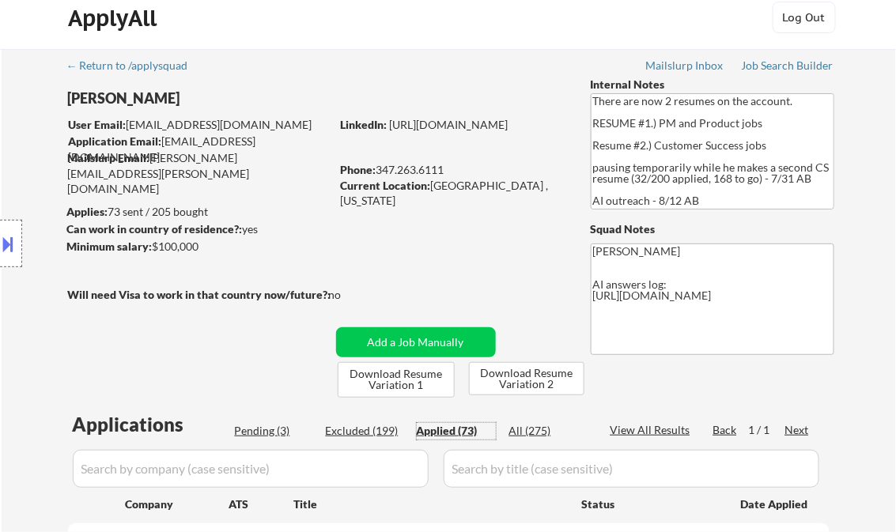
scroll to position [0, 0]
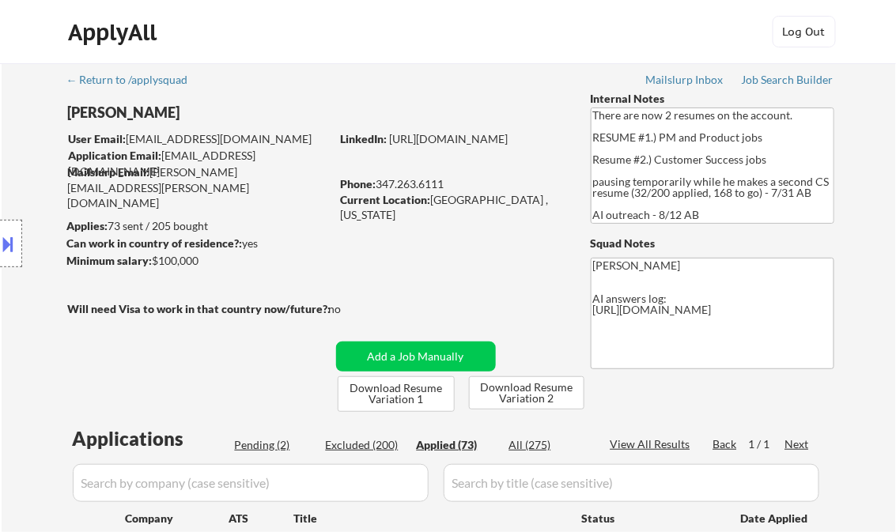
select select ""applied""
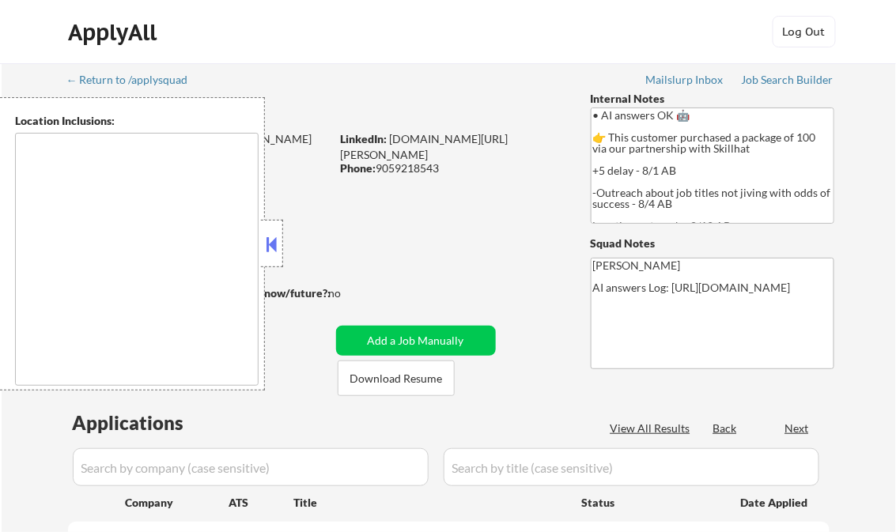
type textarea "[GEOGRAPHIC_DATA], ON [GEOGRAPHIC_DATA], ON [GEOGRAPHIC_DATA], ON [GEOGRAPHIC_D…"
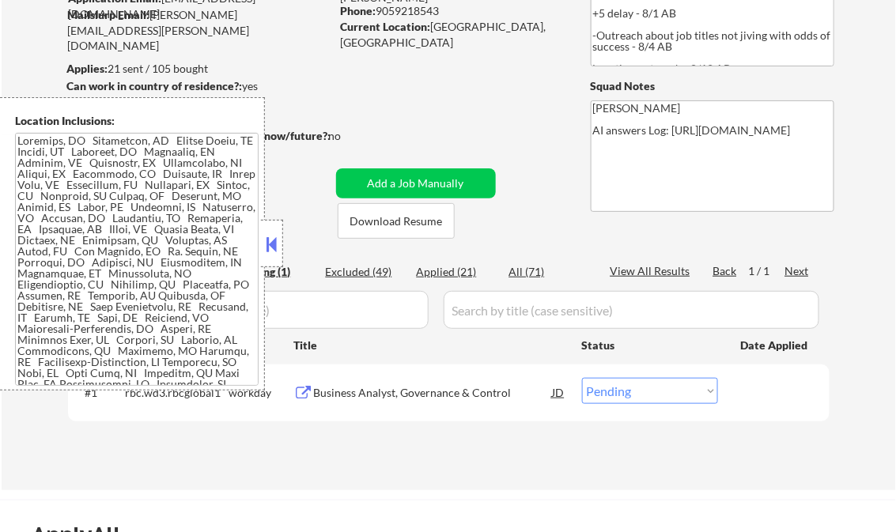
scroll to position [190, 0]
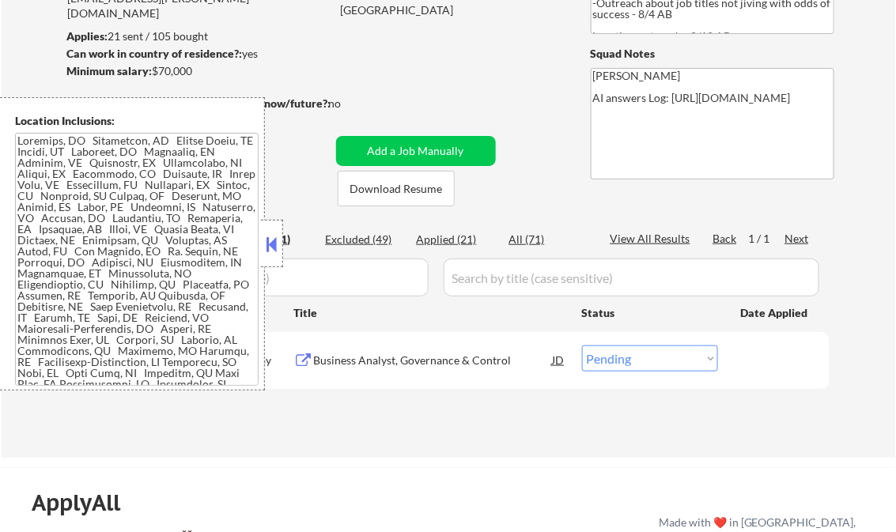
click at [263, 241] on button at bounding box center [271, 244] width 17 height 24
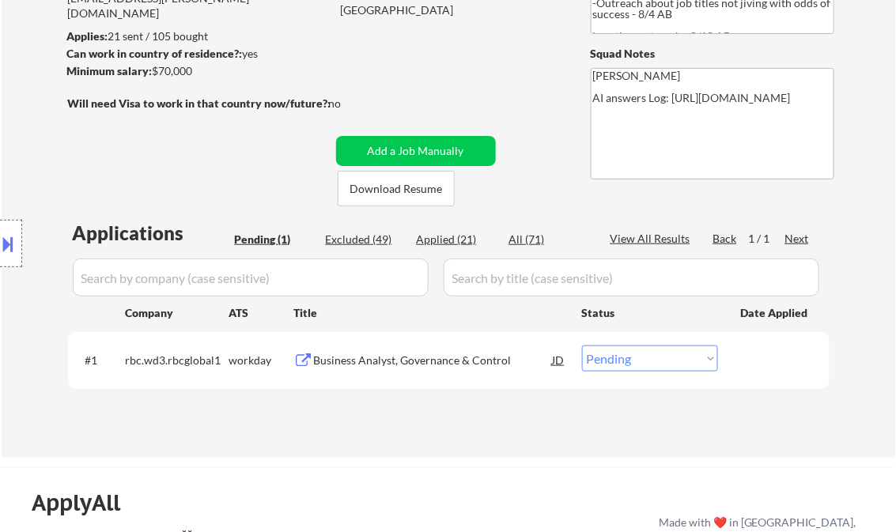
scroll to position [0, 0]
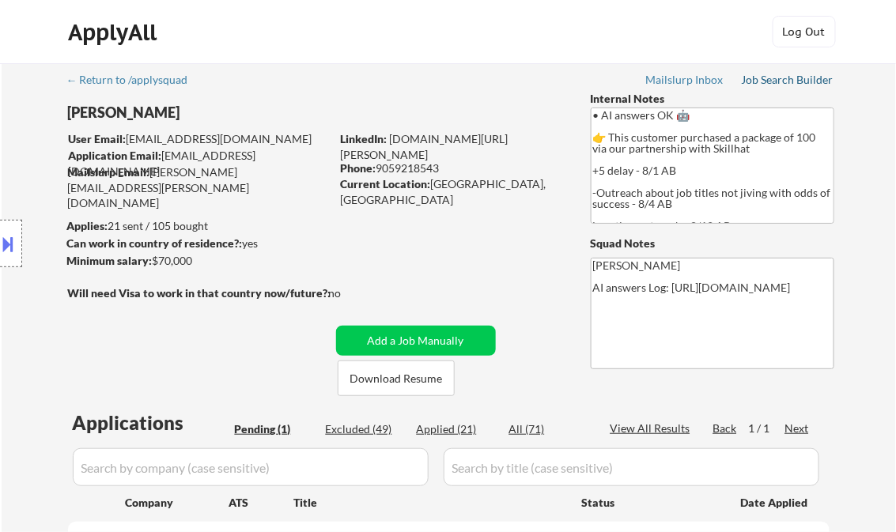
click at [800, 79] on div "Job Search Builder" at bounding box center [788, 79] width 93 height 11
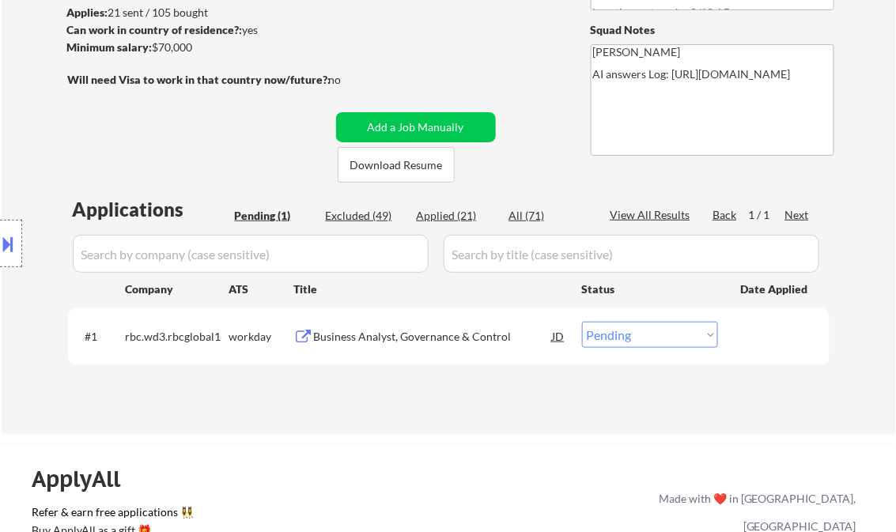
scroll to position [316, 0]
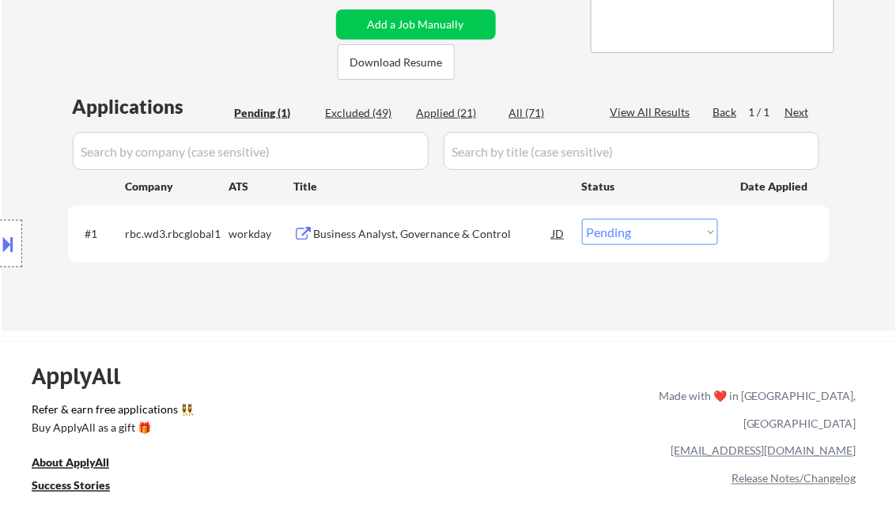
click at [410, 237] on div "Business Analyst, Governance & Control" at bounding box center [433, 234] width 239 height 16
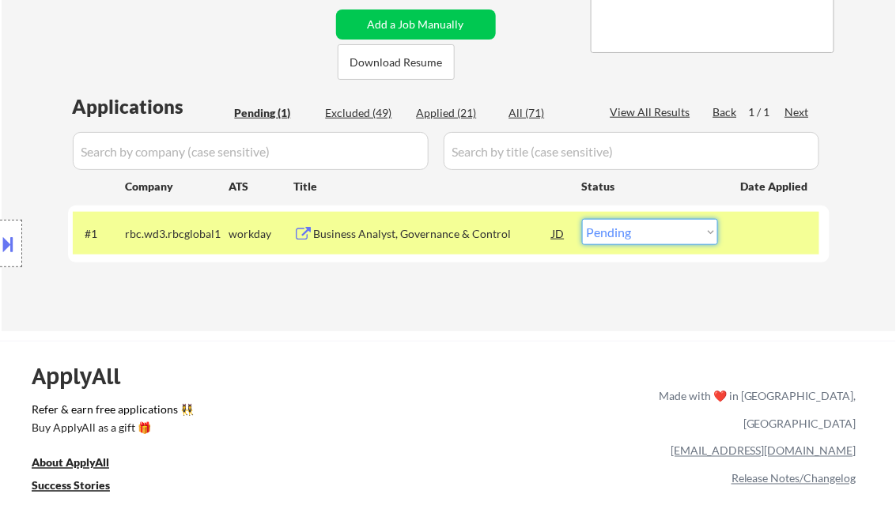
drag, startPoint x: 635, startPoint y: 232, endPoint x: 639, endPoint y: 244, distance: 11.8
click at [635, 232] on select "Choose an option... Pending Applied Excluded (Questions) Excluded (Expired) Exc…" at bounding box center [650, 232] width 136 height 26
select select ""applied""
click at [582, 219] on select "Choose an option... Pending Applied Excluded (Questions) Excluded (Expired) Exc…" at bounding box center [650, 232] width 136 height 26
click at [505, 298] on div "Applications Pending (1) Excluded (49) Applied (21) All (71) View All Results B…" at bounding box center [448, 196] width 761 height 207
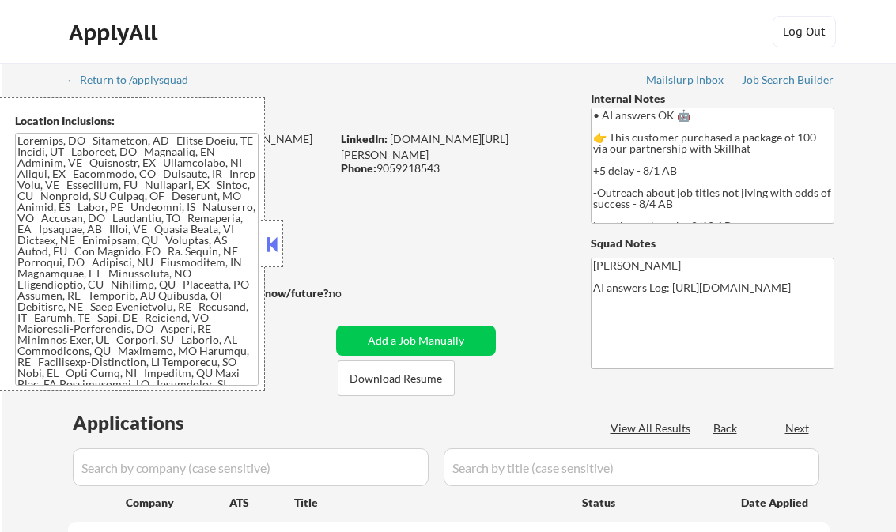
scroll to position [190, 0]
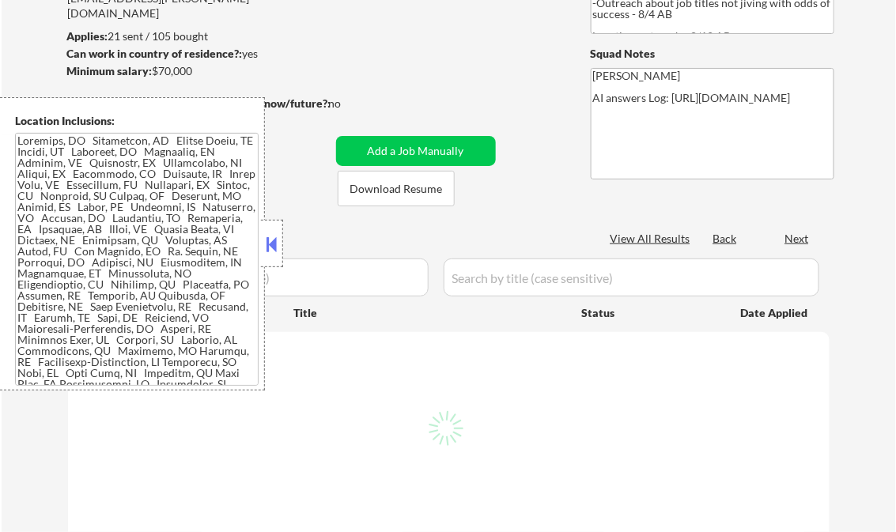
select select ""pending""
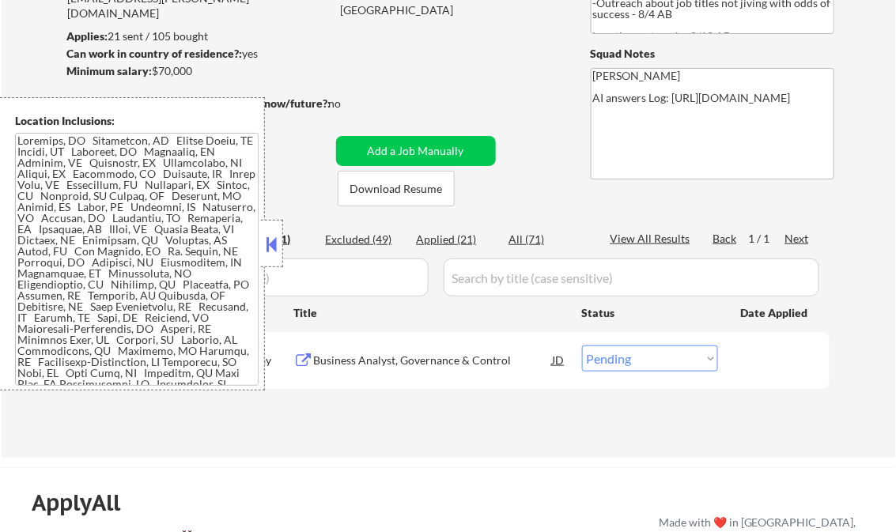
click at [275, 244] on button at bounding box center [271, 244] width 17 height 24
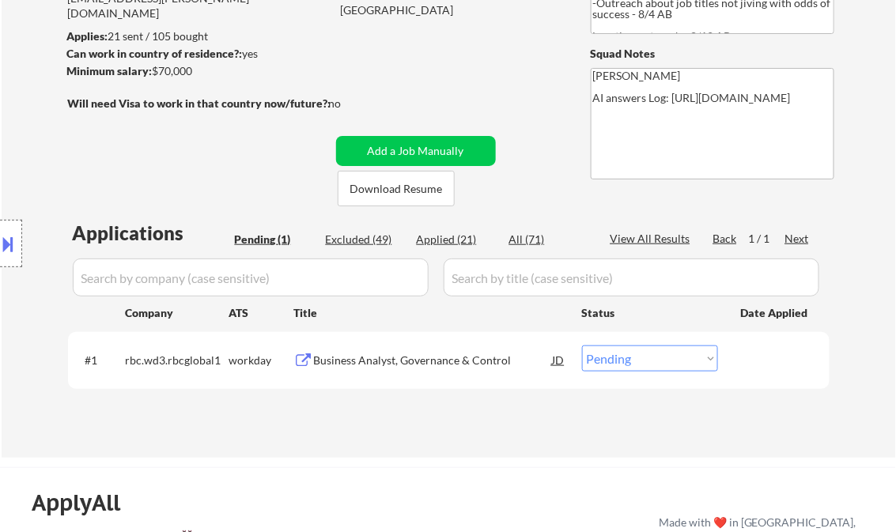
click at [455, 239] on div "Applied (21)" at bounding box center [456, 240] width 79 height 16
select select ""applied""
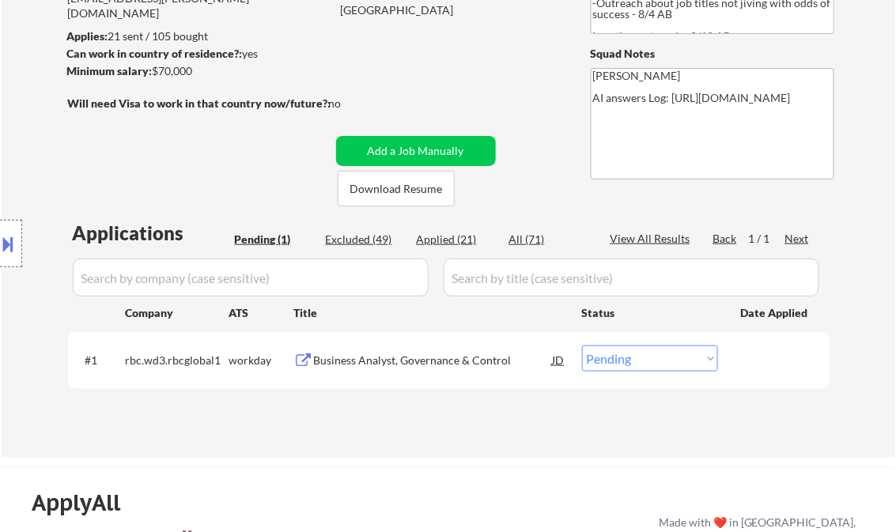
select select ""applied""
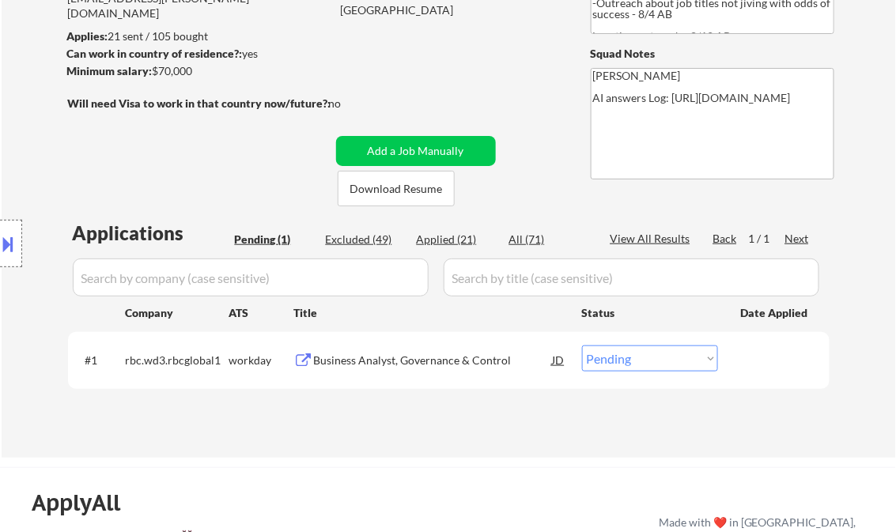
select select ""applied""
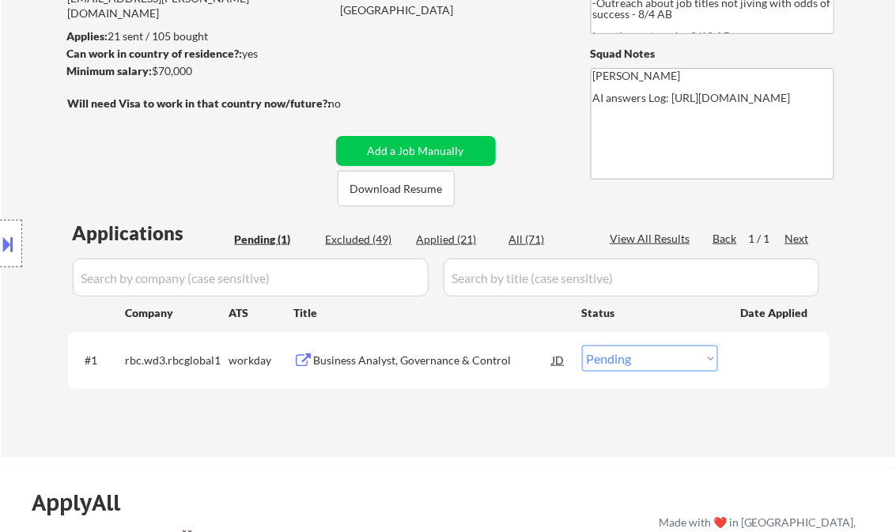
select select ""applied""
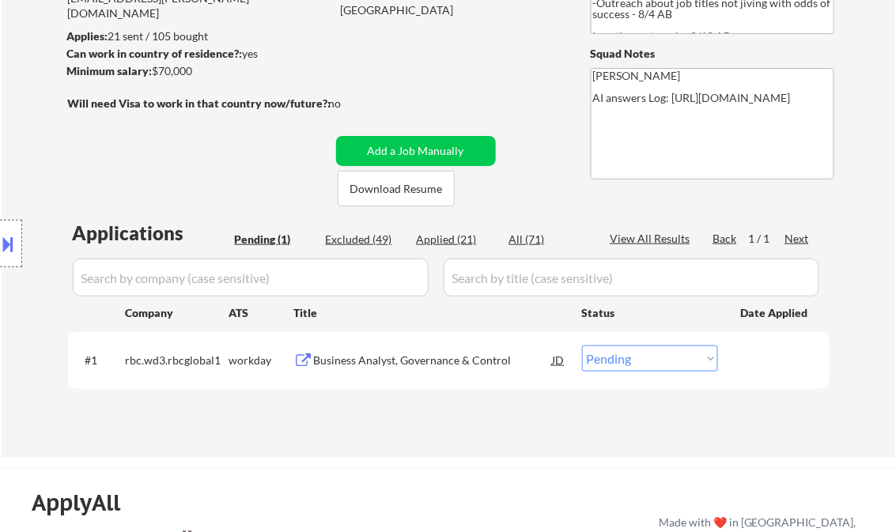
select select ""applied""
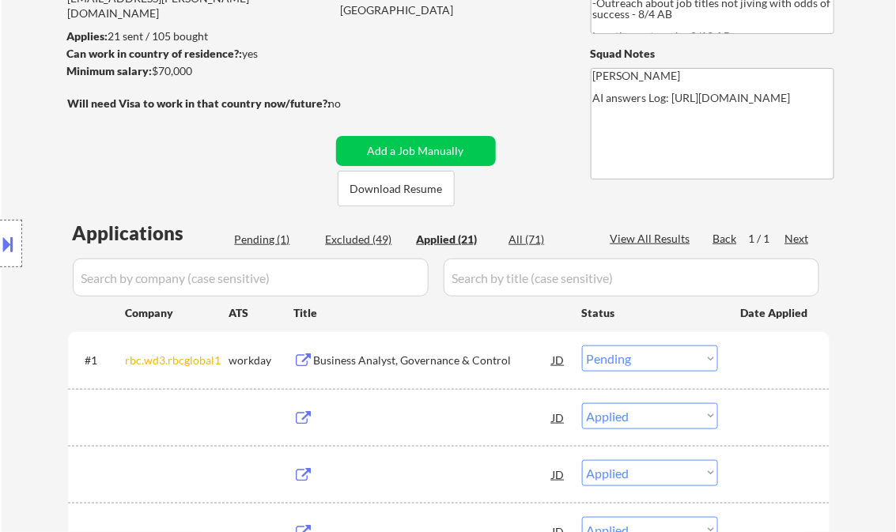
select select ""applied""
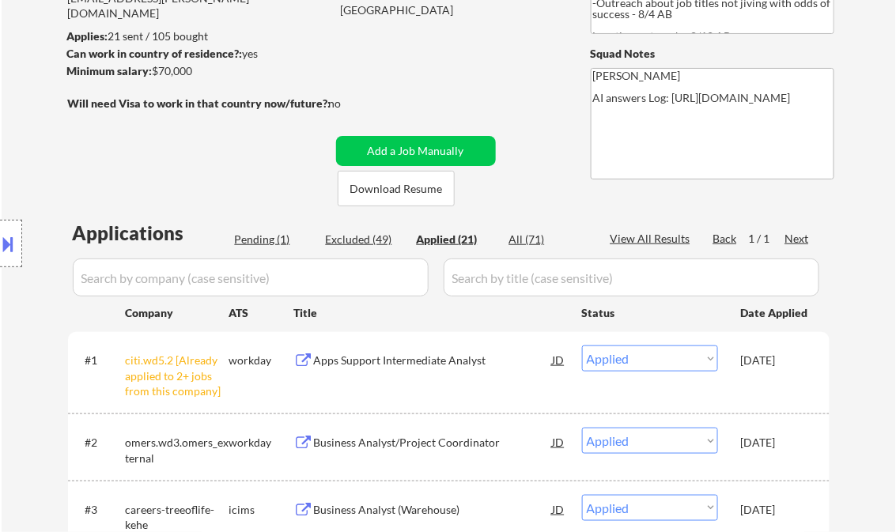
scroll to position [943, 0]
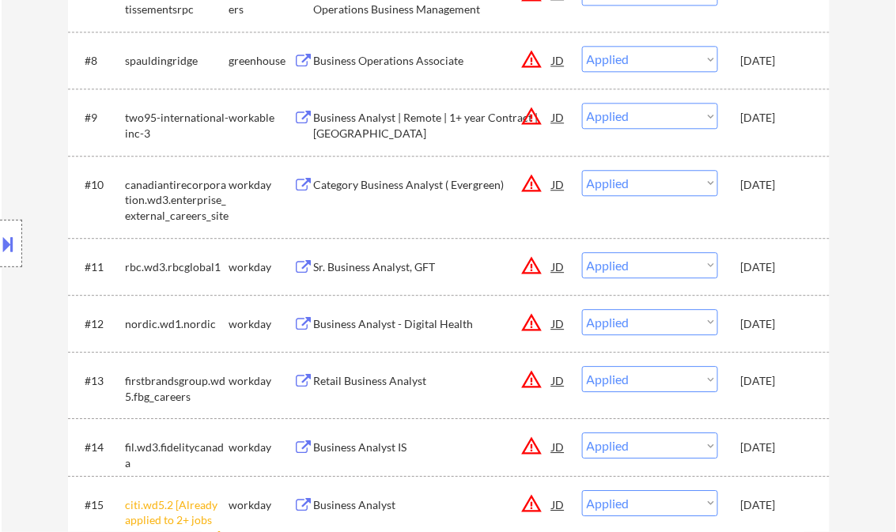
select select ""applied""
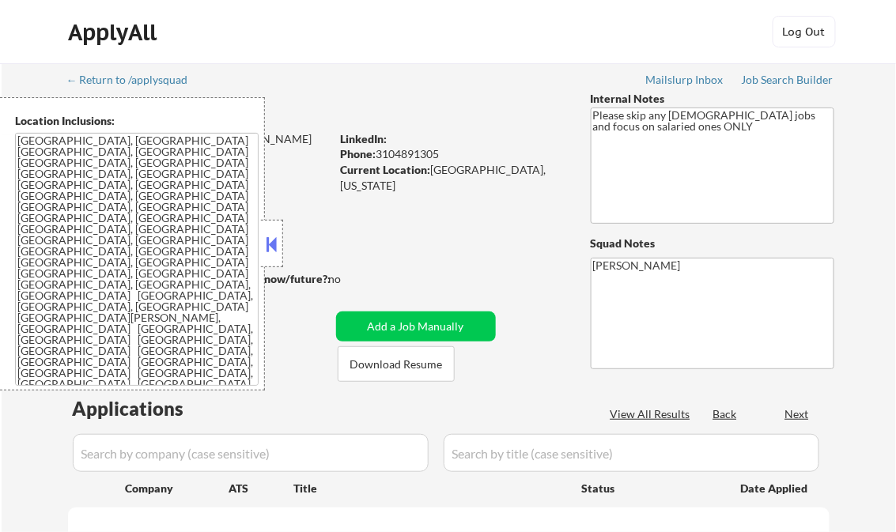
select select ""pending""
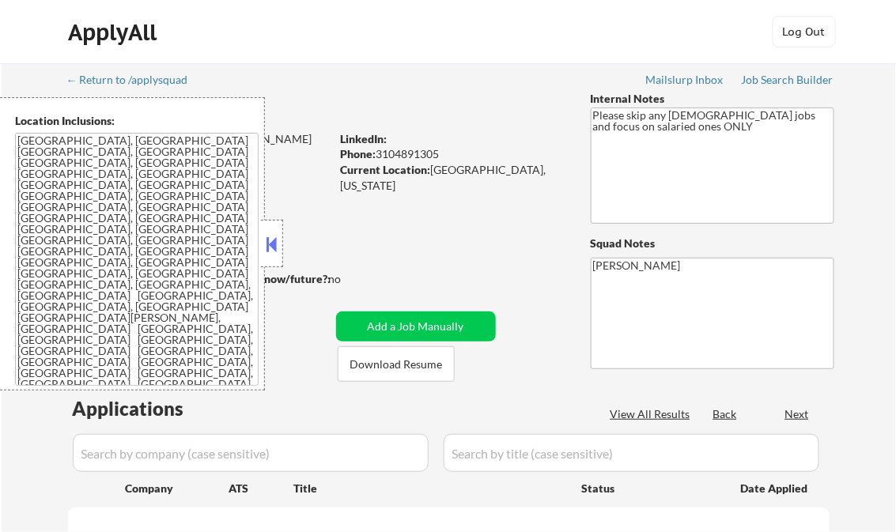
select select ""pending""
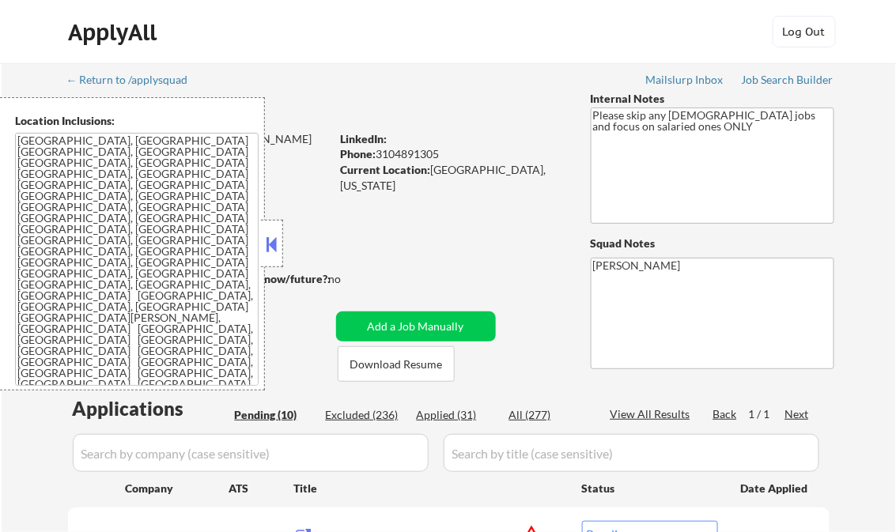
click at [267, 237] on button at bounding box center [271, 244] width 17 height 24
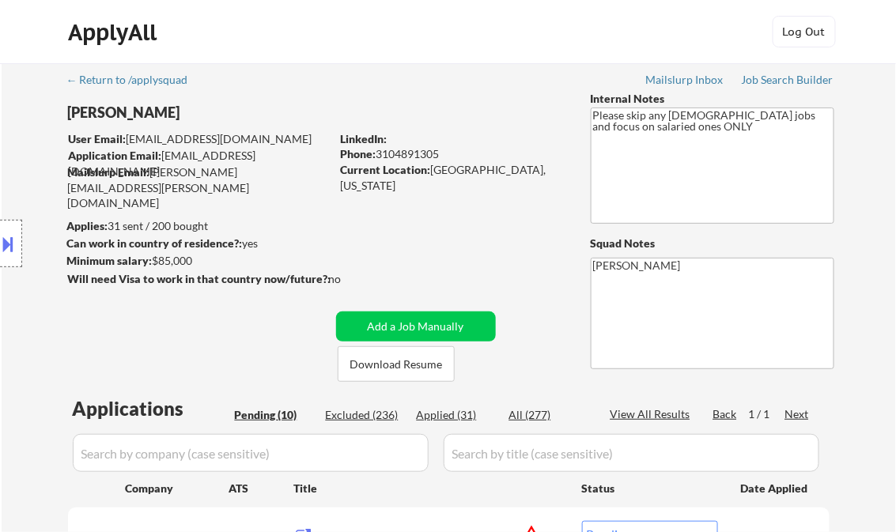
click at [746, 77] on div "Job Search Builder" at bounding box center [788, 79] width 93 height 11
click at [772, 81] on div "Job Search Builder" at bounding box center [788, 79] width 93 height 11
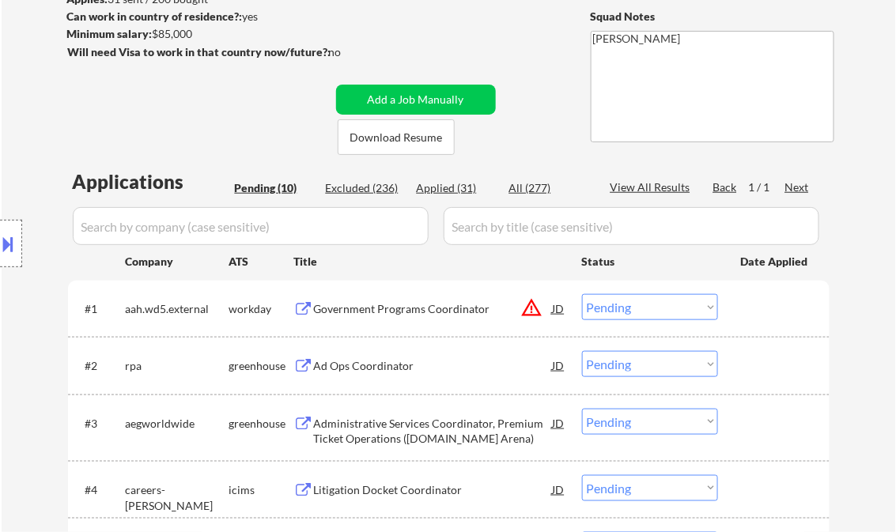
scroll to position [253, 0]
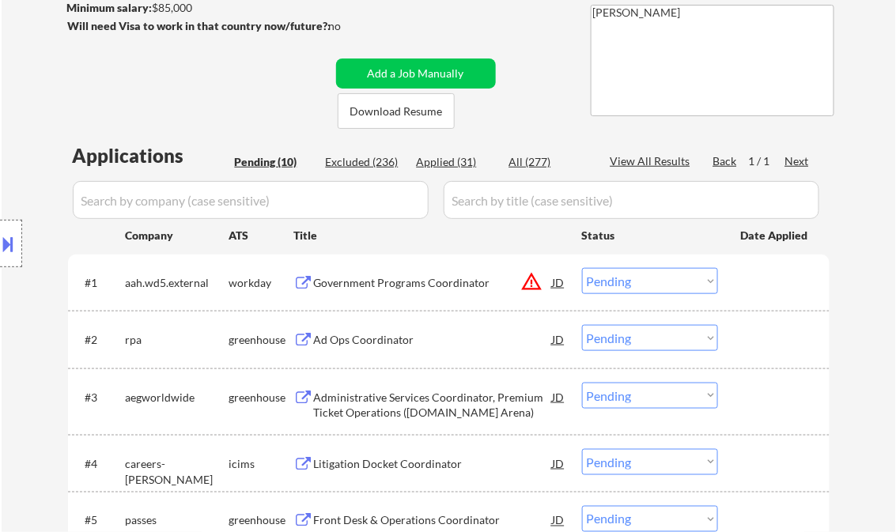
click at [384, 286] on div "Government Programs Coordinator" at bounding box center [433, 283] width 239 height 16
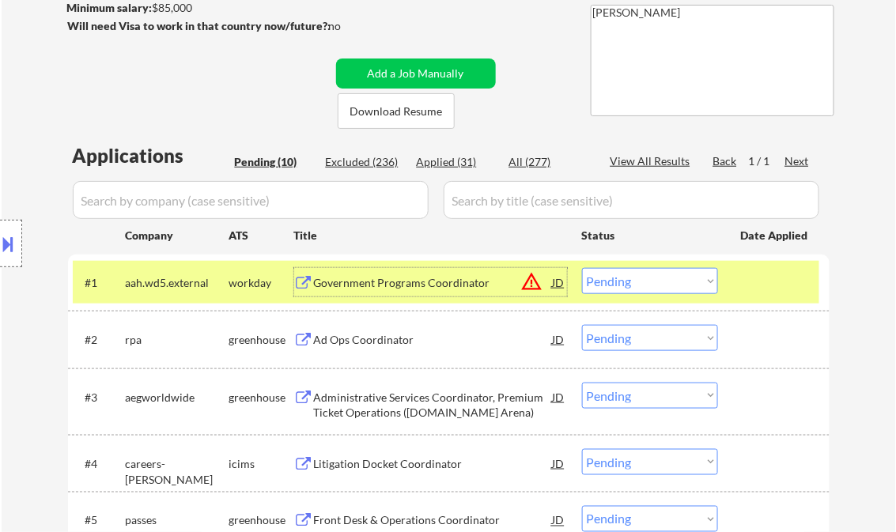
drag, startPoint x: 618, startPoint y: 287, endPoint x: 639, endPoint y: 294, distance: 21.8
click at [618, 287] on select "Choose an option... Pending Applied Excluded (Questions) Excluded (Expired) Exc…" at bounding box center [650, 281] width 136 height 26
click at [582, 268] on select "Choose an option... Pending Applied Excluded (Questions) Excluded (Expired) Exc…" at bounding box center [650, 281] width 136 height 26
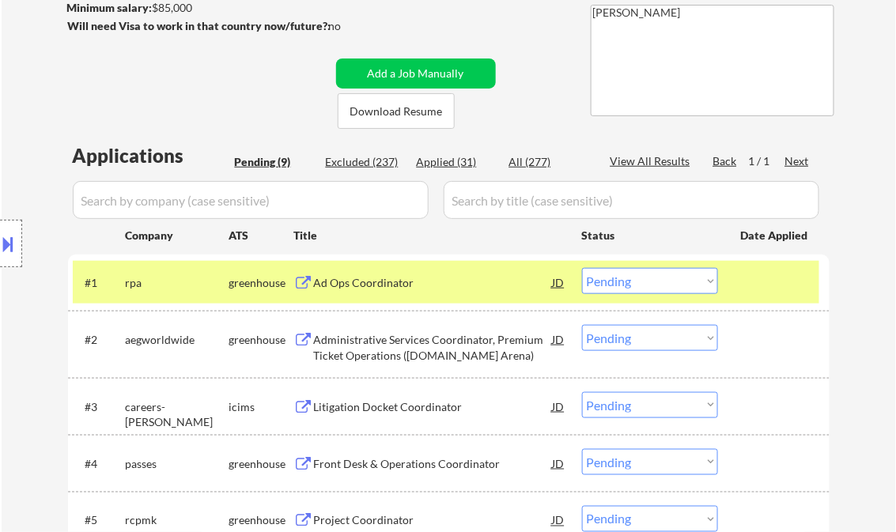
click at [395, 285] on div "Ad Ops Coordinator" at bounding box center [433, 283] width 239 height 16
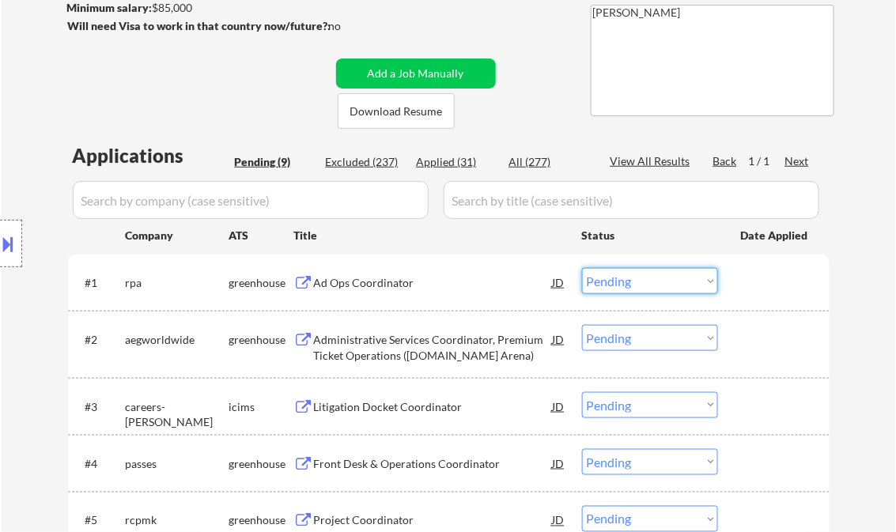
click at [644, 283] on select "Choose an option... Pending Applied Excluded (Questions) Excluded (Expired) Exc…" at bounding box center [650, 281] width 136 height 26
click at [582, 268] on select "Choose an option... Pending Applied Excluded (Questions) Excluded (Expired) Exc…" at bounding box center [650, 281] width 136 height 26
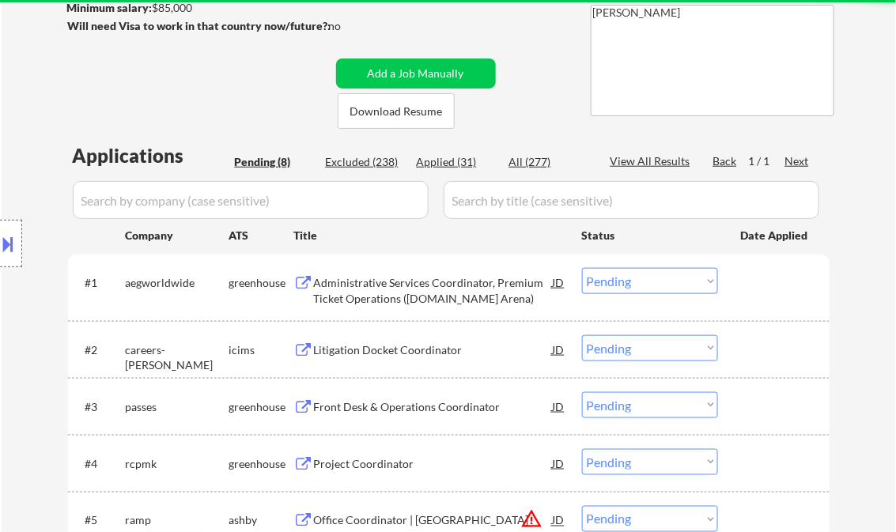
click at [421, 302] on div "Administrative Services Coordinator, Premium Ticket Operations (Crypto.com Aren…" at bounding box center [433, 290] width 239 height 31
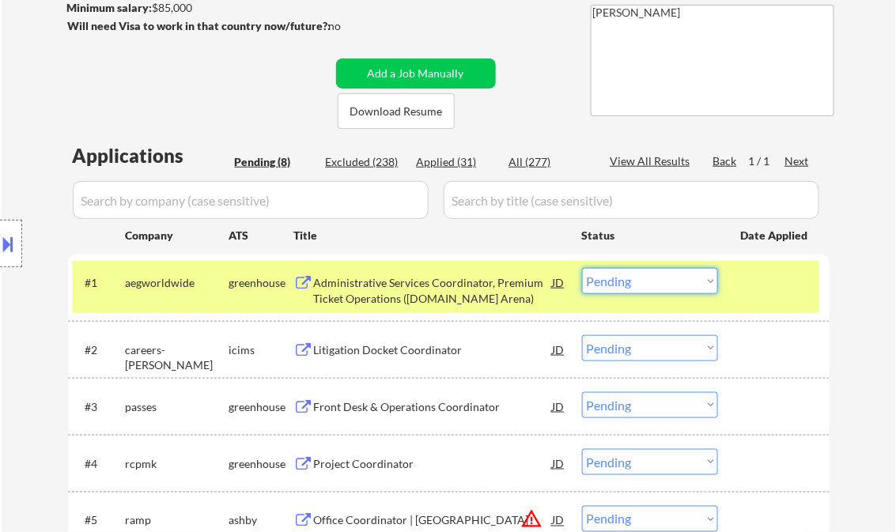
click at [664, 286] on select "Choose an option... Pending Applied Excluded (Questions) Excluded (Expired) Exc…" at bounding box center [650, 281] width 136 height 26
click at [582, 268] on select "Choose an option... Pending Applied Excluded (Questions) Excluded (Expired) Exc…" at bounding box center [650, 281] width 136 height 26
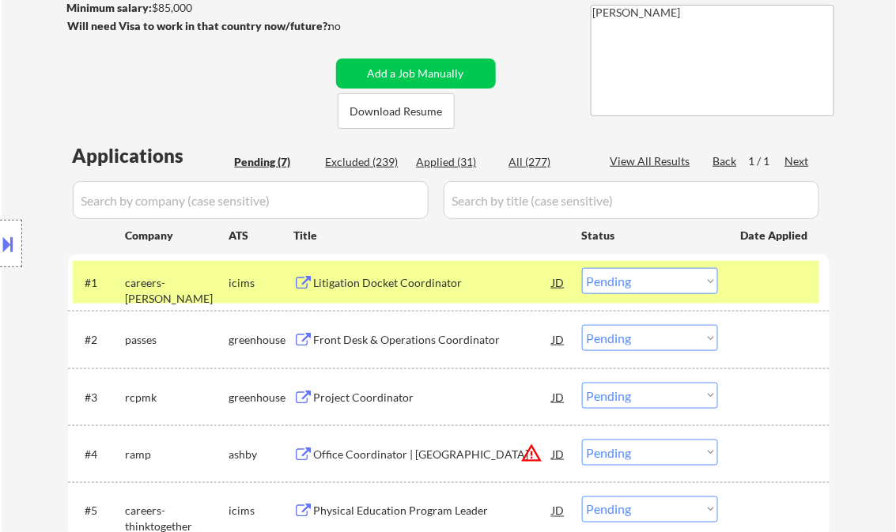
click at [411, 290] on div "Litigation Docket Coordinator" at bounding box center [433, 282] width 239 height 28
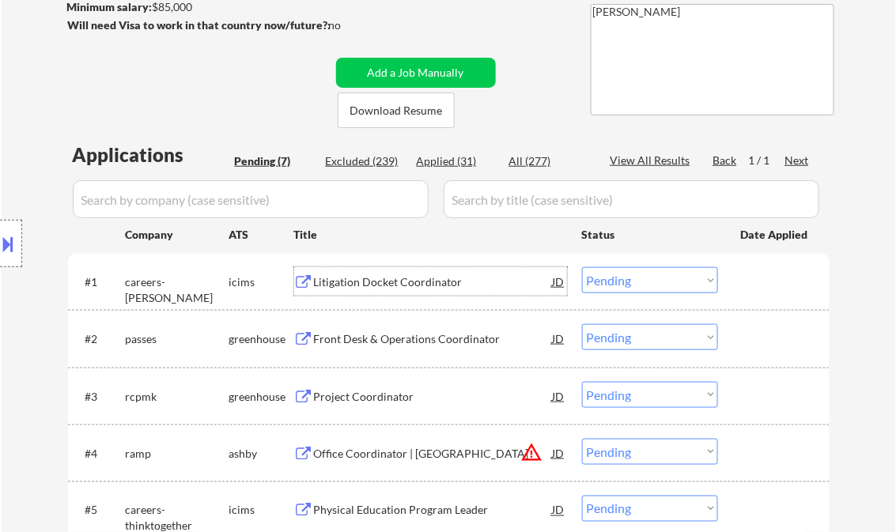
scroll to position [276, 0]
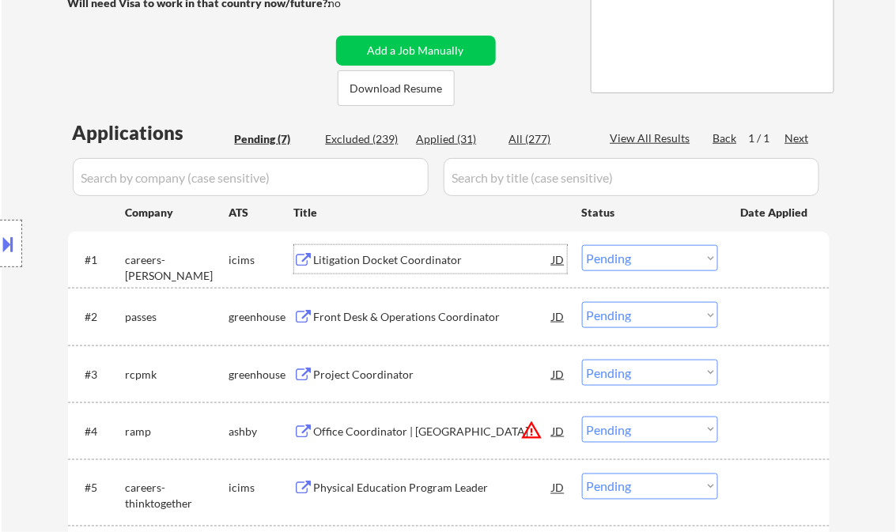
drag, startPoint x: 644, startPoint y: 258, endPoint x: 677, endPoint y: 271, distance: 35.8
click at [644, 257] on select "Choose an option... Pending Applied Excluded (Questions) Excluded (Expired) Exc…" at bounding box center [650, 258] width 136 height 26
click at [582, 245] on select "Choose an option... Pending Applied Excluded (Questions) Excluded (Expired) Exc…" at bounding box center [650, 258] width 136 height 26
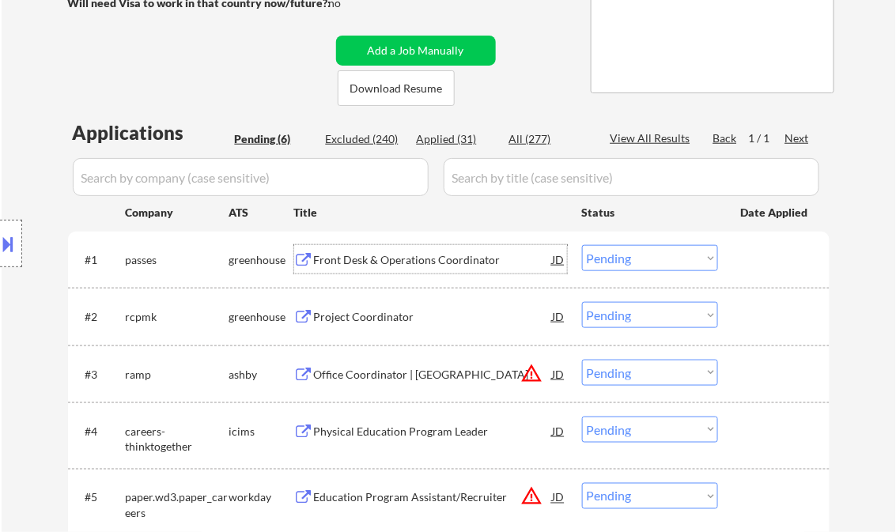
click at [425, 259] on div "Front Desk & Operations Coordinator" at bounding box center [433, 260] width 239 height 16
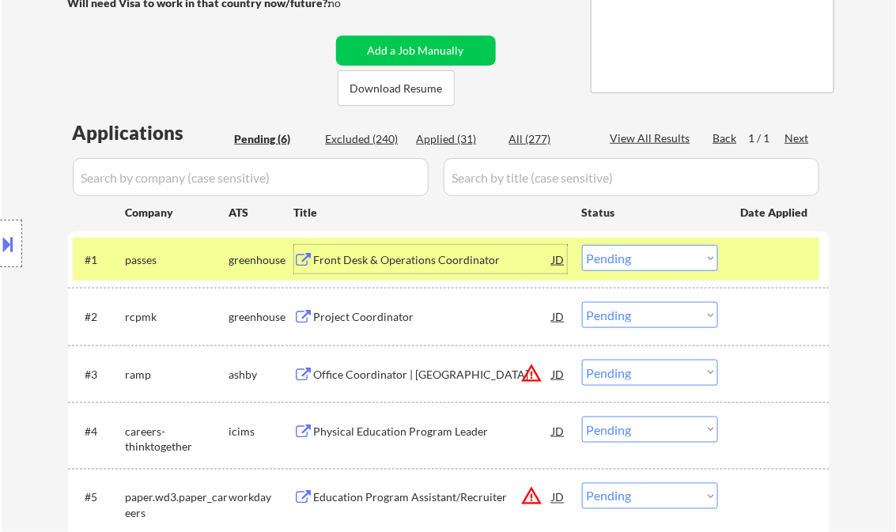
drag, startPoint x: 629, startPoint y: 263, endPoint x: 644, endPoint y: 263, distance: 14.2
click at [629, 263] on select "Choose an option... Pending Applied Excluded (Questions) Excluded (Expired) Exc…" at bounding box center [650, 258] width 136 height 26
click at [582, 245] on select "Choose an option... Pending Applied Excluded (Questions) Excluded (Expired) Exc…" at bounding box center [650, 258] width 136 height 26
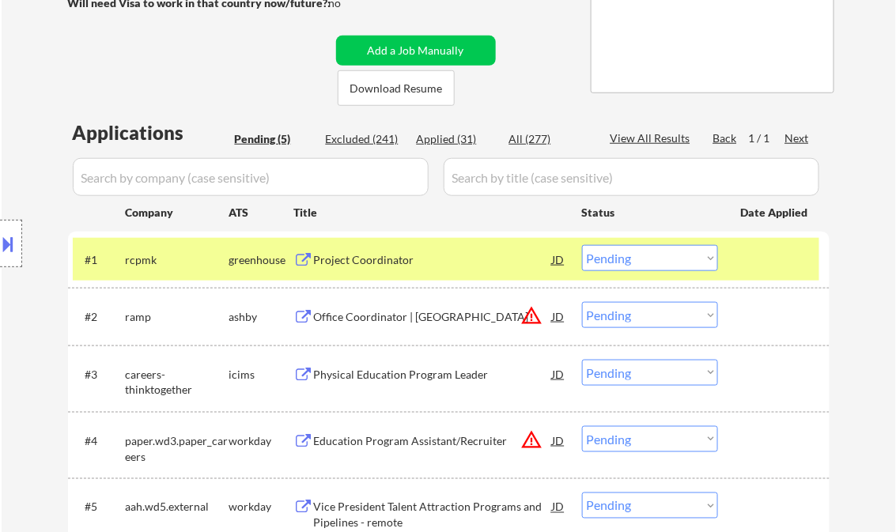
click at [361, 260] on div "Project Coordinator" at bounding box center [433, 260] width 239 height 16
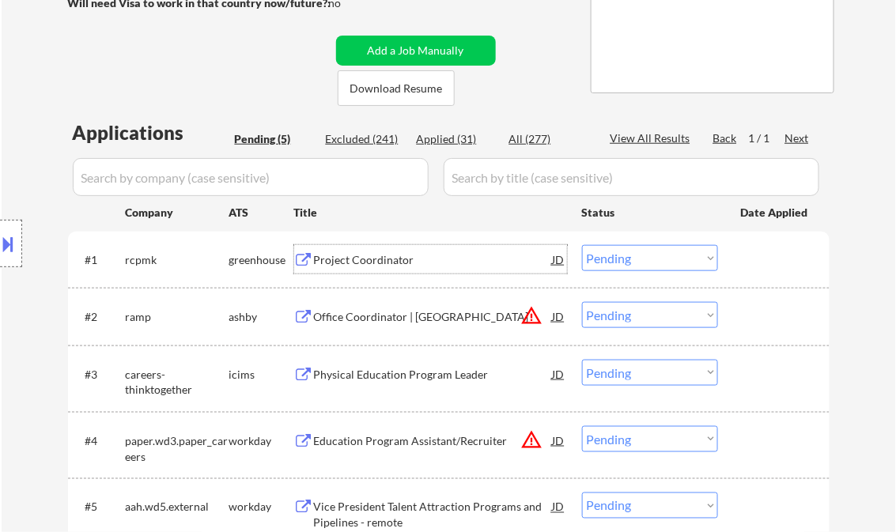
drag, startPoint x: 641, startPoint y: 259, endPoint x: 653, endPoint y: 268, distance: 14.7
click at [644, 263] on select "Choose an option... Pending Applied Excluded (Questions) Excluded (Expired) Exc…" at bounding box center [650, 258] width 136 height 26
click at [582, 245] on select "Choose an option... Pending Applied Excluded (Questions) Excluded (Expired) Exc…" at bounding box center [650, 258] width 136 height 26
click at [366, 321] on div "Office Coordinator | Miami" at bounding box center [433, 317] width 239 height 16
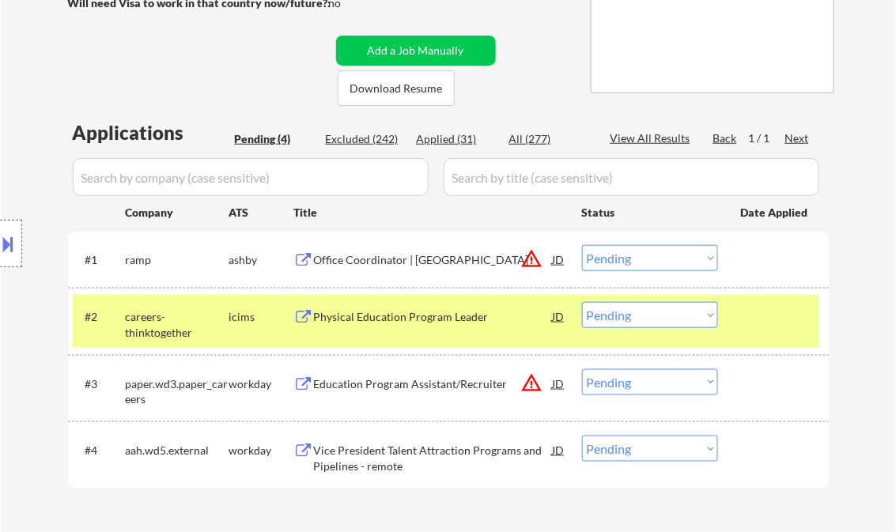
click at [16, 241] on button at bounding box center [8, 244] width 17 height 26
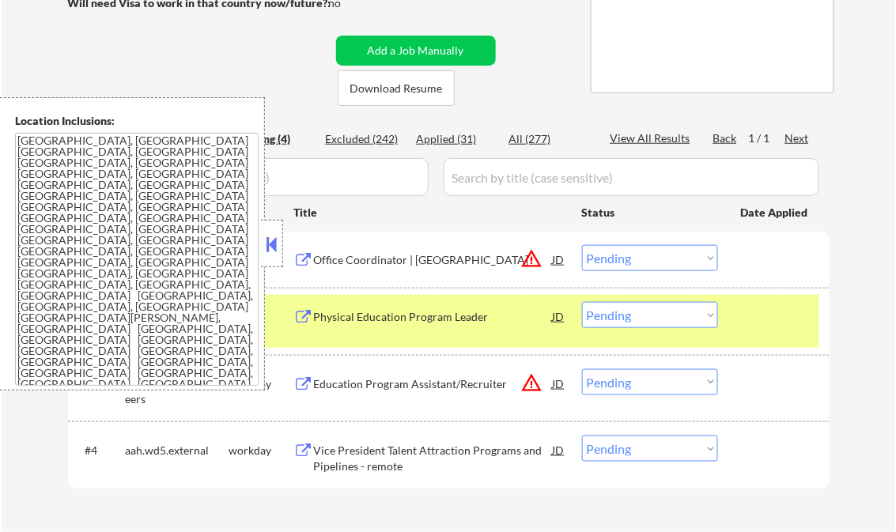
click at [271, 239] on button at bounding box center [271, 244] width 17 height 24
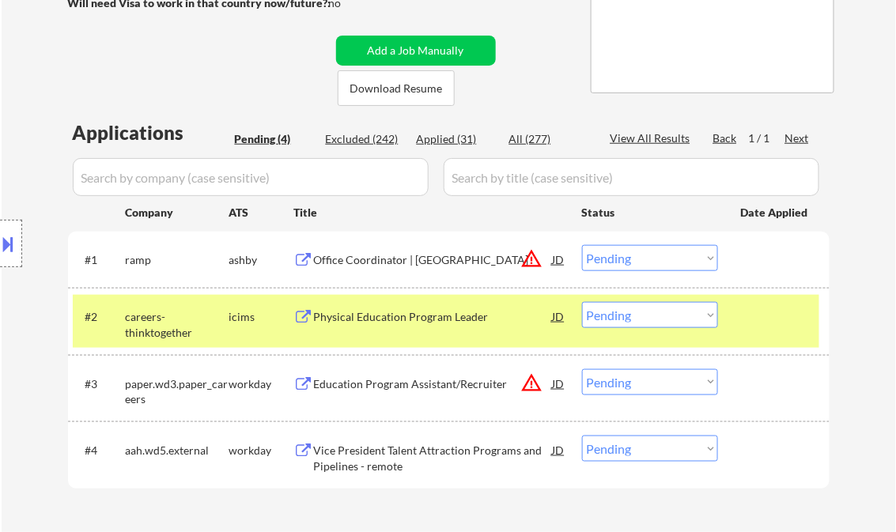
drag, startPoint x: 631, startPoint y: 265, endPoint x: 644, endPoint y: 271, distance: 14.1
click at [631, 265] on select "Choose an option... Pending Applied Excluded (Questions) Excluded (Expired) Exc…" at bounding box center [650, 258] width 136 height 26
click at [582, 245] on select "Choose an option... Pending Applied Excluded (Questions) Excluded (Expired) Exc…" at bounding box center [650, 258] width 136 height 26
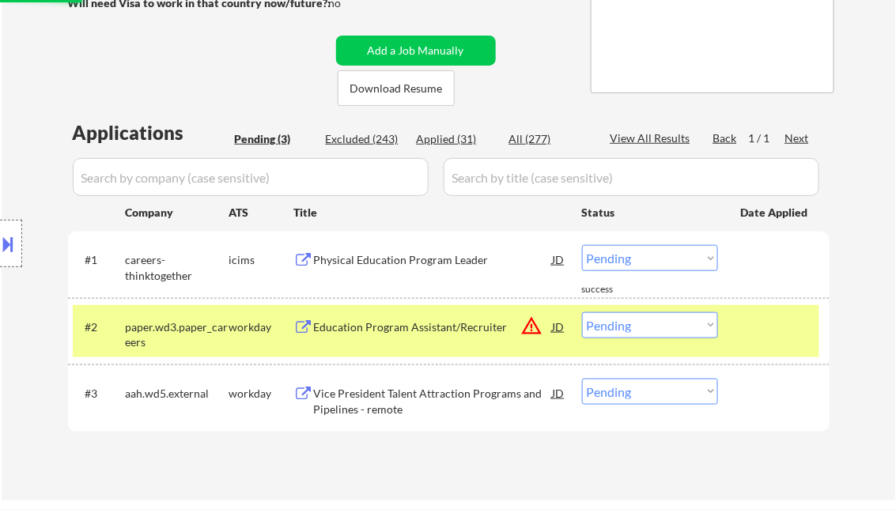
click at [418, 266] on div "Physical Education Program Leader" at bounding box center [433, 260] width 239 height 16
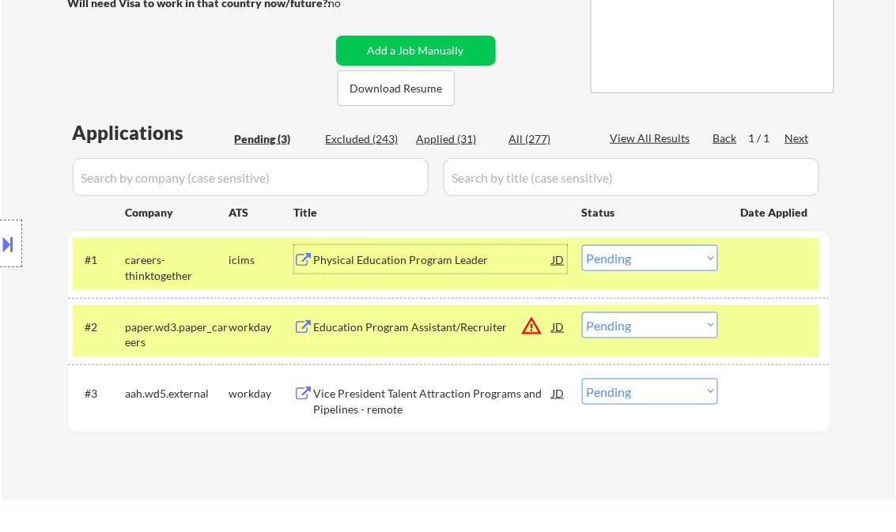
drag, startPoint x: 644, startPoint y: 260, endPoint x: 659, endPoint y: 267, distance: 16.6
click at [644, 260] on select "Choose an option... Pending Applied Excluded (Questions) Excluded (Expired) Exc…" at bounding box center [650, 258] width 136 height 26
click at [582, 245] on select "Choose an option... Pending Applied Excluded (Questions) Excluded (Expired) Exc…" at bounding box center [650, 258] width 136 height 26
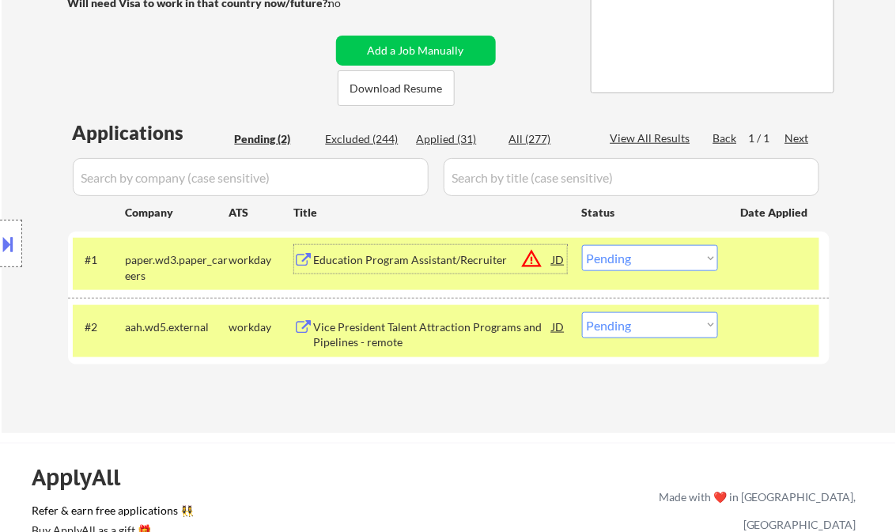
click at [424, 255] on div "Education Program Assistant/Recruiter" at bounding box center [433, 260] width 239 height 16
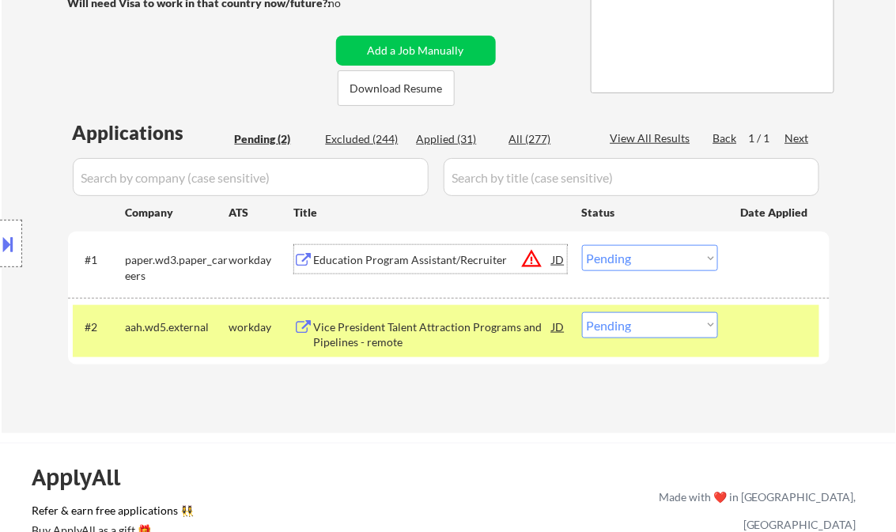
click at [645, 257] on select "Choose an option... Pending Applied Excluded (Questions) Excluded (Expired) Exc…" at bounding box center [650, 258] width 136 height 26
click at [582, 245] on select "Choose an option... Pending Applied Excluded (Questions) Excluded (Expired) Exc…" at bounding box center [650, 258] width 136 height 26
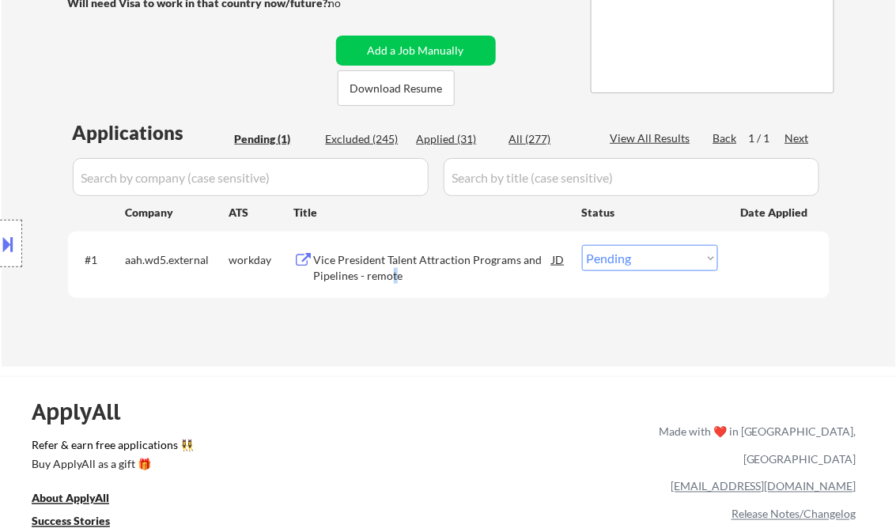
click at [395, 277] on div "Vice President Talent Attraction Programs and Pipelines - remote" at bounding box center [433, 267] width 239 height 31
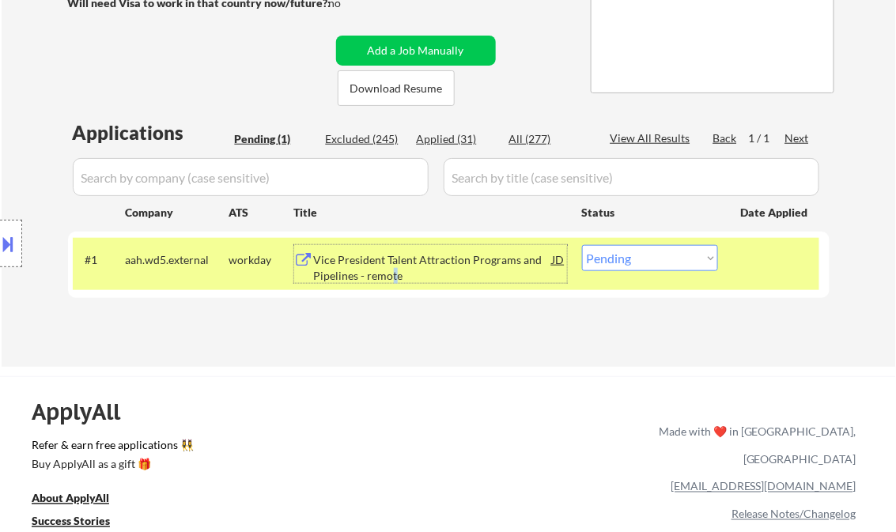
click at [651, 252] on select "Choose an option... Pending Applied Excluded (Questions) Excluded (Expired) Exc…" at bounding box center [650, 258] width 136 height 26
select select ""excluded__bad_match_""
click at [582, 245] on select "Choose an option... Pending Applied Excluded (Questions) Excluded (Expired) Exc…" at bounding box center [650, 258] width 136 height 26
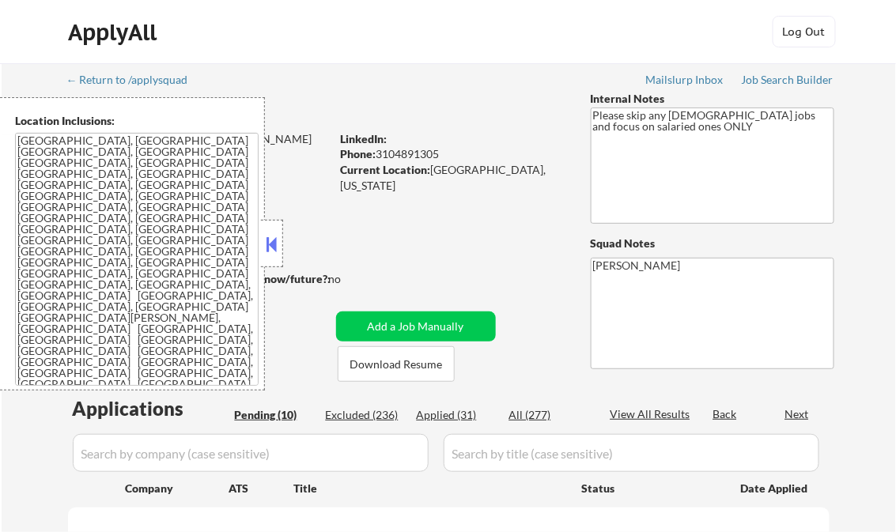
select select ""pending""
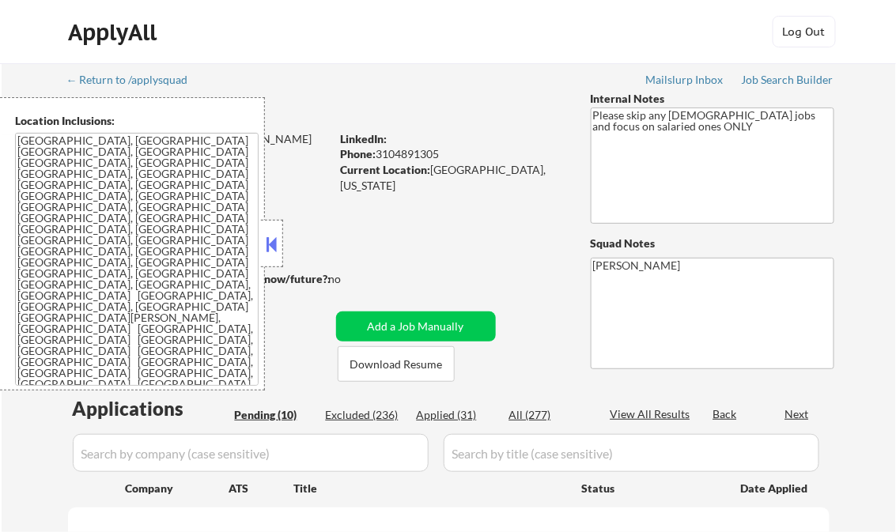
select select ""pending""
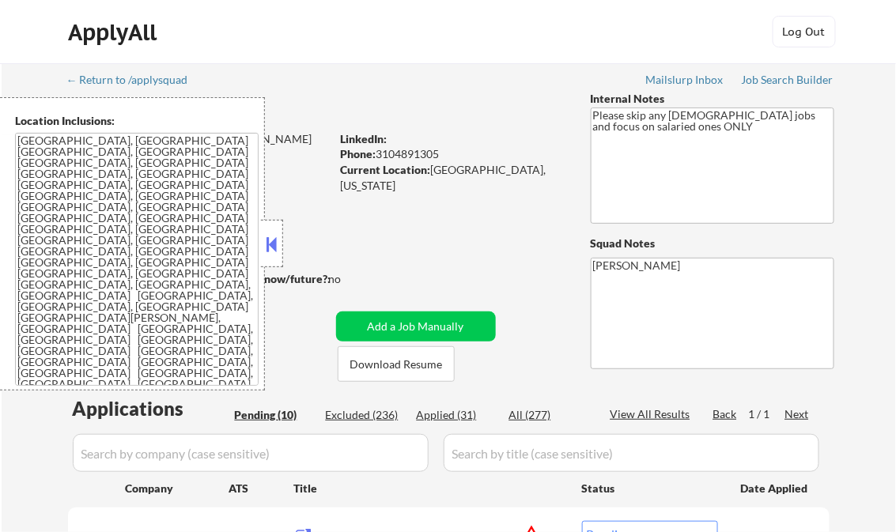
click at [266, 244] on button at bounding box center [271, 244] width 17 height 24
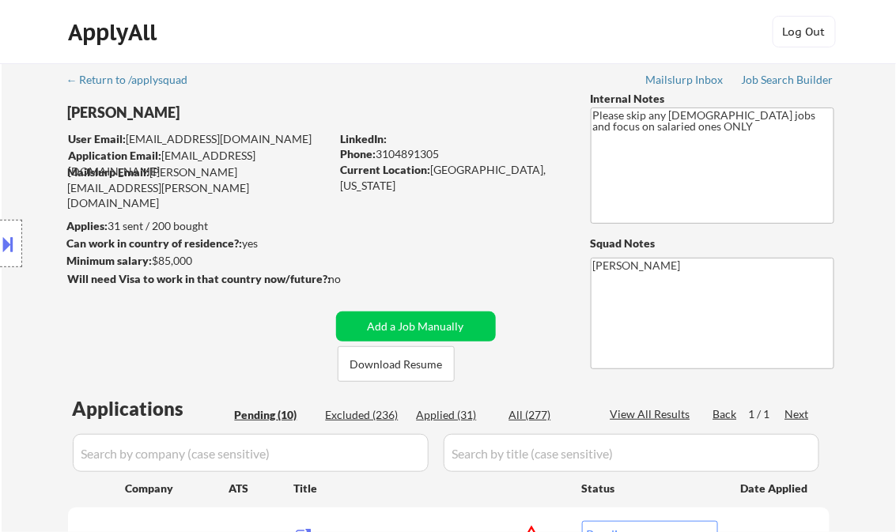
click at [465, 413] on div "Applied (31)" at bounding box center [456, 415] width 79 height 16
select select ""applied""
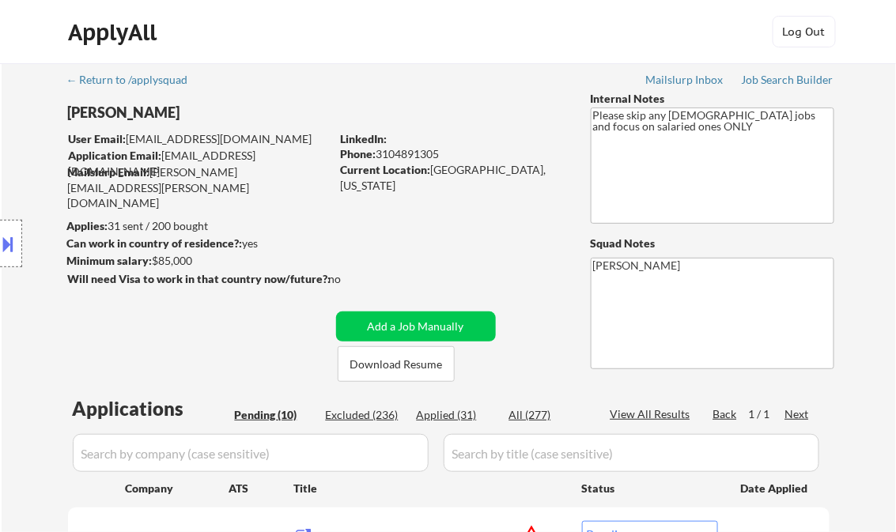
select select ""applied""
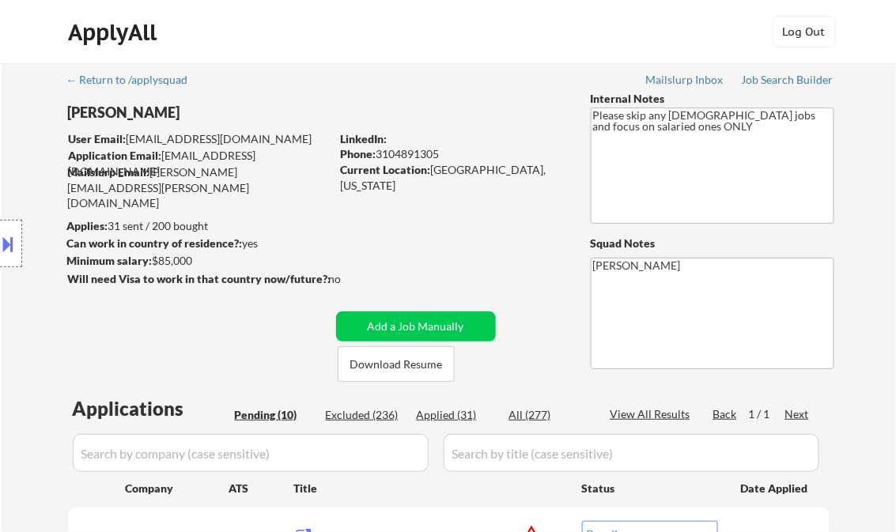
select select ""applied""
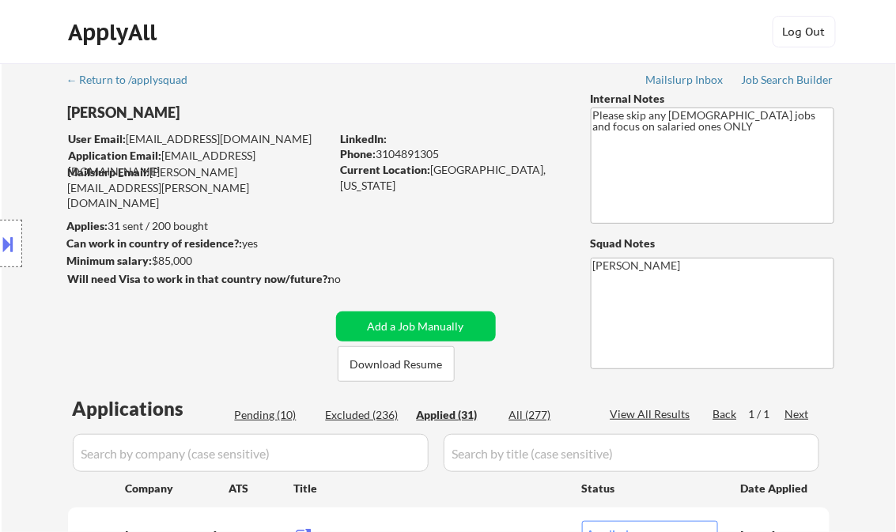
select select ""applied""
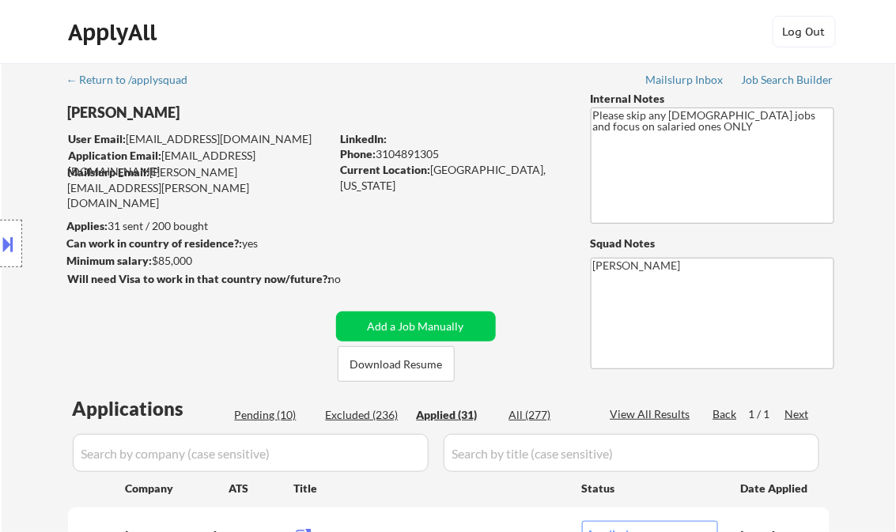
select select ""applied""
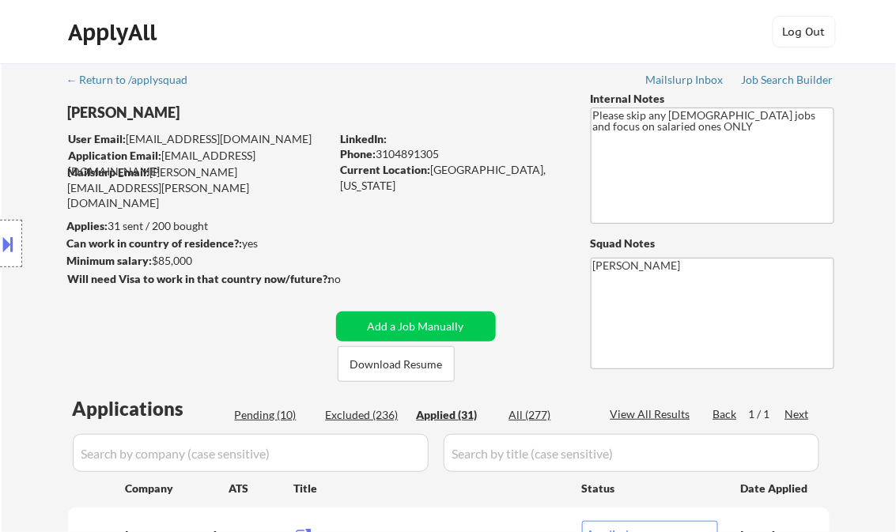
select select ""applied""
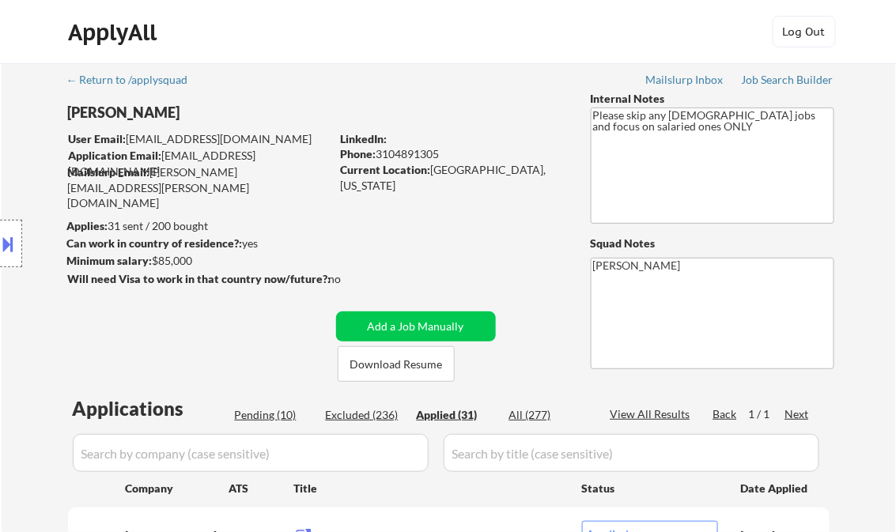
select select ""applied""
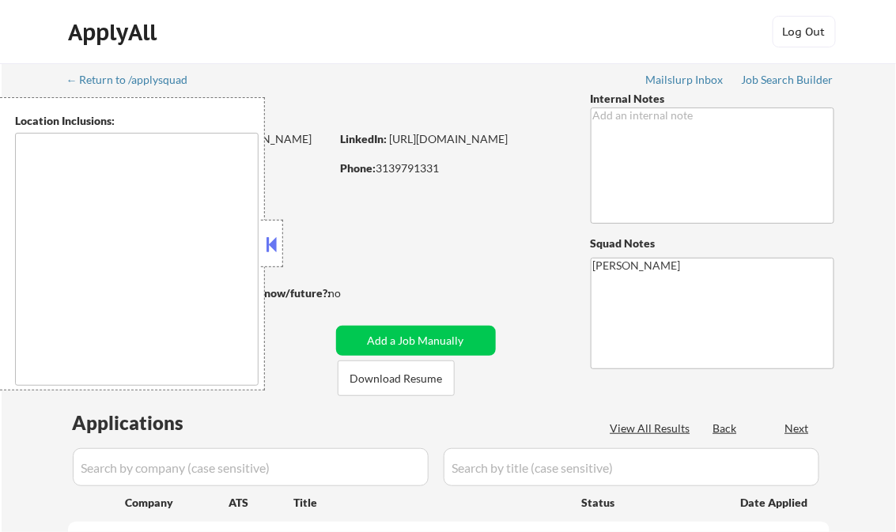
type textarea "remote"
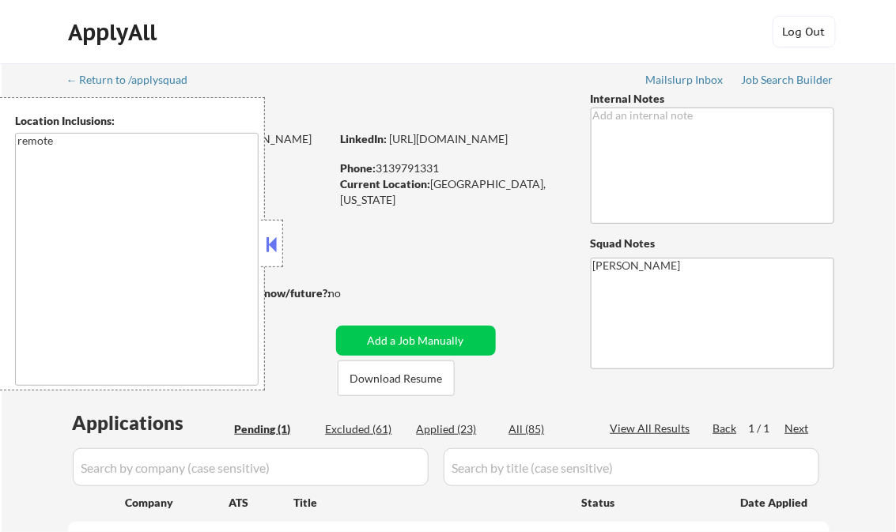
click at [278, 245] on button at bounding box center [271, 244] width 17 height 24
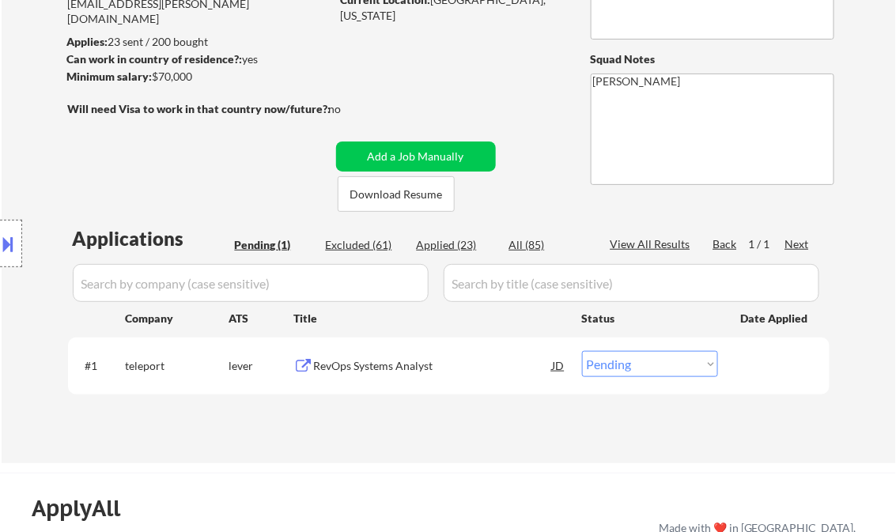
scroll to position [253, 0]
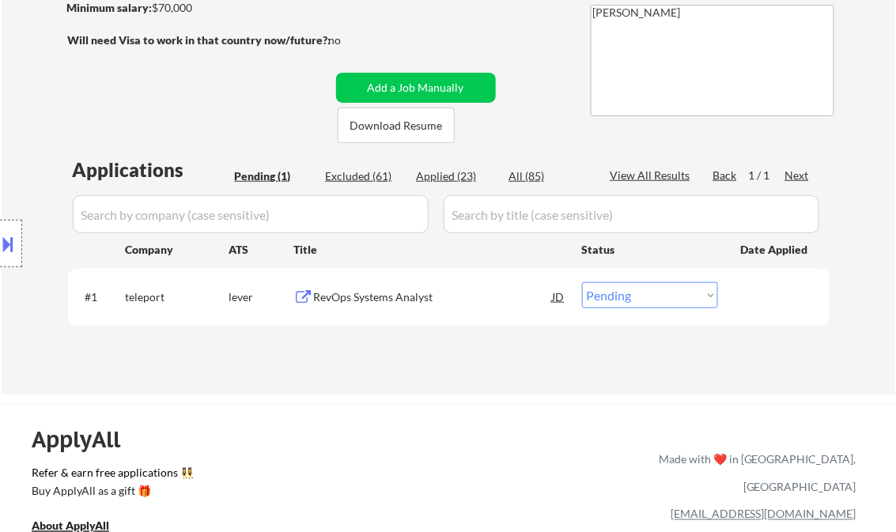
click at [422, 300] on div "RevOps Systems Analyst" at bounding box center [433, 297] width 239 height 16
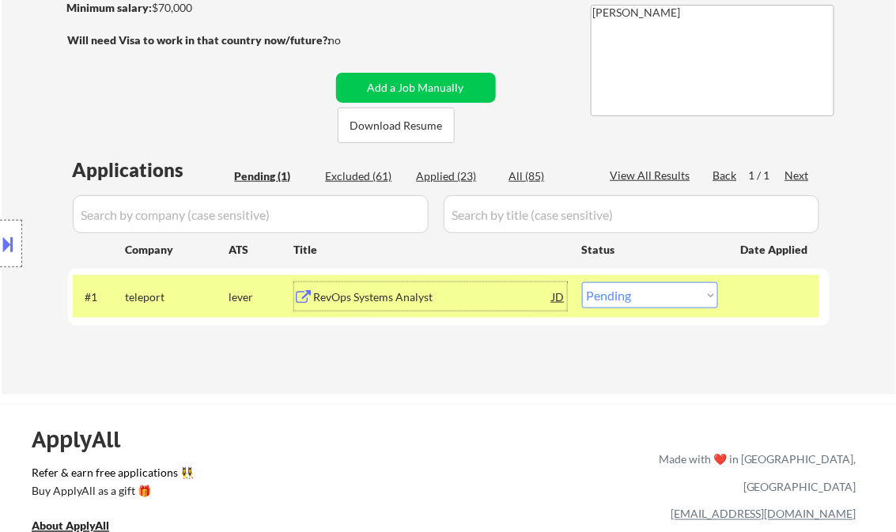
click at [648, 304] on select "Choose an option... Pending Applied Excluded (Questions) Excluded (Expired) Exc…" at bounding box center [650, 295] width 136 height 26
select select ""applied""
click at [582, 282] on select "Choose an option... Pending Applied Excluded (Questions) Excluded (Expired) Exc…" at bounding box center [650, 295] width 136 height 26
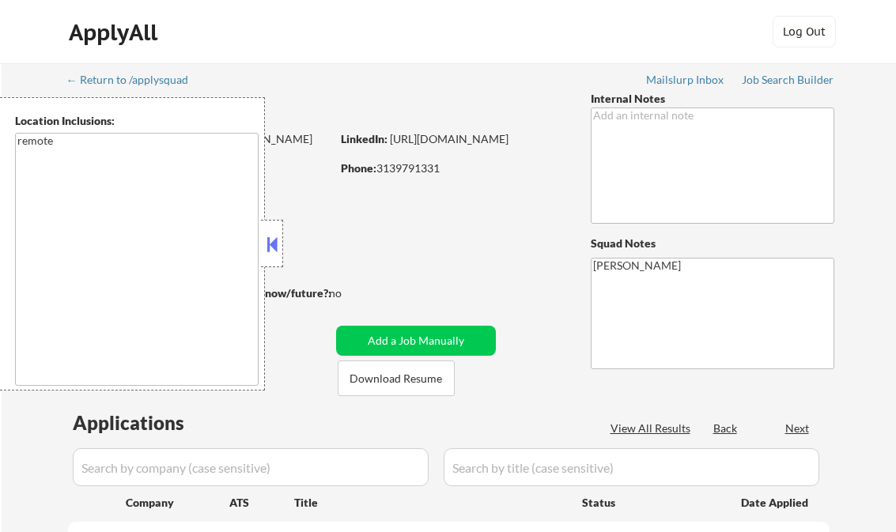
scroll to position [253, 0]
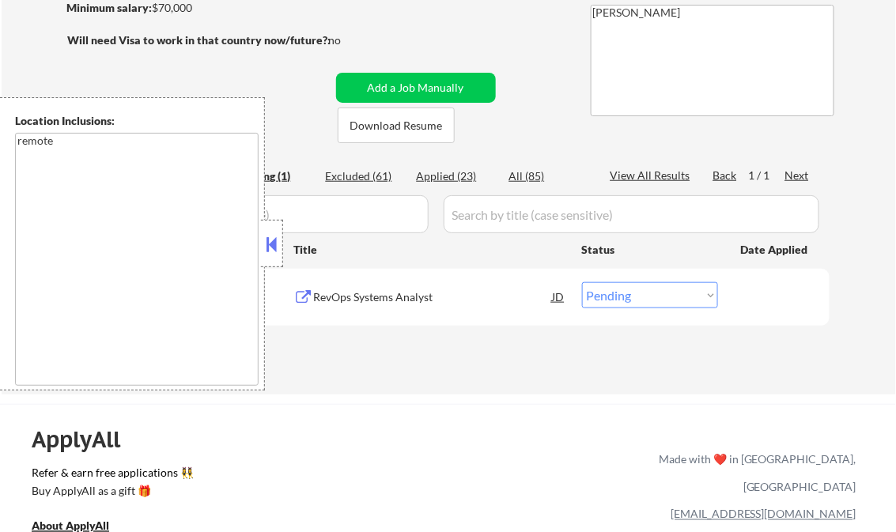
click at [269, 244] on button at bounding box center [271, 244] width 17 height 24
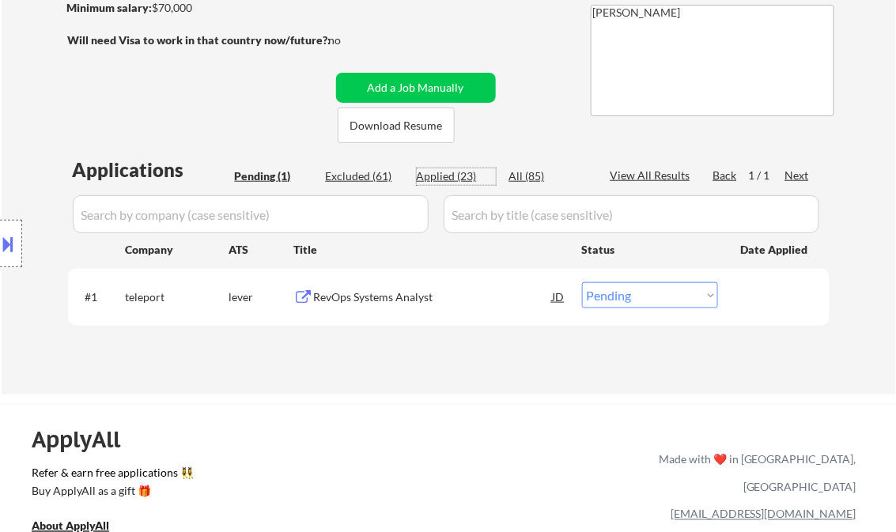
click at [445, 179] on div "Applied (23)" at bounding box center [456, 176] width 79 height 16
select select ""applied""
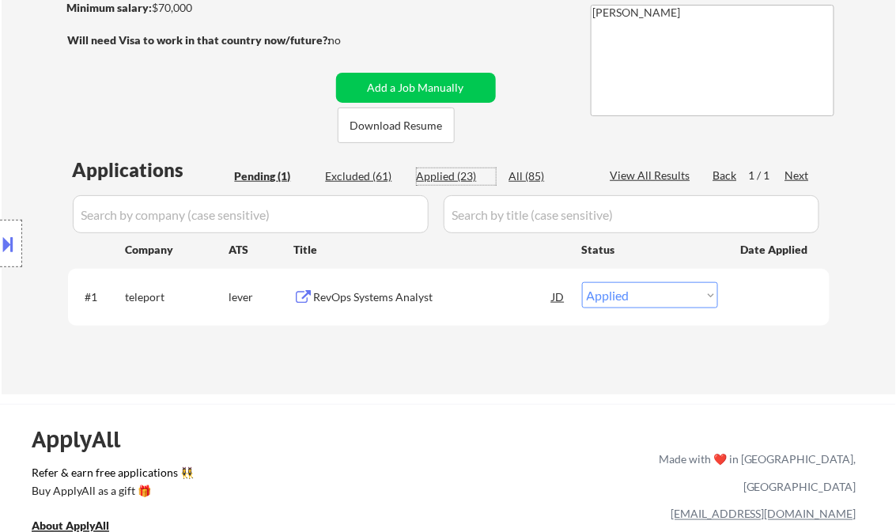
select select ""applied""
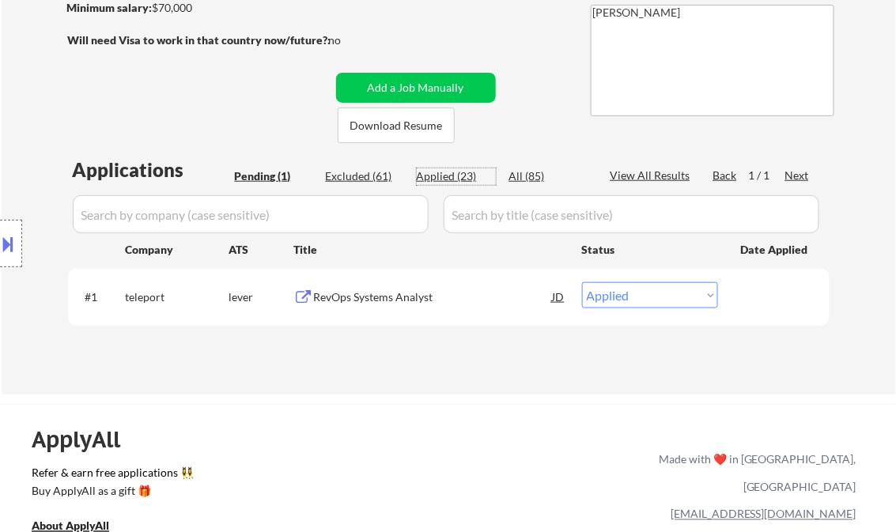
select select ""applied""
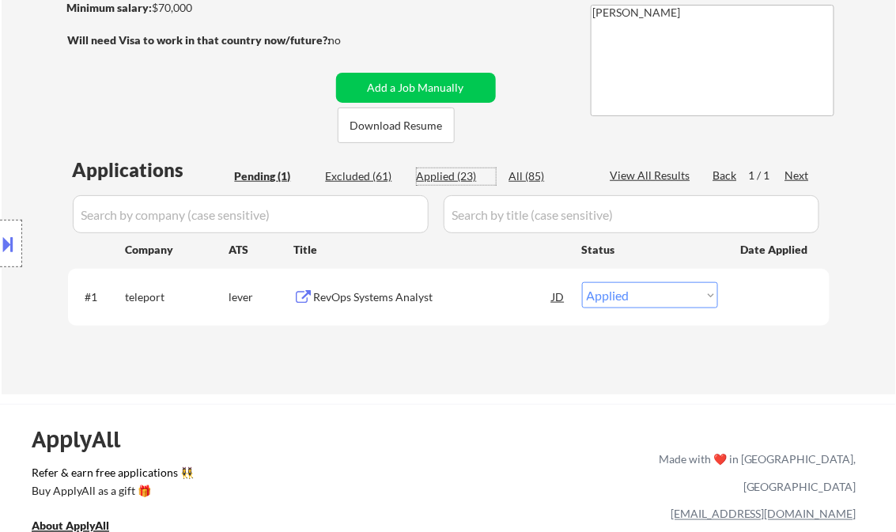
select select ""applied""
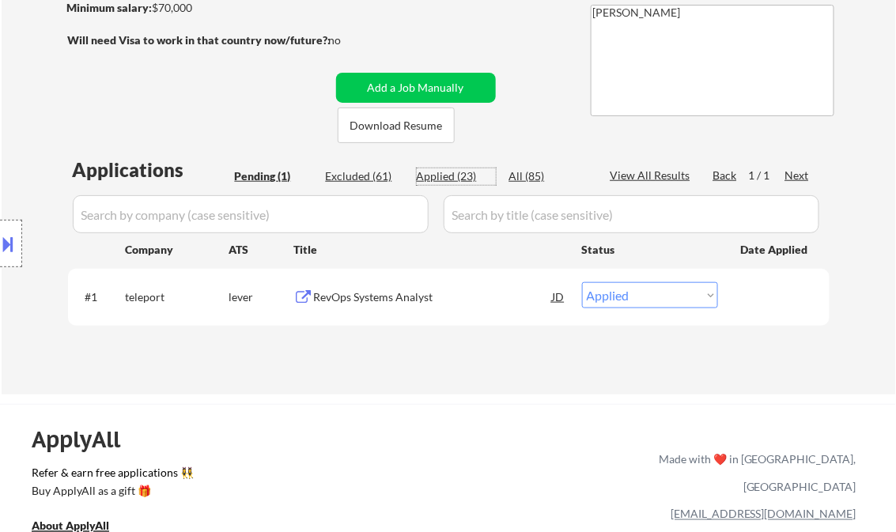
select select ""applied""
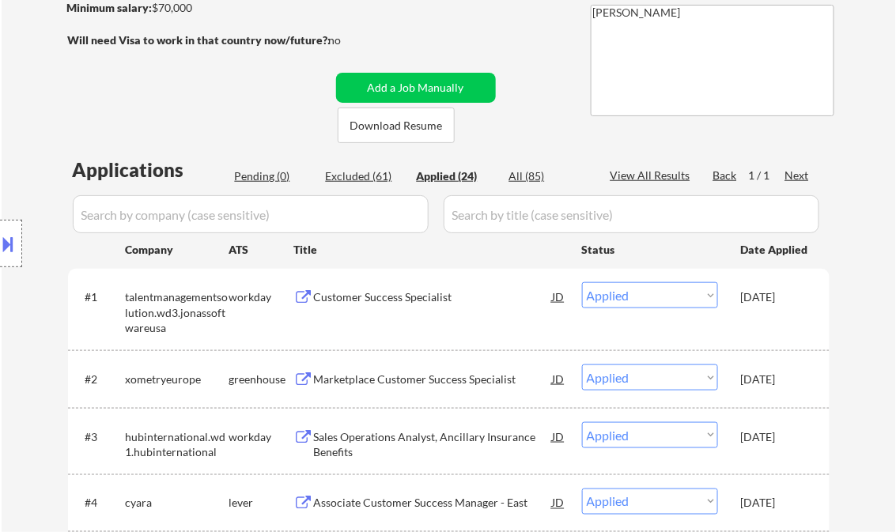
select select ""applied""
